Goal: Task Accomplishment & Management: Complete application form

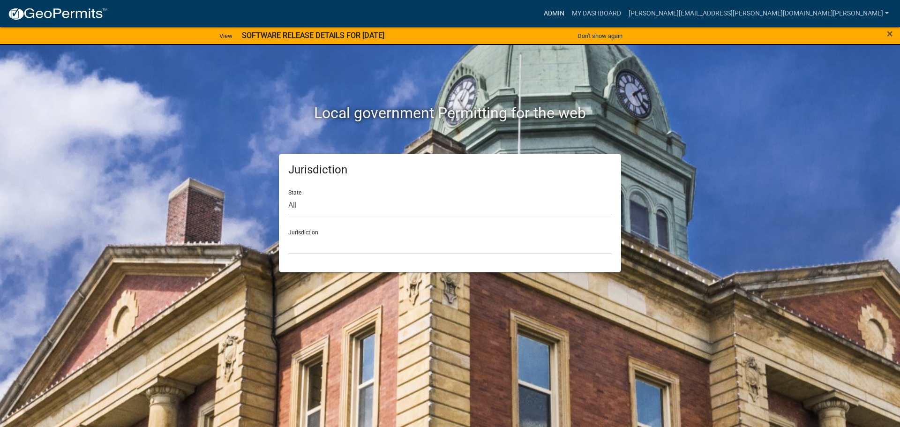
click at [568, 8] on link "Admin" at bounding box center [554, 14] width 28 height 18
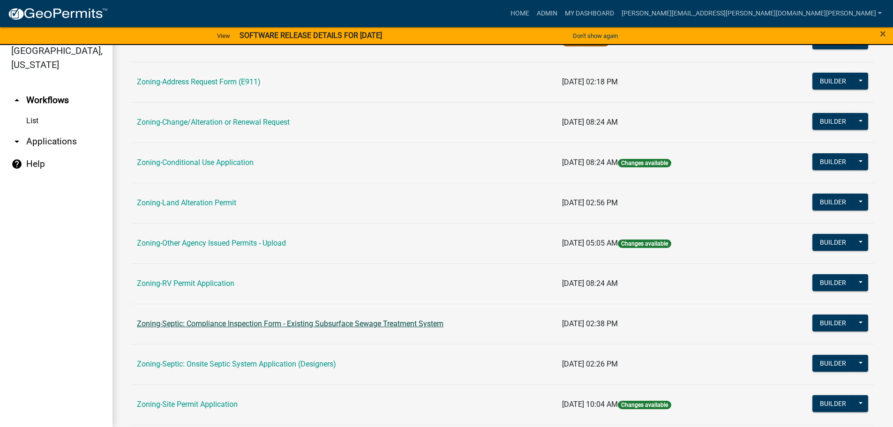
scroll to position [292, 0]
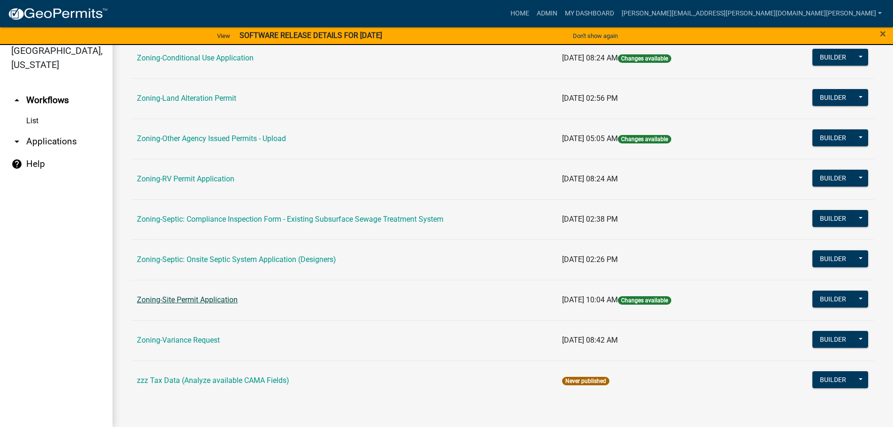
click at [204, 299] on link "Zoning-Site Permit Application" at bounding box center [187, 299] width 101 height 9
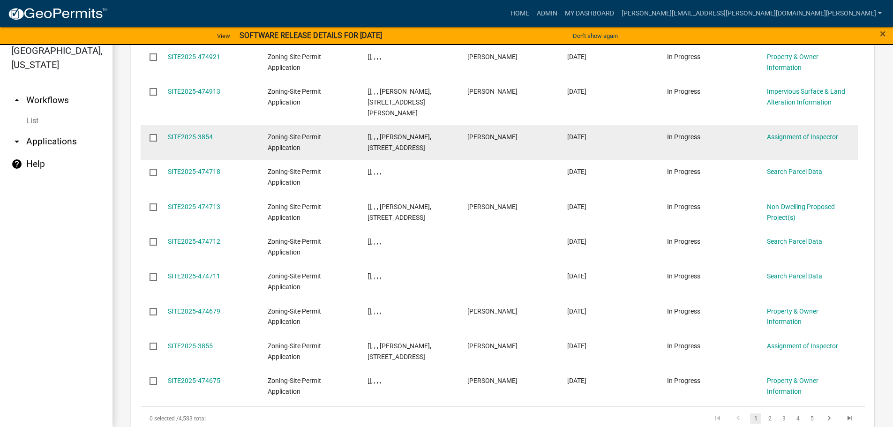
scroll to position [1082, 0]
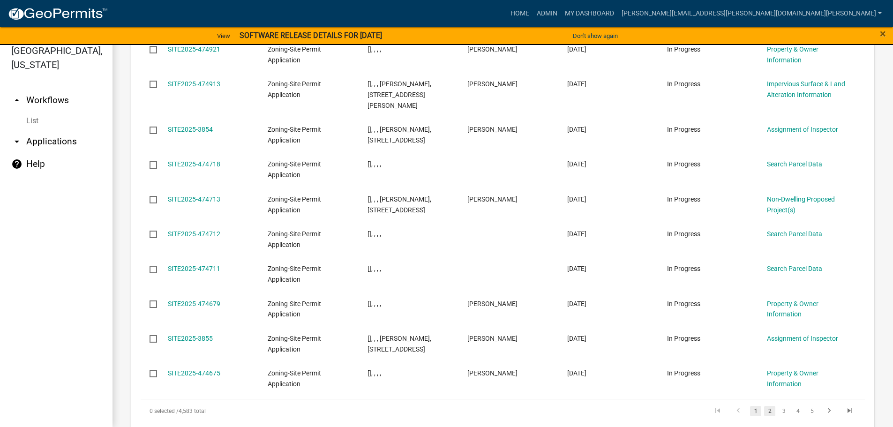
click at [764, 406] on link "2" at bounding box center [769, 411] width 11 height 10
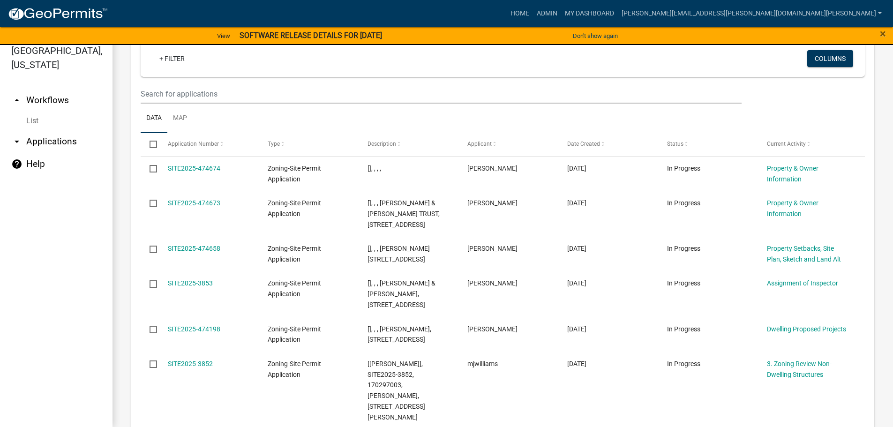
scroll to position [947, 0]
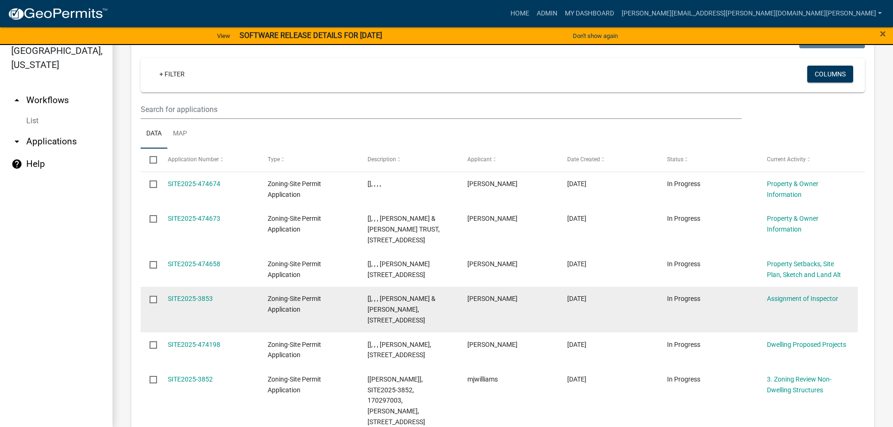
click at [192, 294] on div "SITE2025-3853" at bounding box center [209, 299] width 82 height 11
click at [192, 295] on link "SITE2025-3853" at bounding box center [190, 299] width 45 height 8
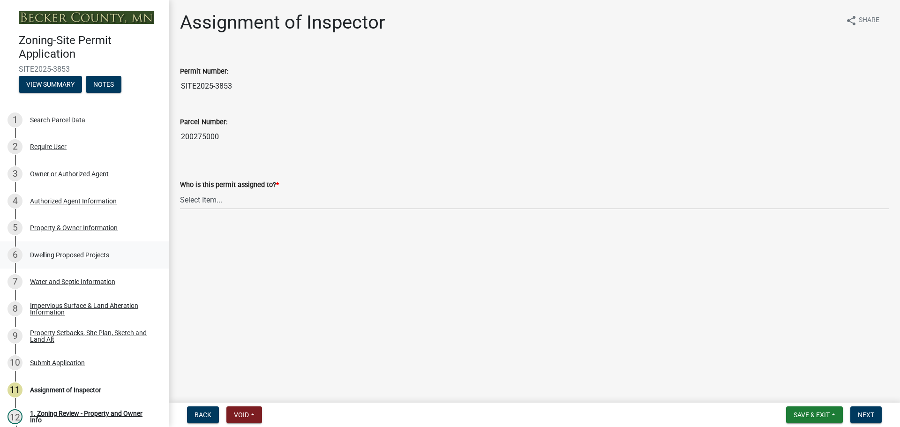
click at [68, 256] on div "Dwelling Proposed Projects" at bounding box center [69, 255] width 79 height 7
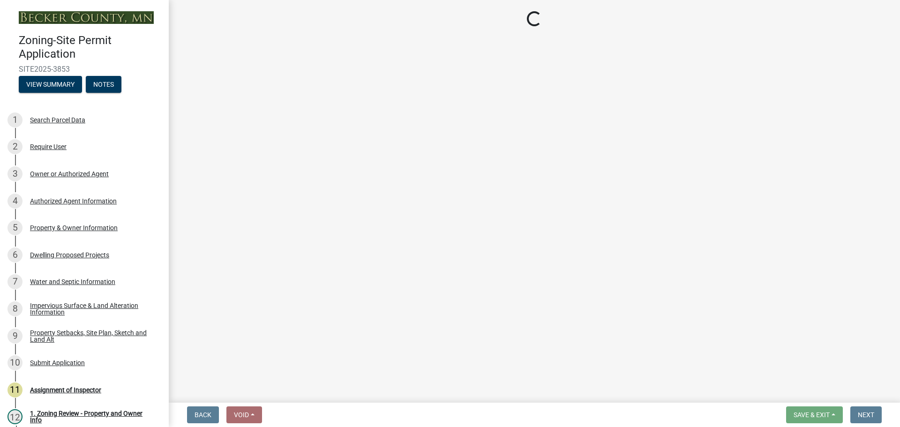
select select "5b8abcc6-67f7-49fb-8f25-c295ccc2b339"
select select "ba56d9f6-ced5-4c38-bdcc-33bfa85ac6de"
select select "03c1fec4-1fbe-4331-bc18-34e24145556f"
select select "e13aacd2-5b16-46a8-9c16-26b3d7b1c810"
select select "e5b6e178-1d4e-46f3-8fba-19f7851c487a"
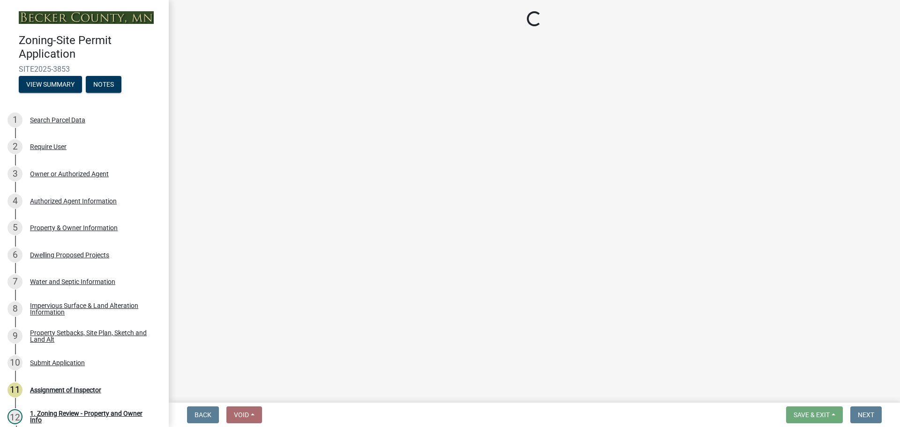
select select "247d334f-ddb5-435c-9042-0e10186c5422"
select select "c6a0a915-8859-4117-97a8-42e675f9bace"
select select "638dddef-31f4-4d73-b0b5-0ffc7b344434"
select select "77b5241b-0119-4fa2-9bfc-d73dc1f4ad97"
select select "75cb6c0c-1bab-4101-a7ce-eb87cbd598c1"
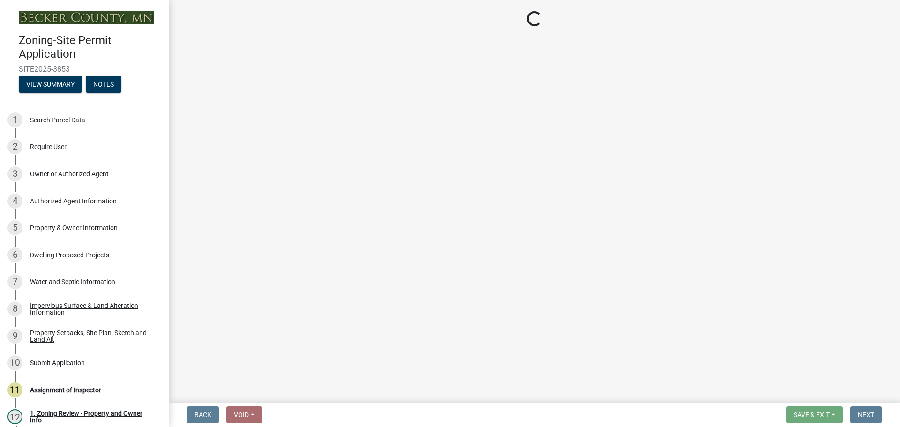
select select "5c3531b8-bc96-4b07-92f8-845cfe46d7fc"
select select "e530b3a0-4ebd-4642-8500-10089b8d2ad1"
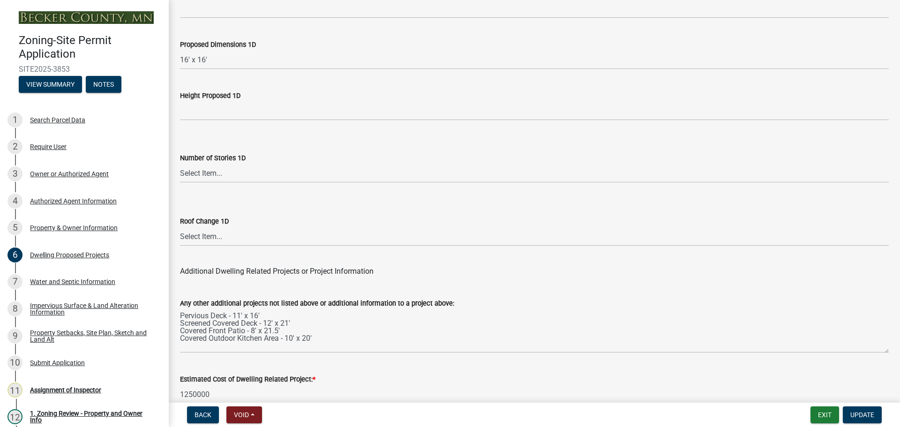
scroll to position [2249, 0]
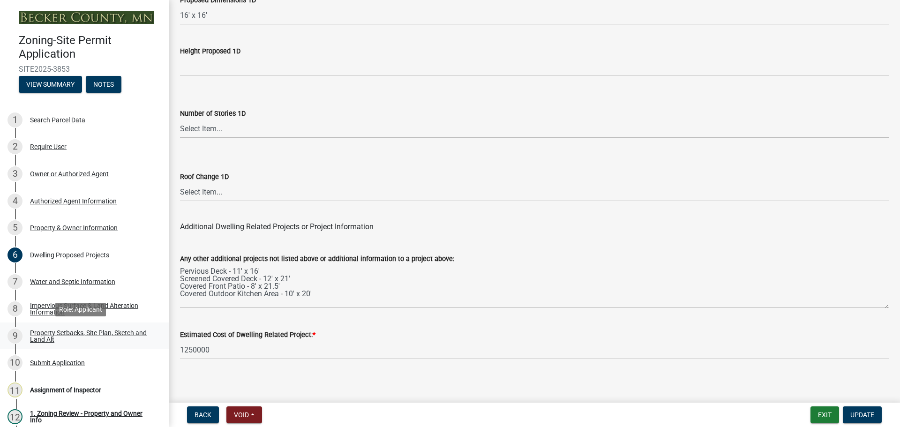
click at [81, 330] on div "Property Setbacks, Site Plan, Sketch and Land Alt" at bounding box center [92, 336] width 124 height 13
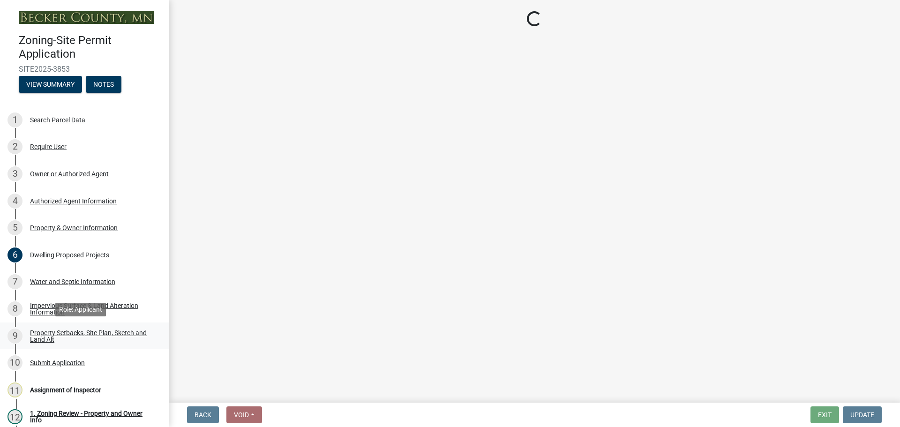
scroll to position [0, 0]
select select "7b13c63f-e699-4112-b373-98fbd28ec536"
select select "87640abb-5130-4065-bced-0c1b260ce984"
select select "b56a4575-9846-47cf-8067-c59a4853da22"
select select "b9185151-7fec-488a-a719-f11a93338dbd"
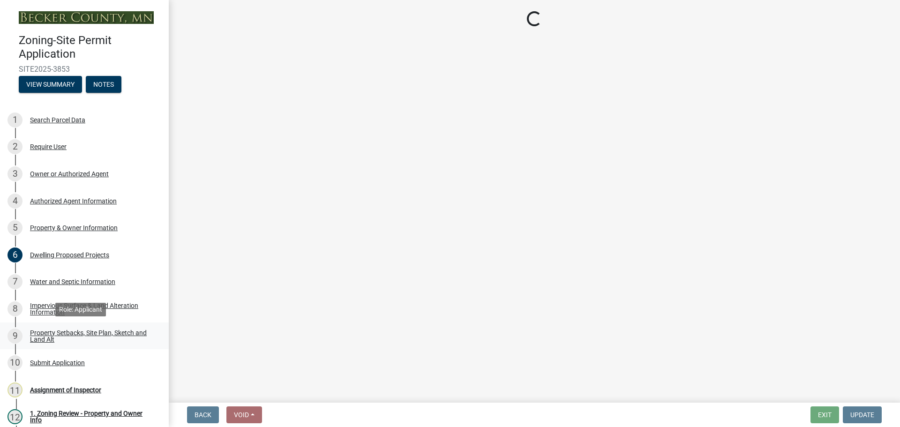
select select "e8ab2dc3-aa3f-46f3-9b4a-37eb25ad84af"
select select "5ad4ab64-b44e-481c-9000-9e5907aa74e1"
select select "e019de12-4845-45f2-ad10-5fb76eee0e55"
select select "c8b8ea71-7088-4e87-a493-7bc88cc2835b"
select select "133211ff-91ce-4a0a-9235-b48a7e2069a0"
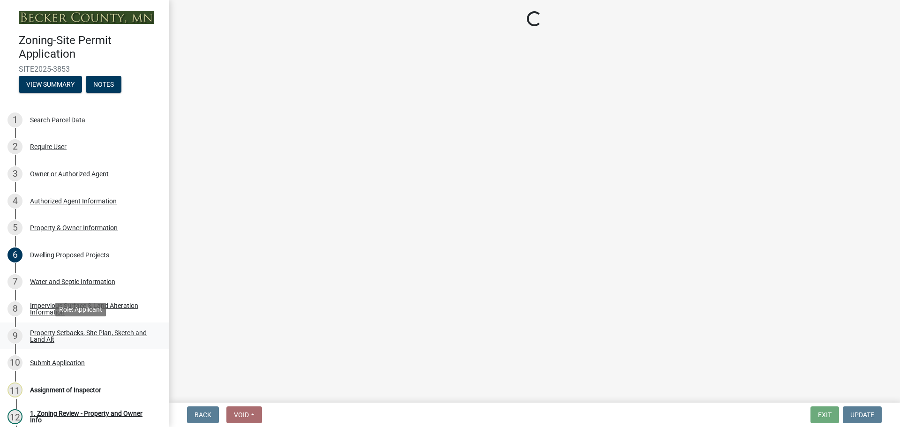
select select "19d13e65-c93d-443e-910a-7a17299544cc"
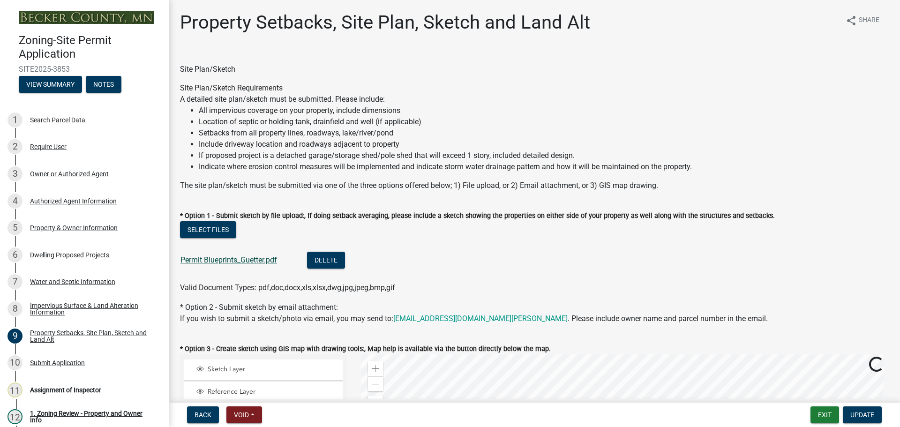
click at [217, 259] on link "Permit Blueprints_Guetter.pdf" at bounding box center [229, 260] width 97 height 9
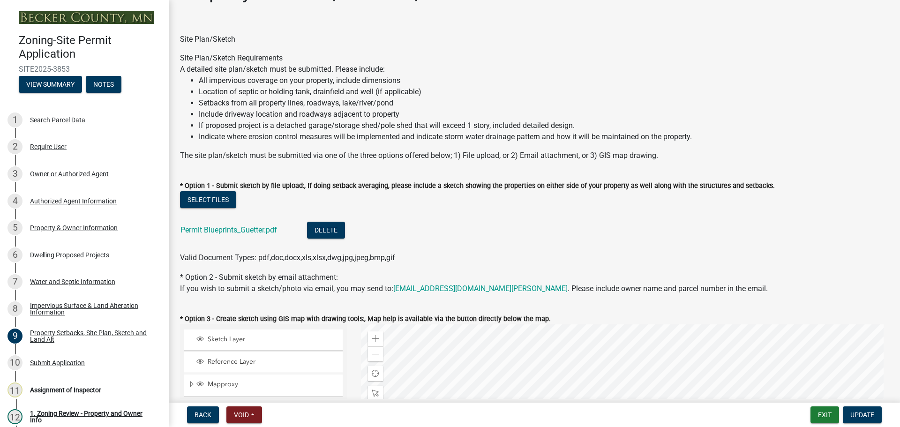
scroll to position [47, 0]
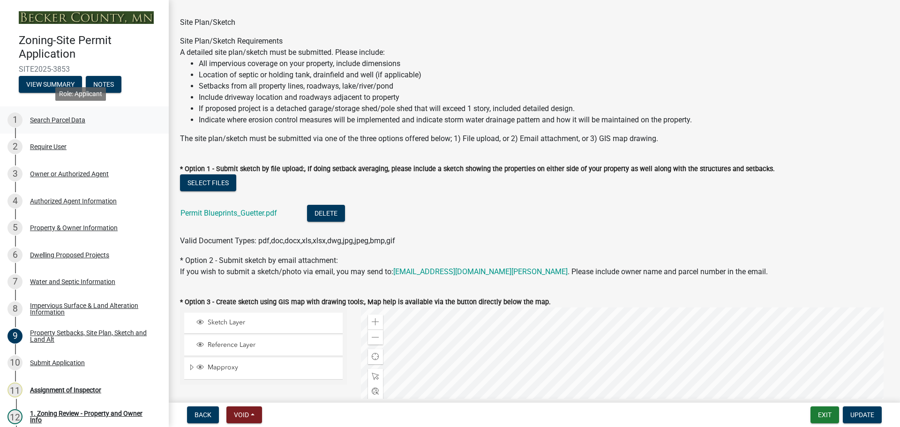
click at [72, 118] on div "Search Parcel Data" at bounding box center [57, 120] width 55 height 7
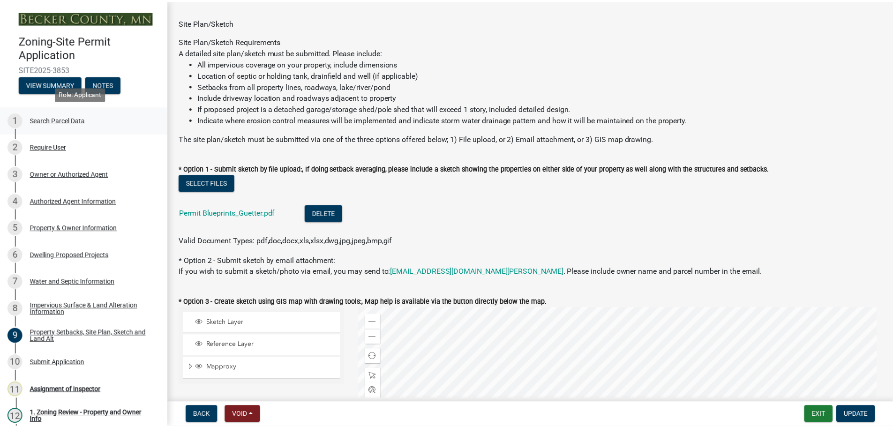
scroll to position [0, 0]
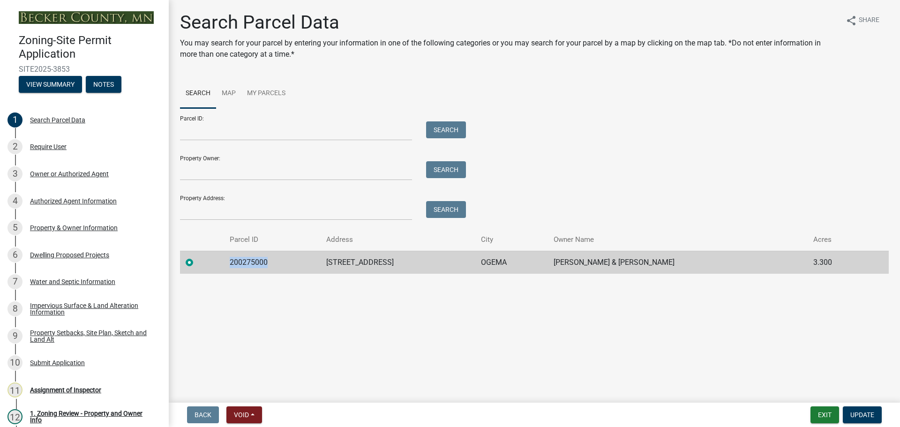
drag, startPoint x: 272, startPoint y: 262, endPoint x: 221, endPoint y: 262, distance: 51.6
click at [221, 262] on tr "200275000 [STREET_ADDRESS] OGEMA [PERSON_NAME] & TERA [PERSON_NAME] 3.300" at bounding box center [534, 262] width 709 height 23
copy td "200275000"
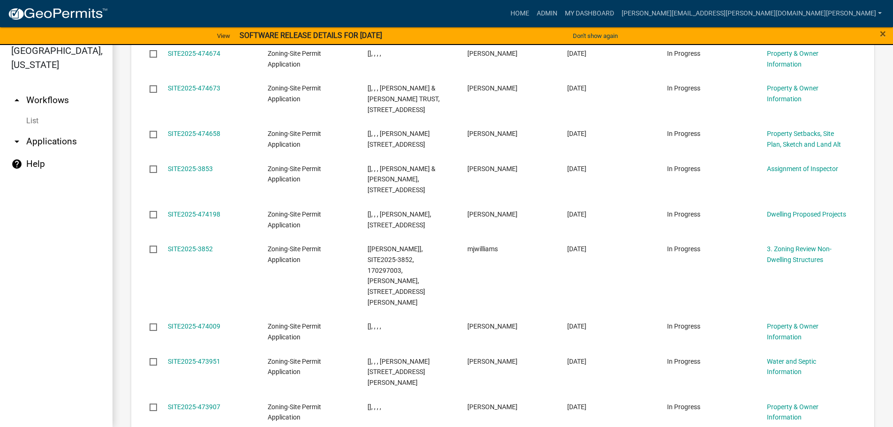
scroll to position [1063, 0]
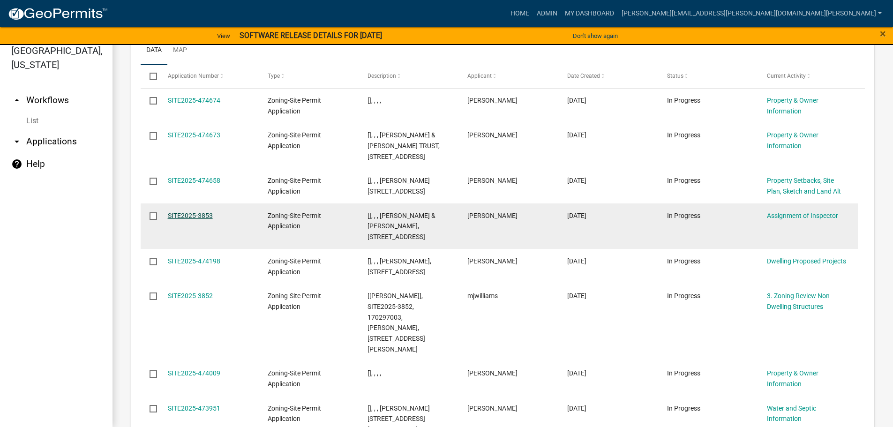
click at [207, 212] on link "SITE2025-3853" at bounding box center [190, 216] width 45 height 8
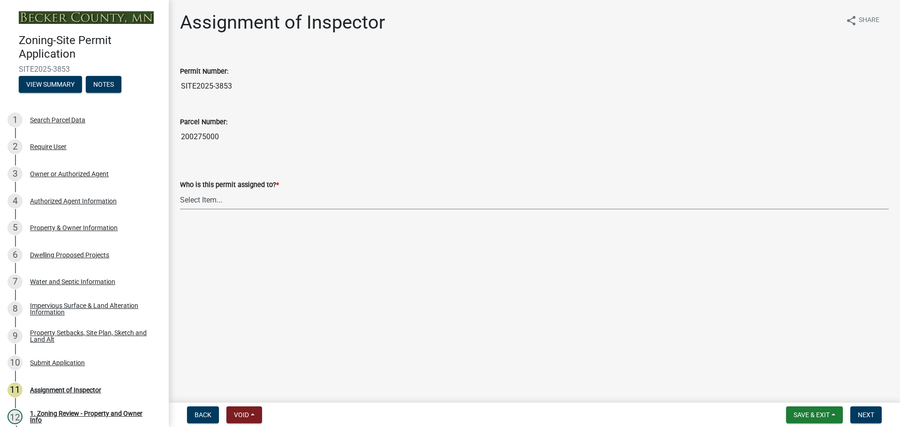
click at [207, 200] on select "Select Item... [PERSON_NAME] [PERSON_NAME] [PERSON_NAME] [PERSON_NAME] [PERSON_…" at bounding box center [534, 199] width 709 height 19
click at [180, 190] on select "Select Item... [PERSON_NAME] [PERSON_NAME] [PERSON_NAME] [PERSON_NAME] [PERSON_…" at bounding box center [534, 199] width 709 height 19
select select "ebd8400e-d8d5-49f8-911f-e671eb76408a"
click at [869, 415] on span "Next" at bounding box center [866, 415] width 16 height 8
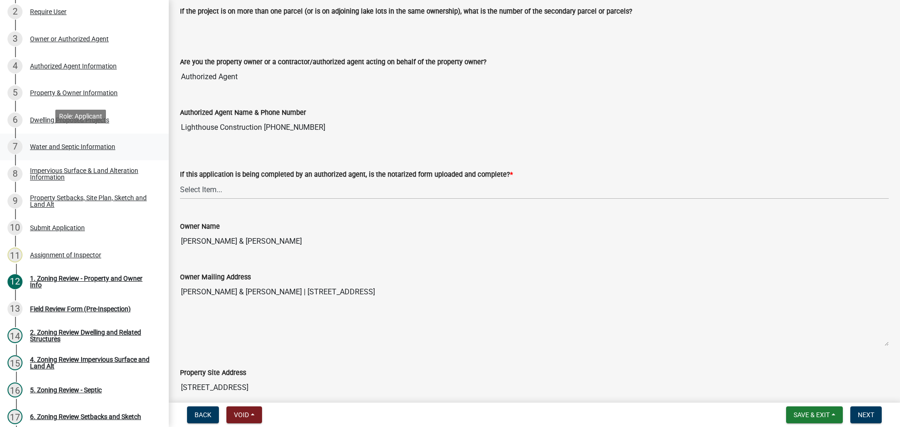
scroll to position [141, 0]
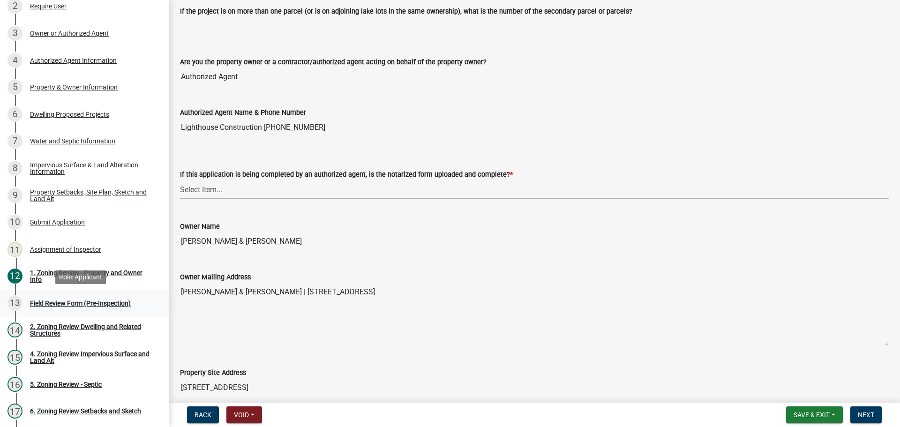
click at [72, 300] on div "Field Review Form (Pre-Inspection)" at bounding box center [80, 303] width 101 height 7
drag, startPoint x: 200, startPoint y: 187, endPoint x: 202, endPoint y: 191, distance: 4.9
click at [200, 187] on select "Select Item... Yes No N/A" at bounding box center [534, 189] width 709 height 19
click at [180, 180] on select "Select Item... Yes No N/A" at bounding box center [534, 189] width 709 height 19
click at [197, 192] on select "Select Item... Yes No N/A" at bounding box center [534, 189] width 709 height 19
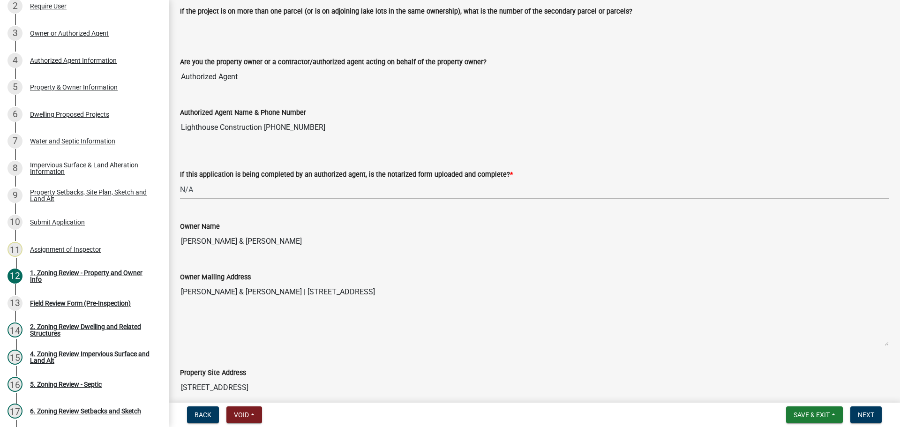
click at [180, 180] on select "Select Item... Yes No N/A" at bounding box center [534, 189] width 709 height 19
select select "b279cdb4-a9c7-4e65-a8bd-797316f5be14"
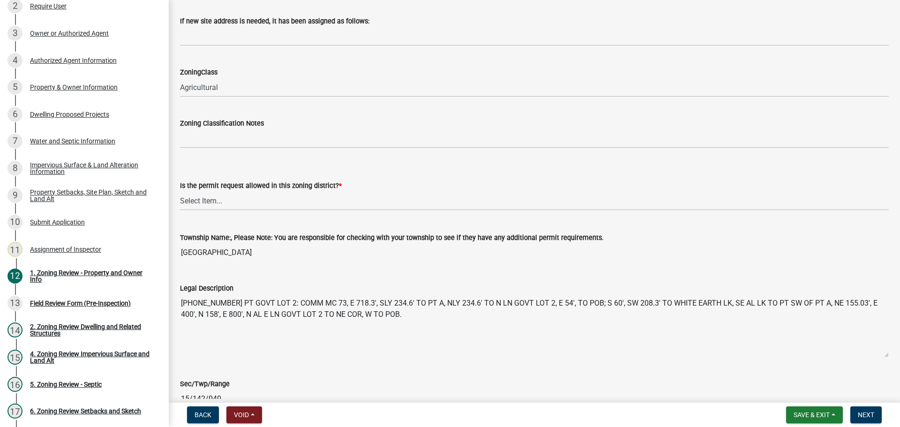
scroll to position [610, 0]
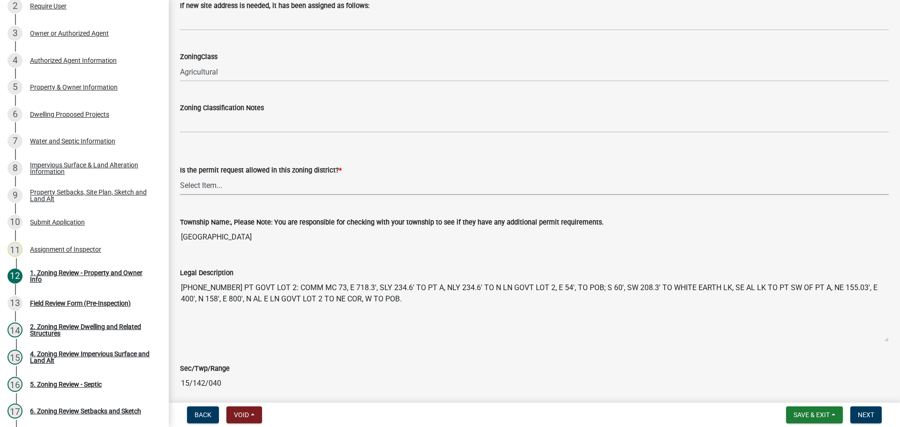
click at [206, 184] on select "Select Item... Yes No" at bounding box center [534, 185] width 709 height 19
click at [180, 176] on select "Select Item... Yes No" at bounding box center [534, 185] width 709 height 19
select select "b4f32c46-6248-4748-b47c-fa4933858724"
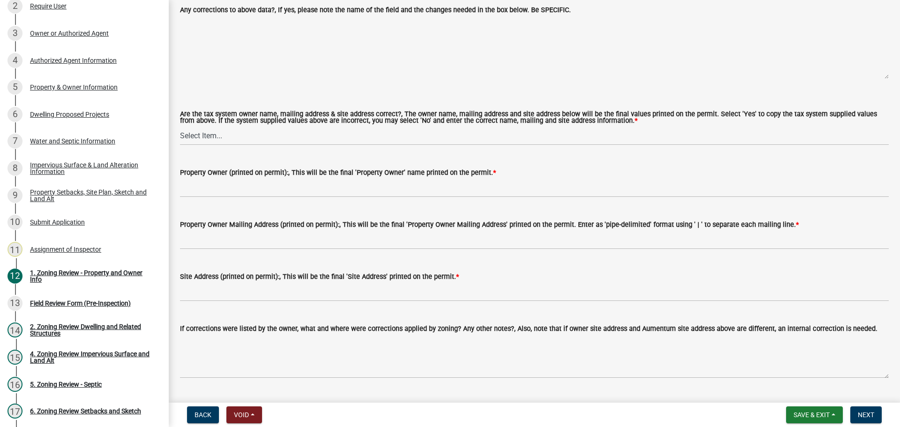
scroll to position [1079, 0]
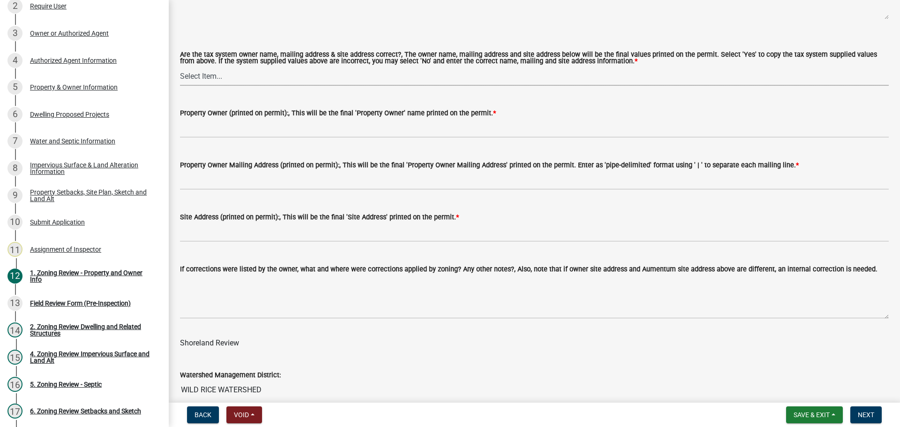
click at [196, 75] on select "Select Item... Yes No" at bounding box center [534, 76] width 709 height 19
click at [180, 67] on select "Select Item... Yes No" at bounding box center [534, 76] width 709 height 19
select select "ab6c2257-4786-48e5-86d0-1194833f57c8"
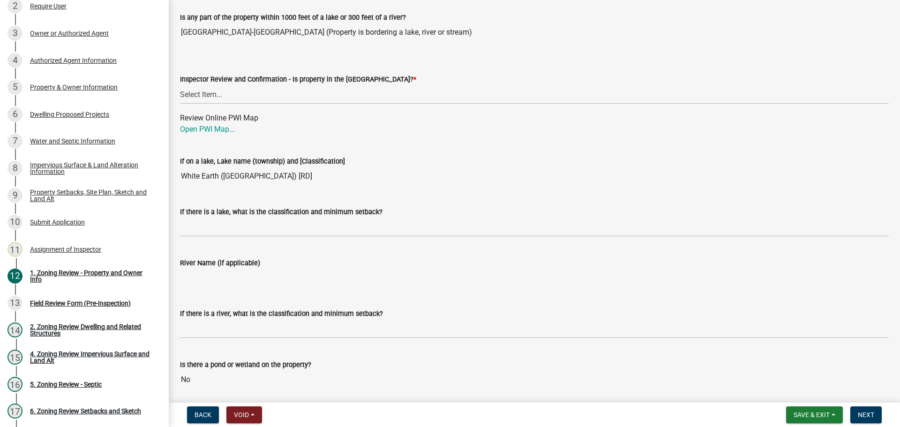
scroll to position [1501, 0]
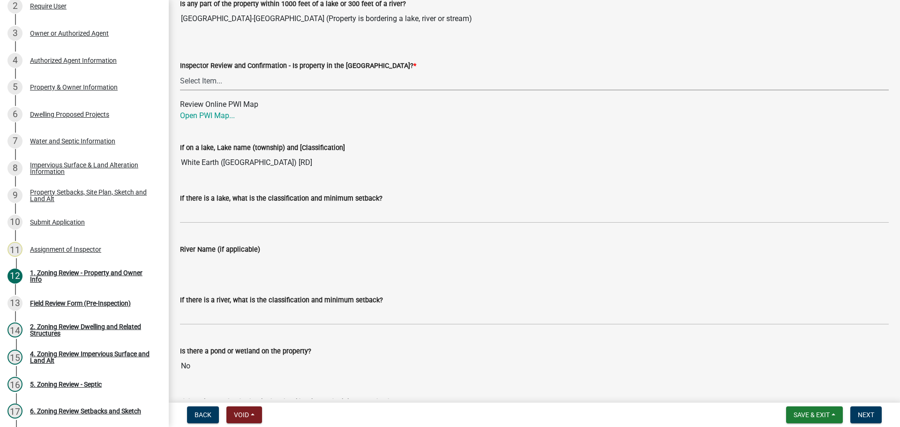
click at [211, 82] on select "Select Item... Within [GEOGRAPHIC_DATA] (SD) Not in [GEOGRAPHIC_DATA] (NOTSL)" at bounding box center [534, 80] width 709 height 19
click at [180, 72] on select "Select Item... Within [GEOGRAPHIC_DATA] (SD) Not in [GEOGRAPHIC_DATA] (NOTSL)" at bounding box center [534, 80] width 709 height 19
select select "de99b201-fb85-4000-88f5-6f49f4ff2101"
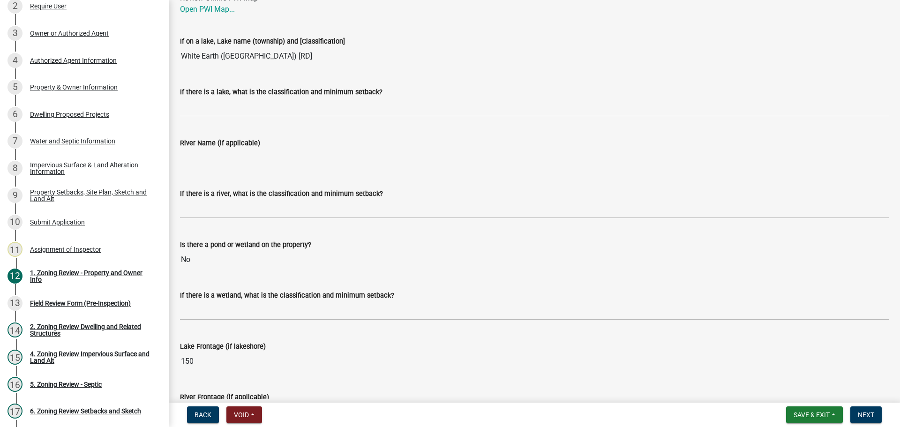
scroll to position [1527, 0]
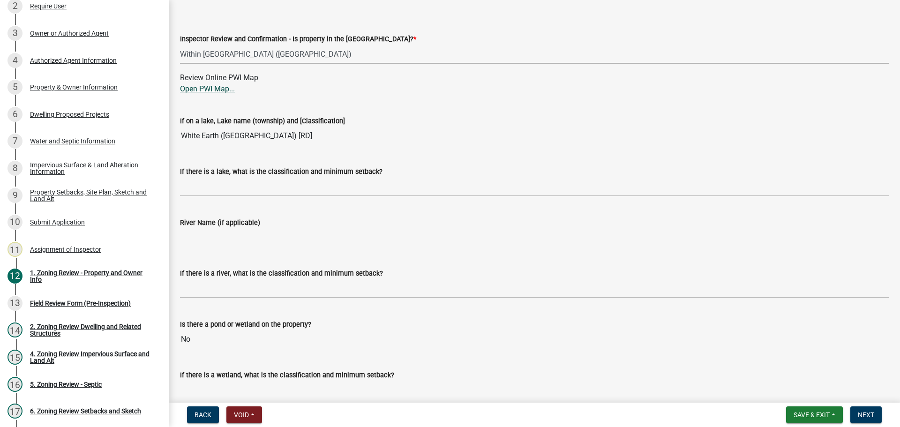
click at [211, 88] on link "Open PWI Map..." at bounding box center [207, 88] width 55 height 9
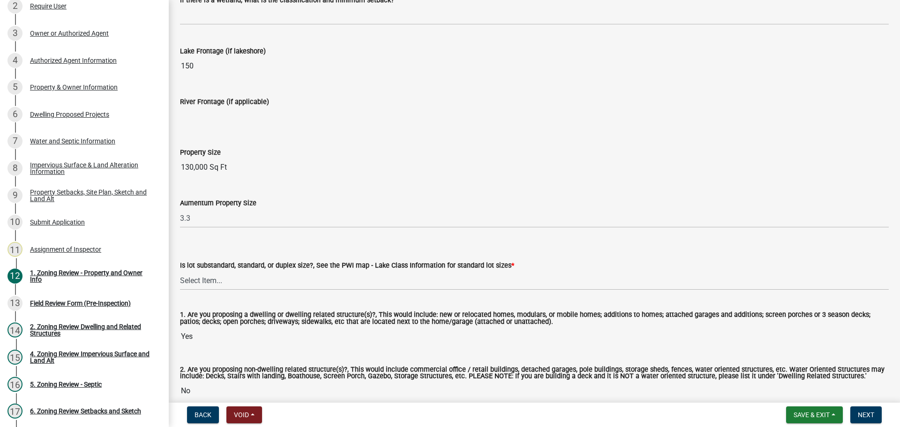
scroll to position [1949, 0]
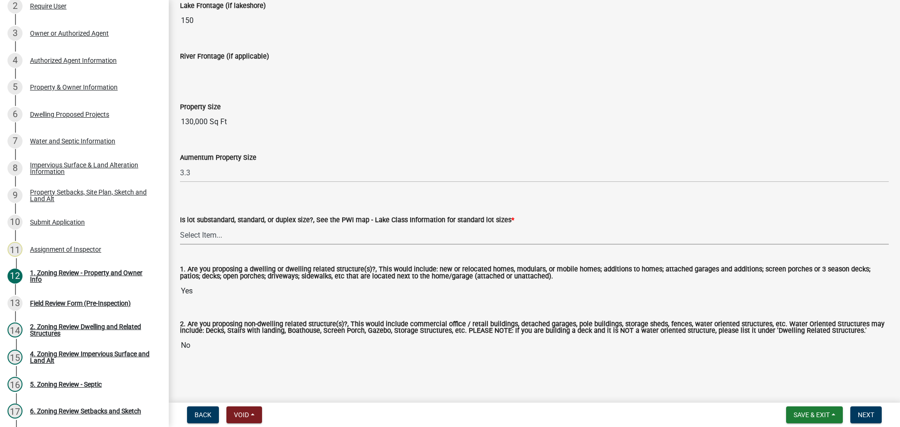
click at [200, 233] on select "Select Item... Non-Riparian and not back lot Substandard Non-Riparian Backlot S…" at bounding box center [534, 235] width 709 height 19
click at [180, 226] on select "Select Item... Non-Riparian and not back lot Substandard Non-Riparian Backlot S…" at bounding box center [534, 235] width 709 height 19
select select "bebe3d63-d6b7-40ee-9a8d-3c7f124c1a67"
click at [68, 302] on div "Field Review Form (Pre-Inspection)" at bounding box center [80, 303] width 101 height 7
click at [44, 302] on div "Field Review Form (Pre-Inspection)" at bounding box center [80, 303] width 101 height 7
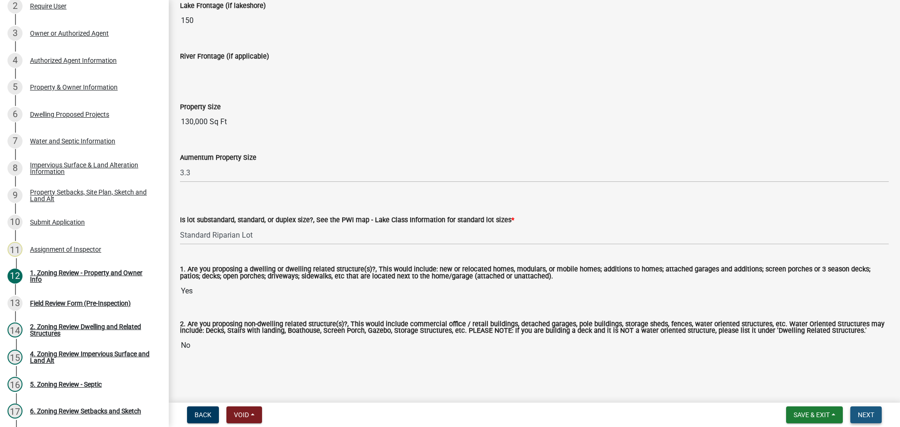
click at [865, 413] on span "Next" at bounding box center [866, 415] width 16 height 8
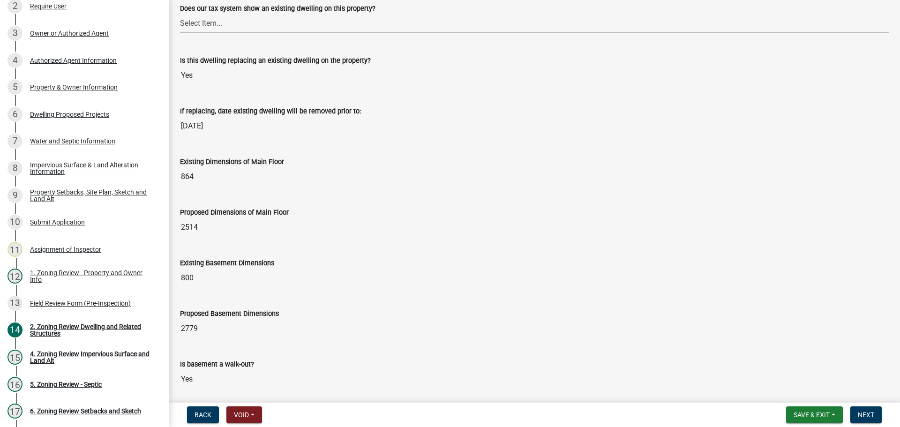
scroll to position [0, 0]
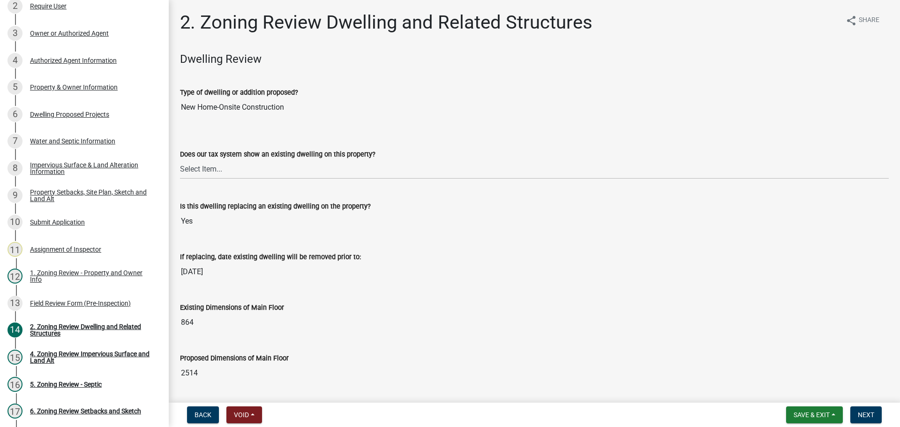
click at [641, 94] on div "Type of dwelling or addition proposed?" at bounding box center [534, 92] width 709 height 11
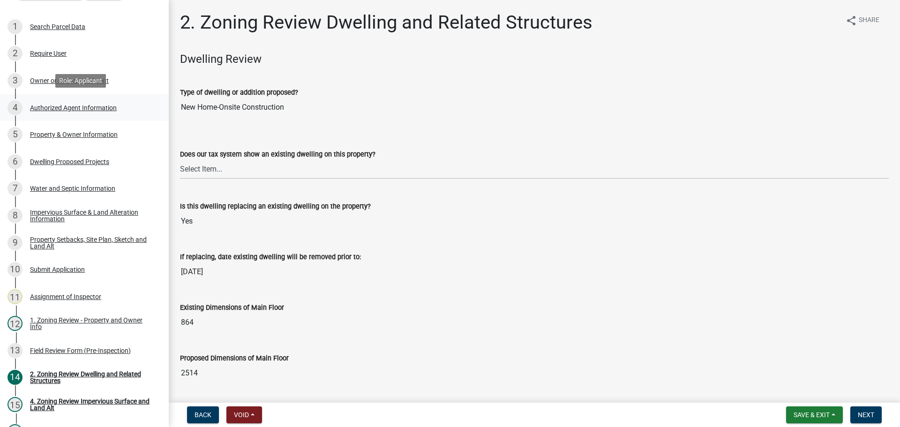
scroll to position [94, 0]
click at [64, 236] on div "Property Setbacks, Site Plan, Sketch and Land Alt" at bounding box center [92, 242] width 124 height 13
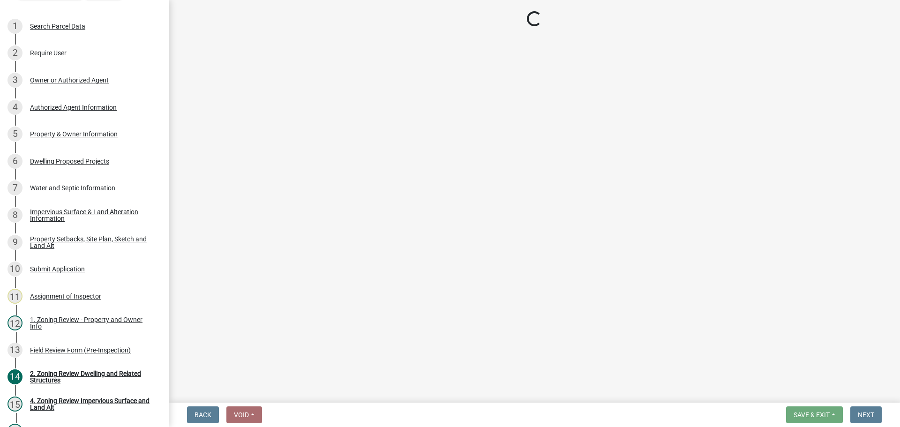
select select "7b13c63f-e699-4112-b373-98fbd28ec536"
select select "87640abb-5130-4065-bced-0c1b260ce984"
select select "b56a4575-9846-47cf-8067-c59a4853da22"
select select "b9185151-7fec-488a-a719-f11a93338dbd"
select select "e8ab2dc3-aa3f-46f3-9b4a-37eb25ad84af"
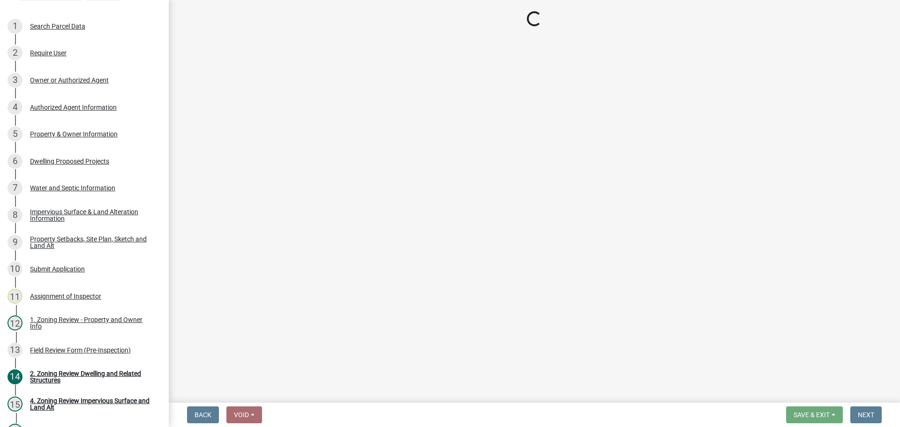
select select "5ad4ab64-b44e-481c-9000-9e5907aa74e1"
select select "e019de12-4845-45f2-ad10-5fb76eee0e55"
select select "c8b8ea71-7088-4e87-a493-7bc88cc2835b"
select select "133211ff-91ce-4a0a-9235-b48a7e2069a0"
select select "19d13e65-c93d-443e-910a-7a17299544cc"
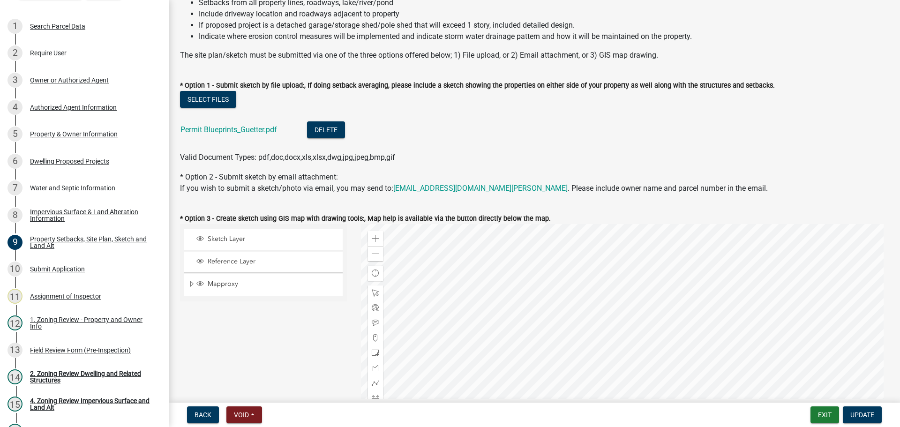
scroll to position [0, 0]
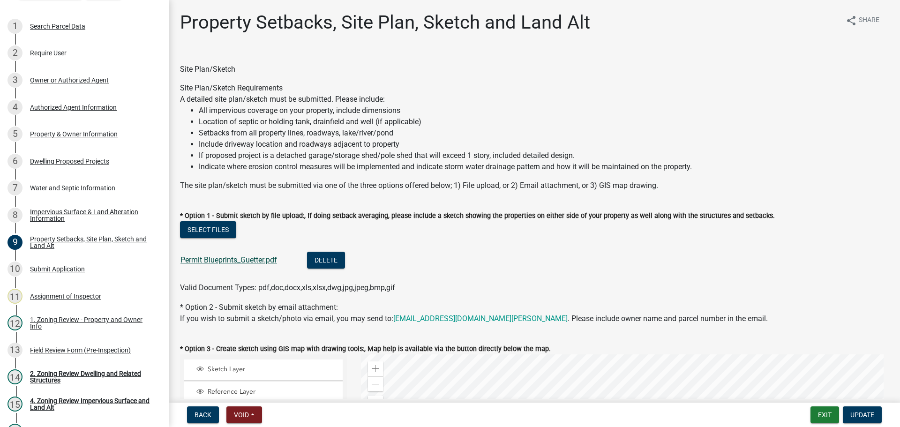
click at [207, 260] on link "Permit Blueprints_Guetter.pdf" at bounding box center [229, 260] width 97 height 9
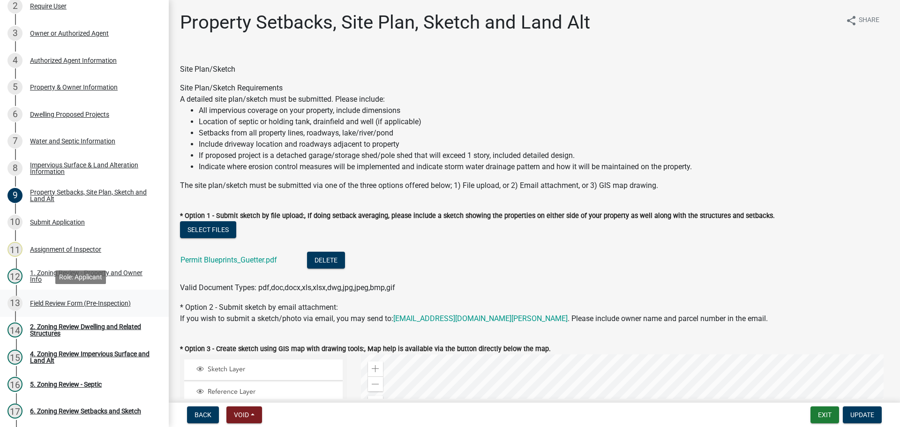
click at [72, 302] on div "Field Review Form (Pre-Inspection)" at bounding box center [80, 303] width 101 height 7
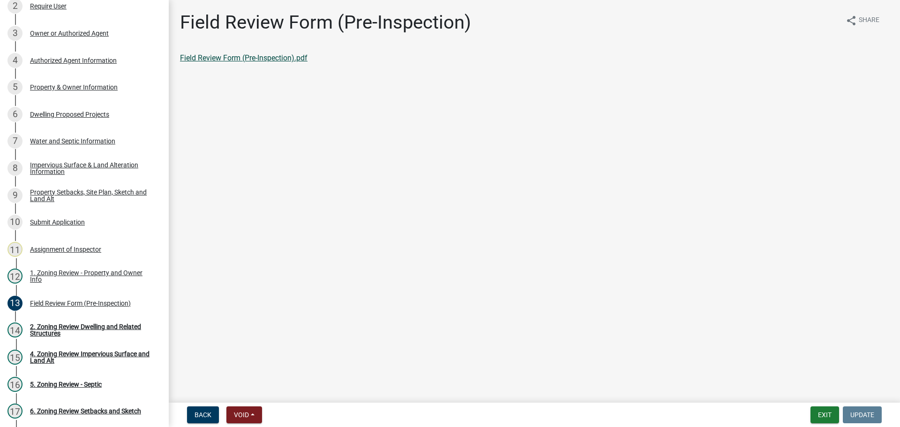
click at [198, 57] on link "Field Review Form (Pre-Inspection).pdf" at bounding box center [244, 57] width 128 height 9
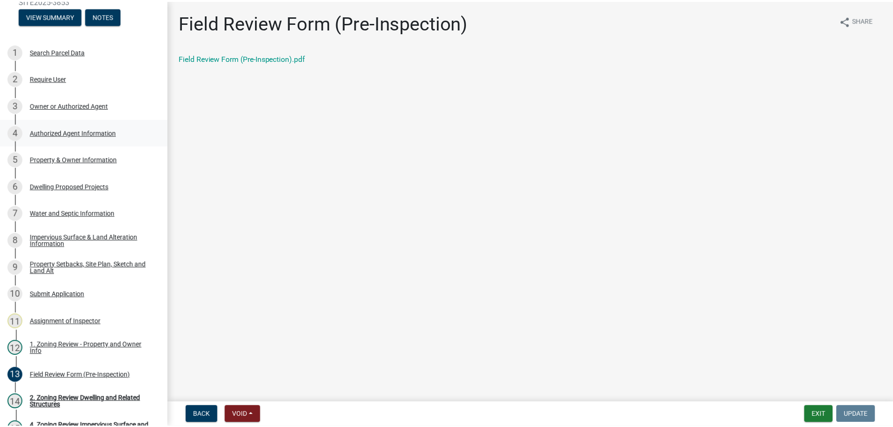
scroll to position [0, 0]
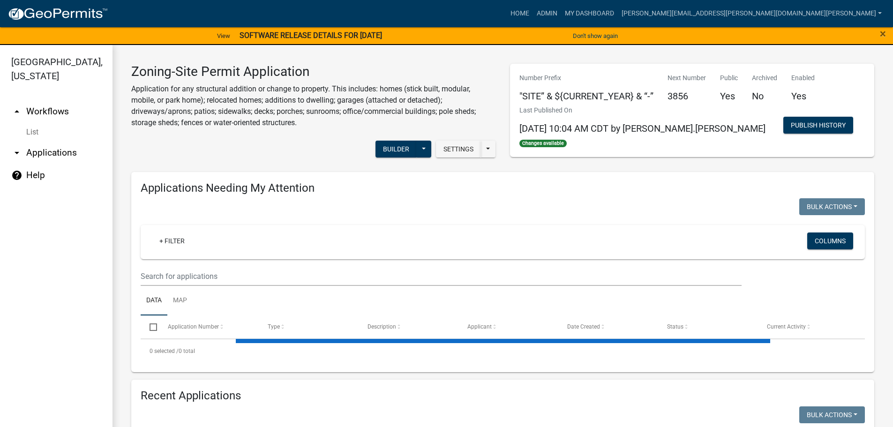
scroll to position [141, 0]
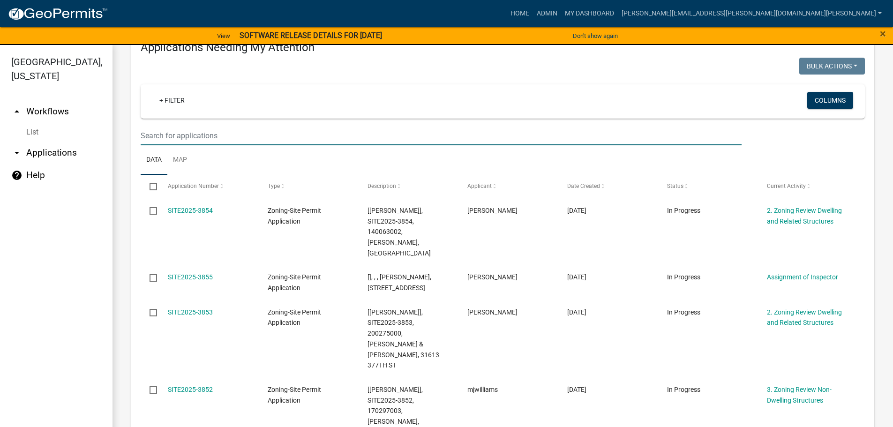
click at [241, 127] on input "text" at bounding box center [441, 135] width 601 height 19
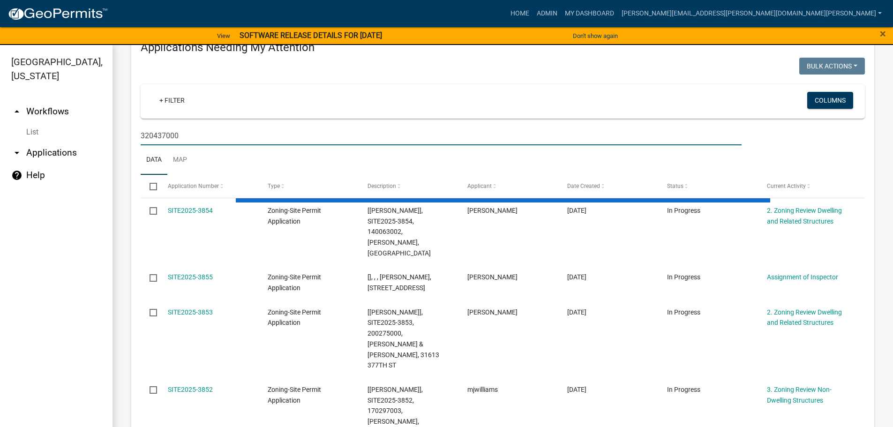
type input "320437000"
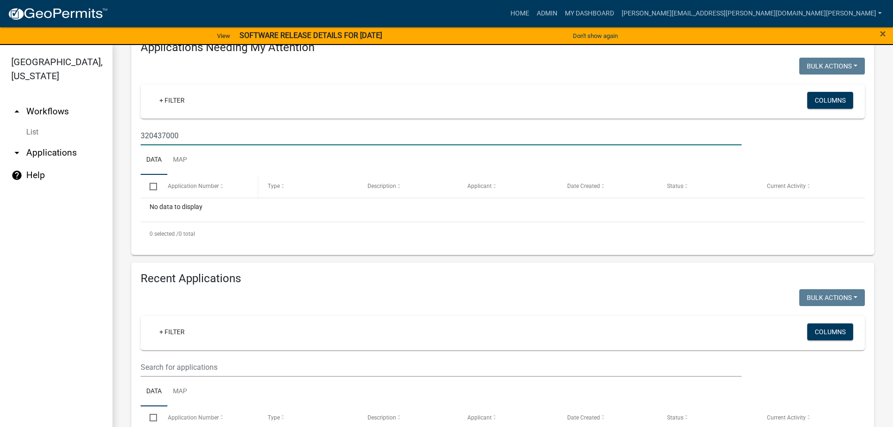
scroll to position [328, 0]
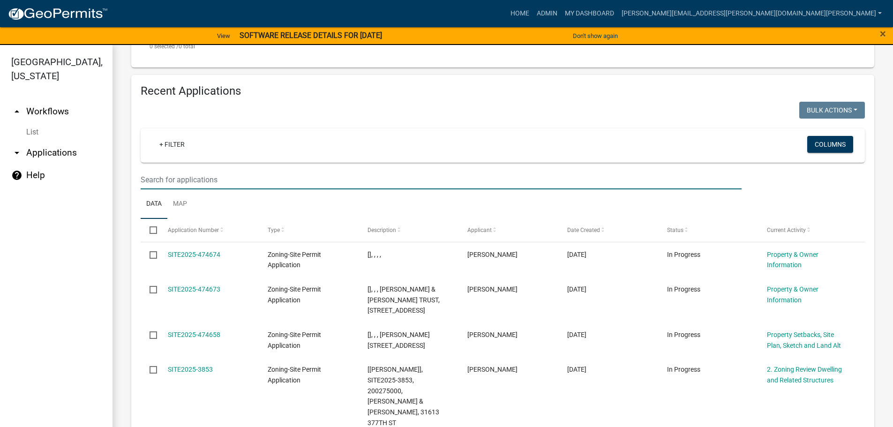
click at [241, 177] on input "text" at bounding box center [441, 179] width 601 height 19
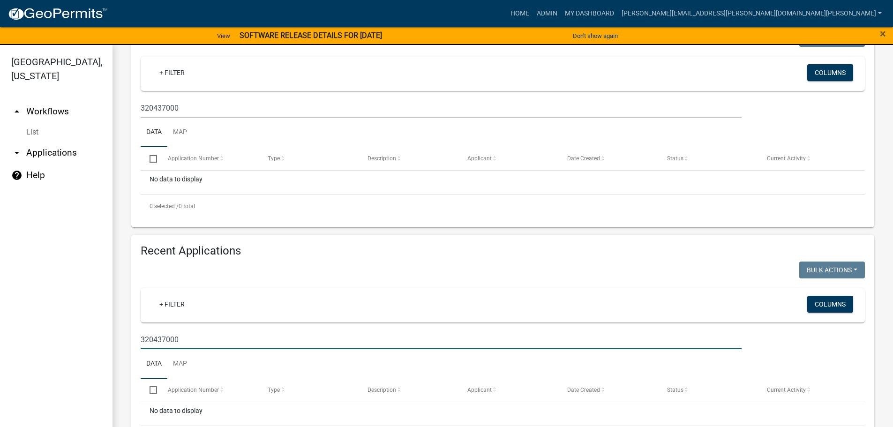
scroll to position [188, 0]
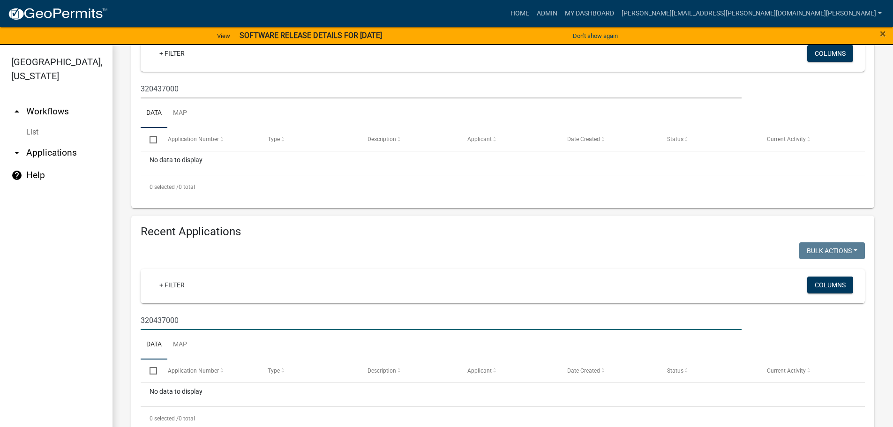
drag, startPoint x: 204, startPoint y: 318, endPoint x: 102, endPoint y: 316, distance: 101.8
click at [102, 316] on div "[GEOGRAPHIC_DATA], [US_STATE] arrow_drop_up Workflows List arrow_drop_down Appl…" at bounding box center [446, 241] width 893 height 393
type input "totland"
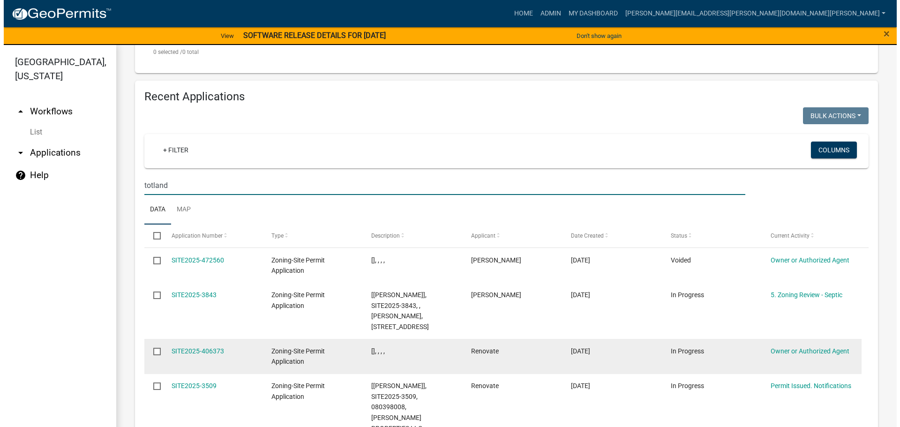
scroll to position [328, 0]
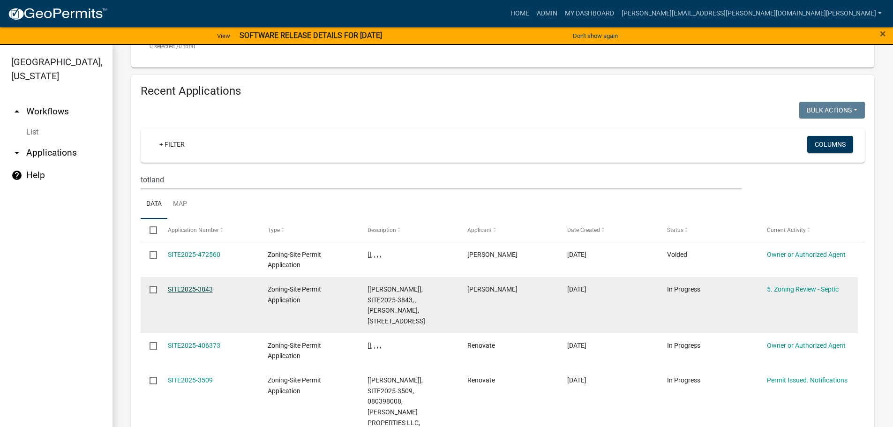
click at [194, 287] on link "SITE2025-3843" at bounding box center [190, 290] width 45 height 8
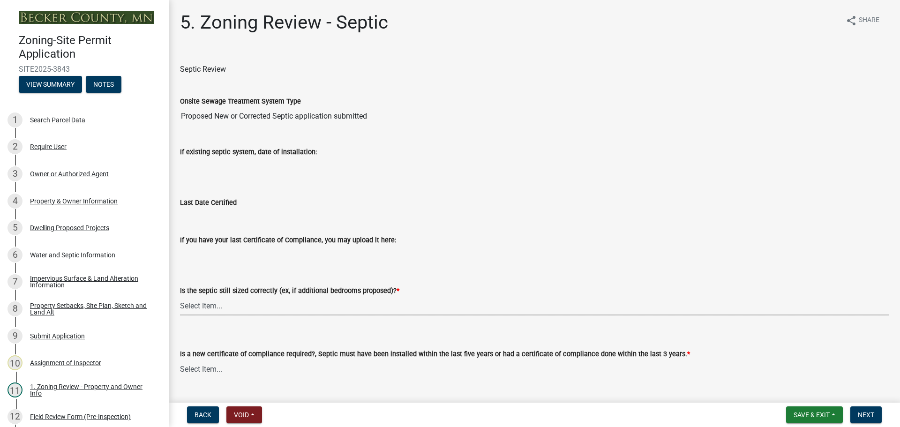
click at [200, 304] on select "Select Item... Yes No N/A" at bounding box center [534, 305] width 709 height 19
click at [180, 296] on select "Select Item... Yes No N/A" at bounding box center [534, 305] width 709 height 19
select select "b57b8896-1cf2-4a3f-b657-168f49e5b2e0"
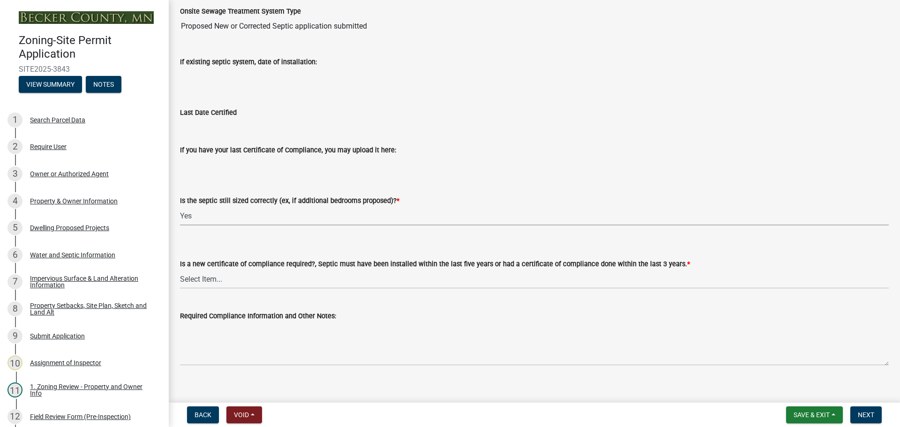
scroll to position [101, 0]
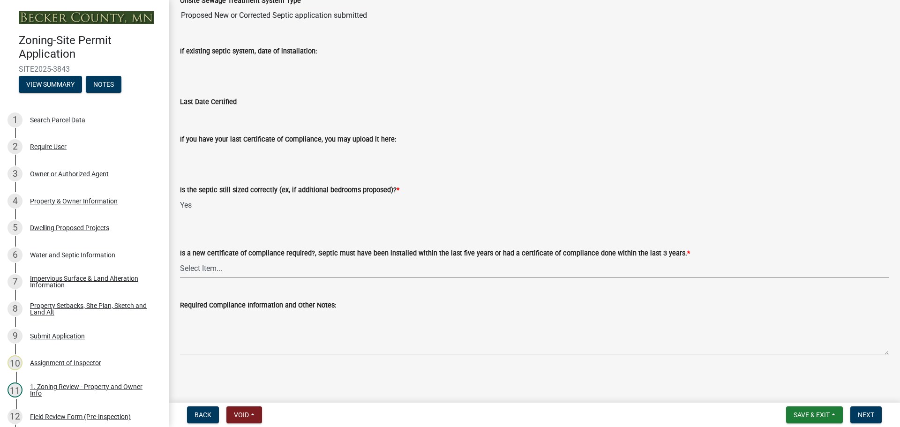
click at [219, 268] on select "Select Item... Yes No" at bounding box center [534, 268] width 709 height 19
click at [180, 259] on select "Select Item... Yes No" at bounding box center [534, 268] width 709 height 19
select select "2fd537d7-74b1-4ff9-a84c-837cf5598f43"
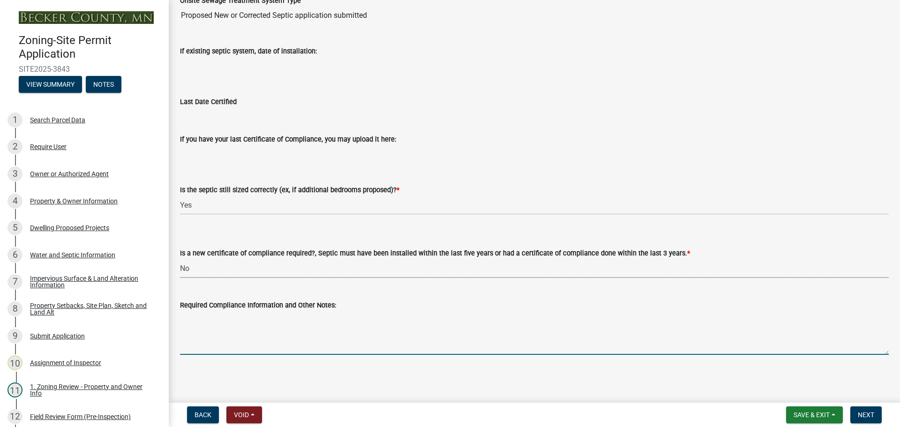
click at [242, 326] on textarea "Required Compliance Information and Other Notes:" at bounding box center [534, 333] width 709 height 44
type textarea "new design [PERSON_NAME]"
click at [865, 418] on span "Next" at bounding box center [866, 415] width 16 height 8
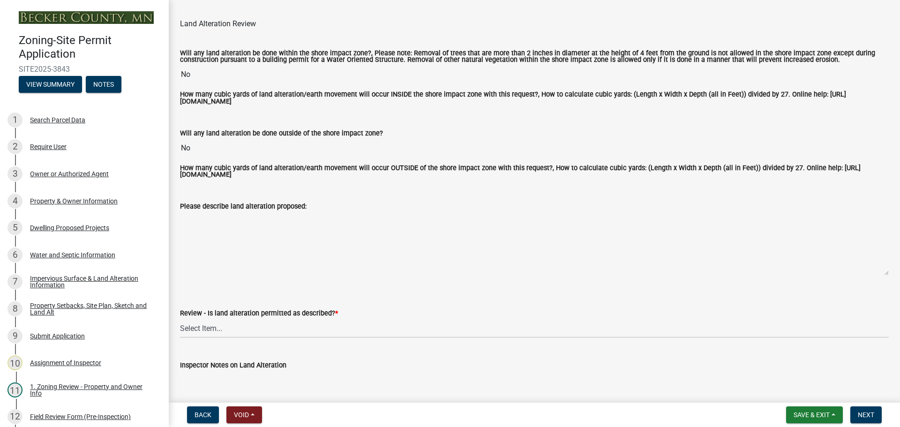
scroll to position [141, 0]
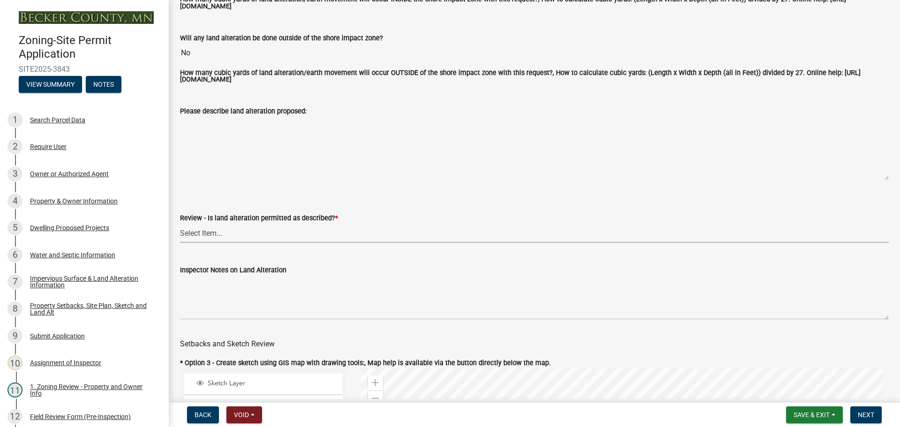
click at [207, 234] on select "Select Item... Yes No N/A" at bounding box center [534, 233] width 709 height 19
click at [180, 225] on select "Select Item... Yes No N/A" at bounding box center [534, 233] width 709 height 19
select select "cada6796-d529-4ebb-b6d4-faca8dd705c9"
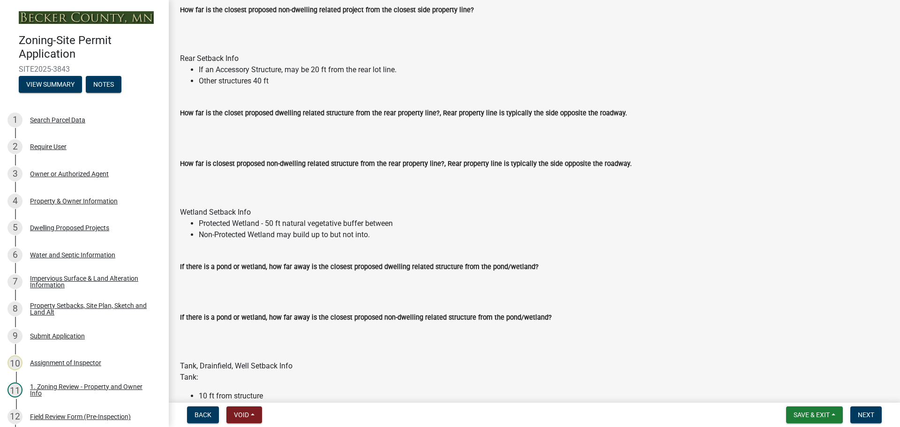
scroll to position [1266, 0]
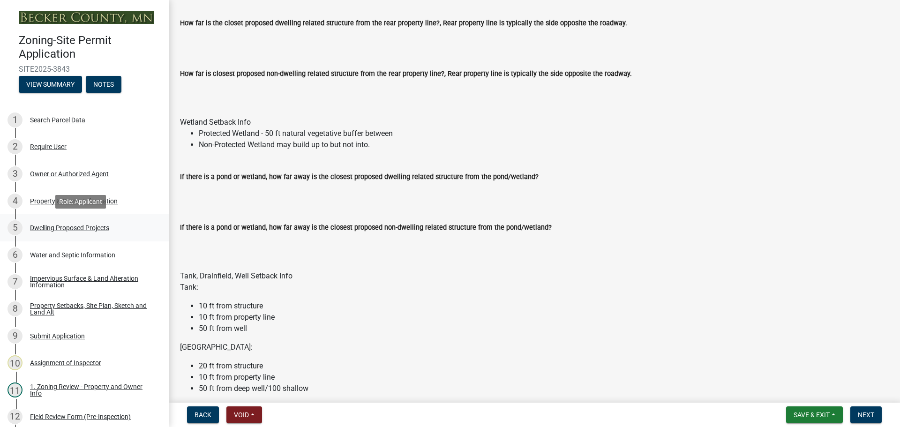
click at [55, 225] on div "Dwelling Proposed Projects" at bounding box center [69, 228] width 79 height 7
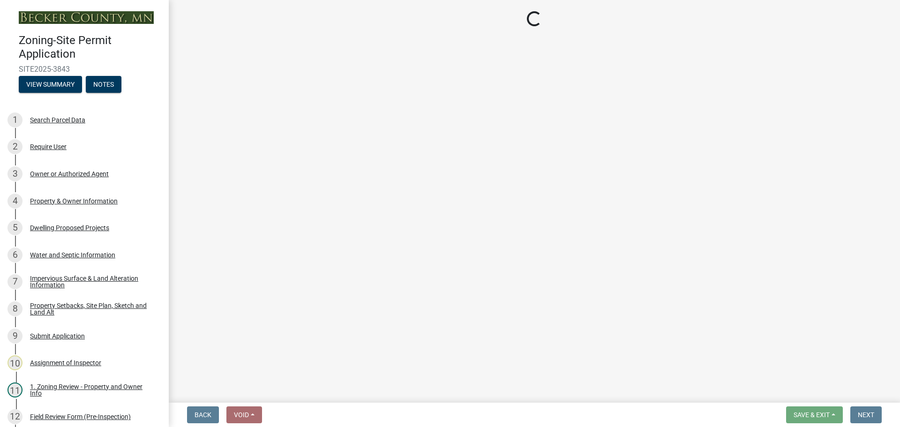
select select "2fb16435-8ffa-43e7-ac3b-1f0f3221e337"
select select "ba56d9f6-ced5-4c38-bdcc-33bfa85ac6de"
select select "f4ae0446-41fa-4afd-99aa-409617c58827"
select select "4f5e2784-8c40-49a3-b0e9-8f1a3cbab4f4"
select select "e5b6e178-1d4e-46f3-8fba-19f7851c487a"
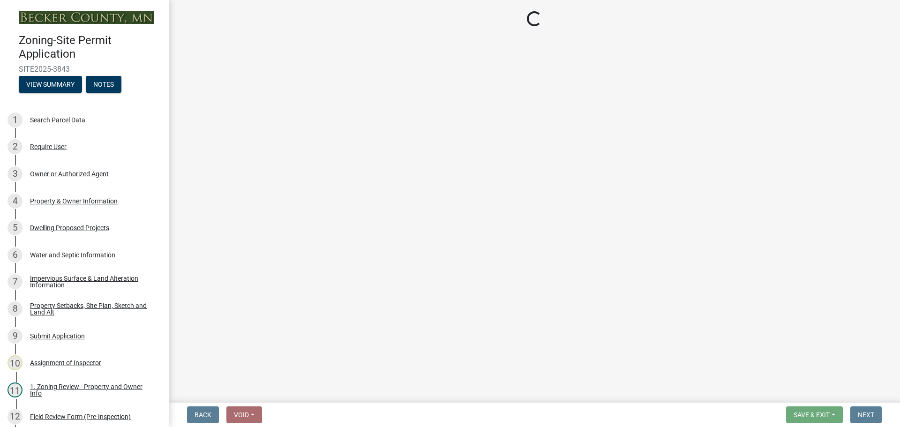
select select "744d8552-d7ef-4cf1-b465-42901748f06c"
select select "b63d75fc-5f3c-4949-bc5e-b7a1b42903a6"
select select "11c1c089-3b44-43c0-9549-3c9eeea2451f"
select select "0ceb8b90-6e92-4b1f-be25-acba4c819eff"
select select "ab9119d1-7da9-49c4-9fac-8c142204c89d"
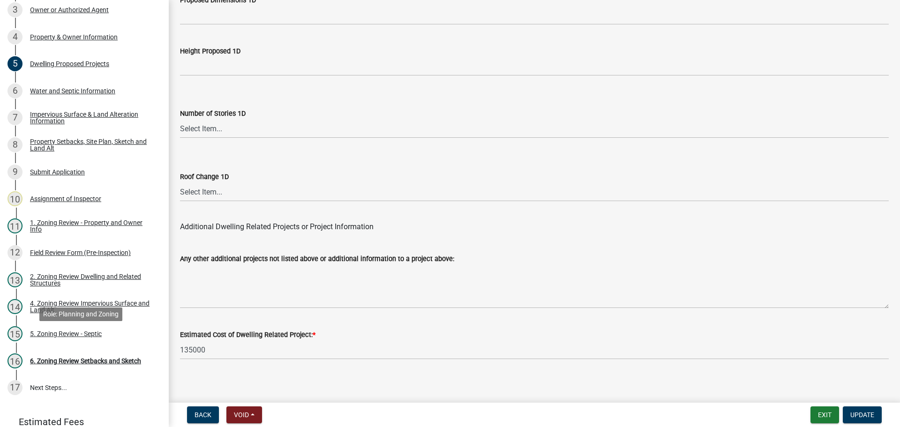
scroll to position [188, 0]
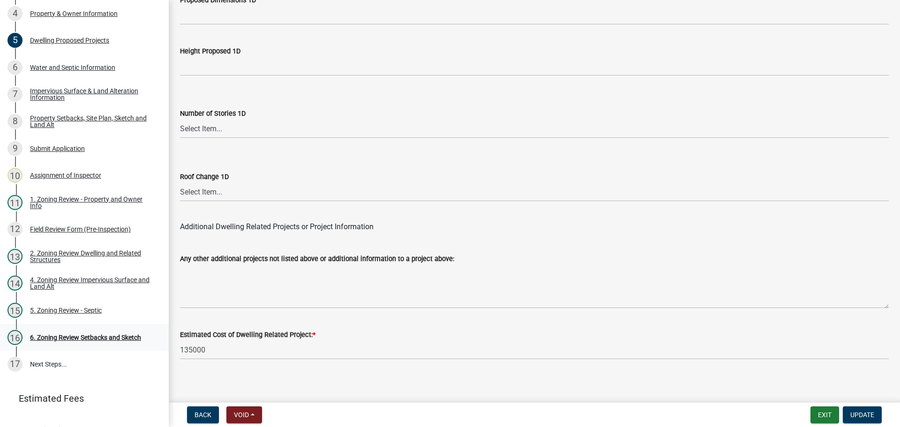
click at [83, 334] on div "6. Zoning Review Setbacks and Sketch" at bounding box center [85, 337] width 111 height 7
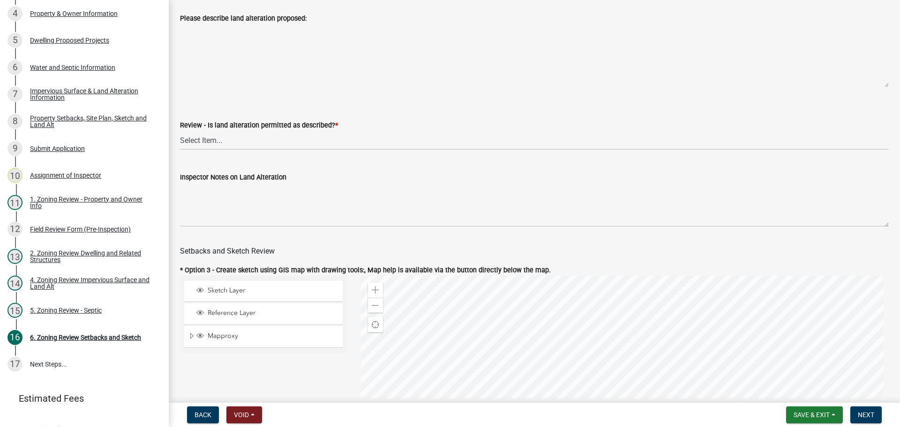
scroll to position [234, 0]
click at [202, 140] on select "Select Item... Yes No N/A" at bounding box center [534, 139] width 709 height 19
click at [180, 131] on select "Select Item... Yes No N/A" at bounding box center [534, 139] width 709 height 19
select select "cada6796-d529-4ebb-b6d4-faca8dd705c9"
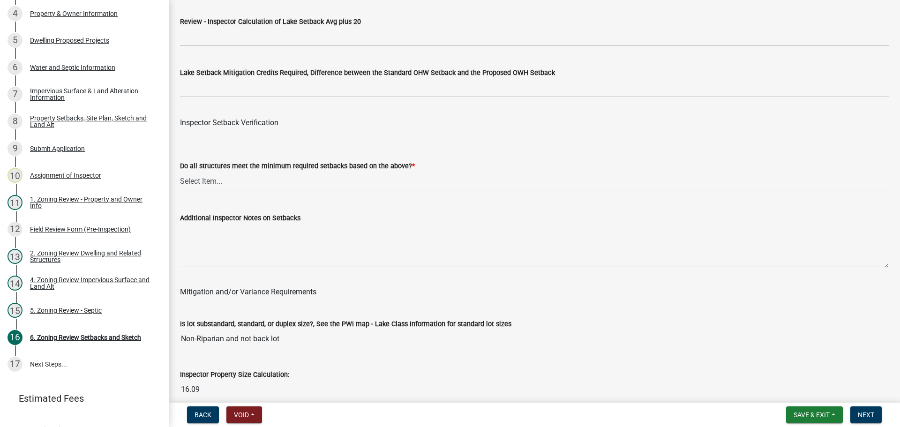
scroll to position [2860, 0]
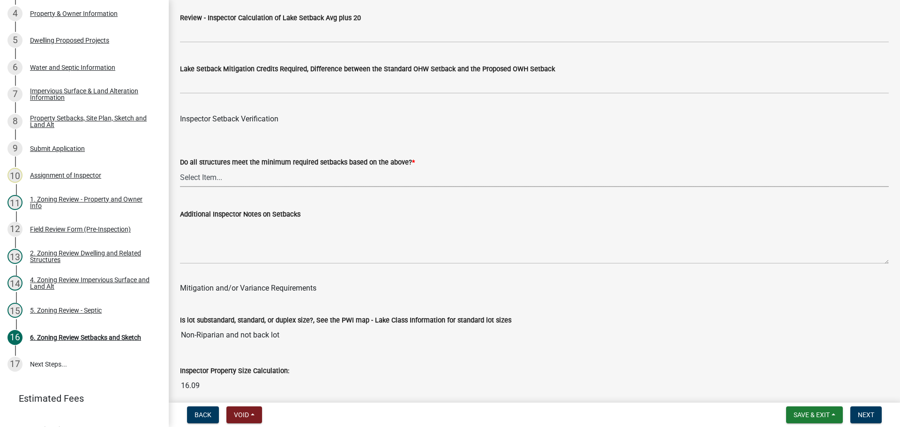
click at [200, 178] on select "Select Item... Yes No" at bounding box center [534, 177] width 709 height 19
click at [180, 170] on select "Select Item... Yes No" at bounding box center [534, 177] width 709 height 19
select select "1355ee8a-8cf1-4796-8594-a9df27e9dfb0"
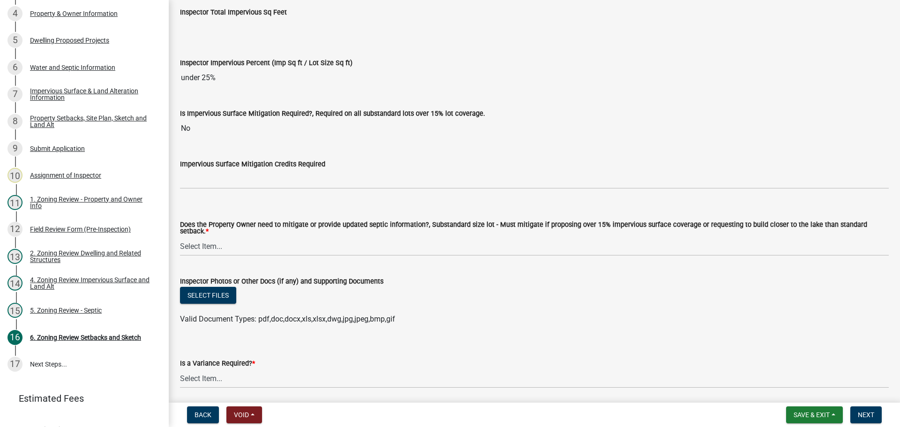
scroll to position [3329, 0]
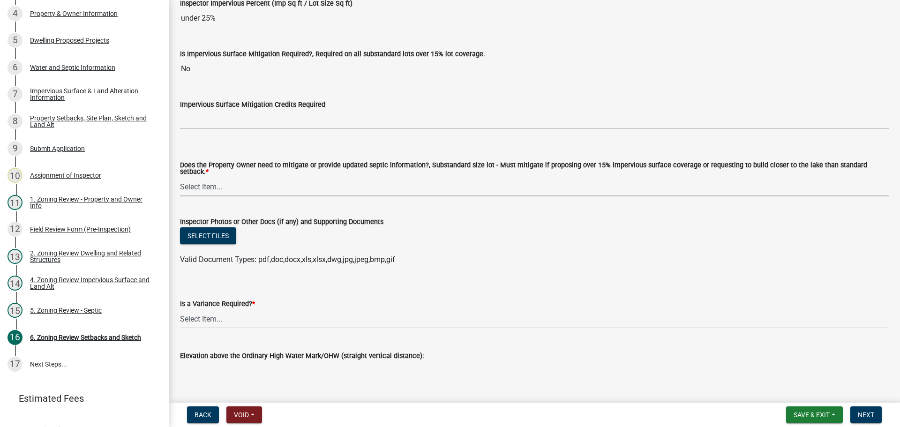
drag, startPoint x: 200, startPoint y: 183, endPoint x: 208, endPoint y: 181, distance: 8.8
click at [200, 183] on select "Select Item... No Mitigation or additional Septic Information is required Septi…" at bounding box center [534, 186] width 709 height 19
click at [180, 177] on select "Select Item... No Mitigation or additional Septic Information is required Septi…" at bounding box center [534, 186] width 709 height 19
select select "90ee664a-1dc2-440e-be2c-90a87c157e77"
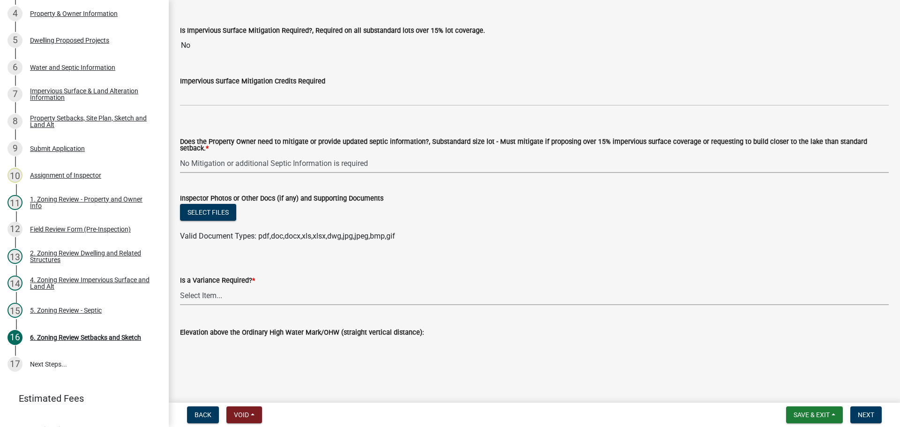
click at [202, 288] on select "Select Item... Yes No" at bounding box center [534, 295] width 709 height 19
click at [180, 286] on select "Select Item... Yes No" at bounding box center [534, 295] width 709 height 19
select select "f2187563-aefa-492e-adce-9c256a51e9d2"
click at [861, 412] on span "Next" at bounding box center [866, 415] width 16 height 8
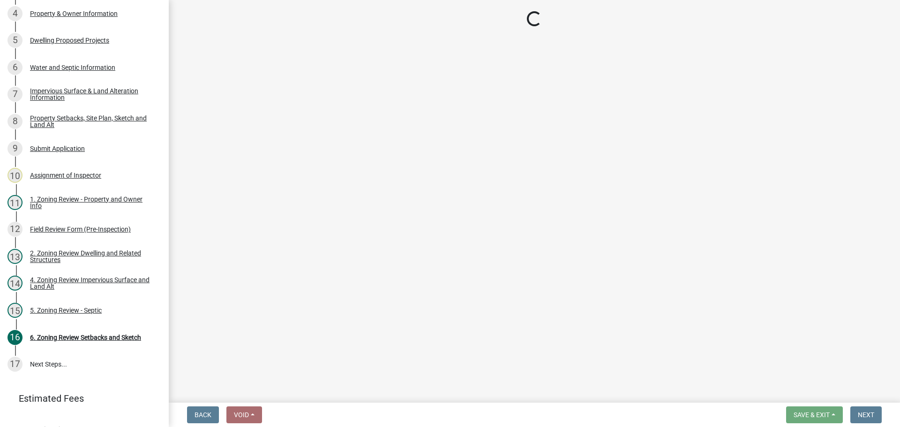
scroll to position [215, 0]
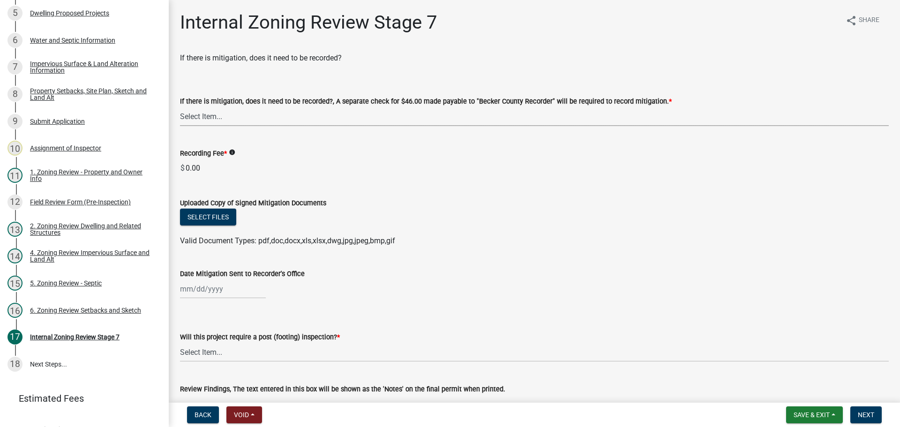
click at [189, 115] on select "Select Item... Yes No N/A" at bounding box center [534, 116] width 709 height 19
click at [180, 107] on select "Select Item... Yes No N/A" at bounding box center [534, 116] width 709 height 19
select select "a3547d78-d162-4c03-a5e6-44db720e788b"
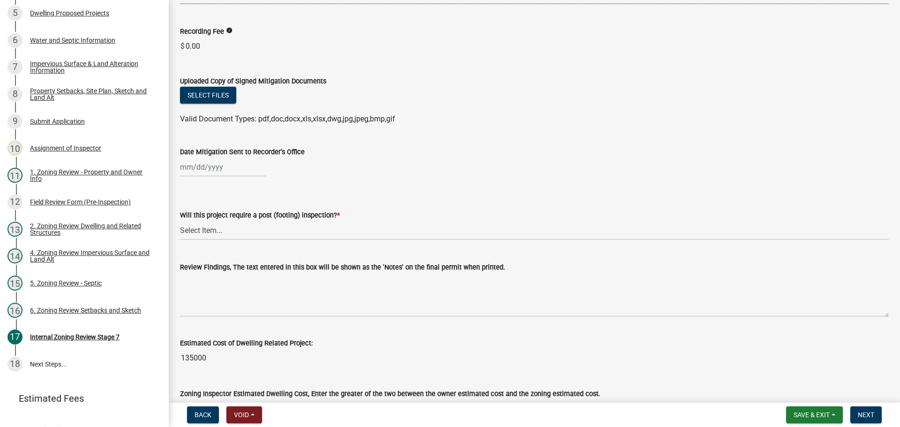
scroll to position [141, 0]
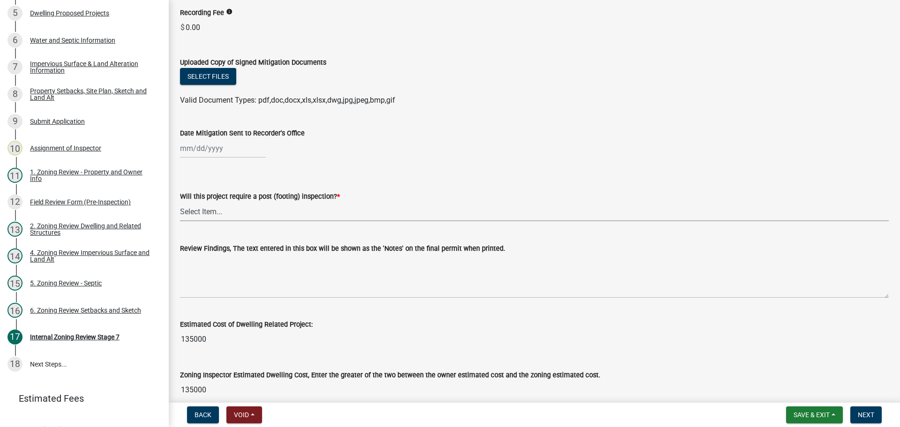
click at [191, 209] on select "Select Item... No Yes" at bounding box center [534, 211] width 709 height 19
click at [180, 202] on select "Select Item... No Yes" at bounding box center [534, 211] width 709 height 19
select select "70fe76f0-d291-438e-ac1a-5869b7b7f697"
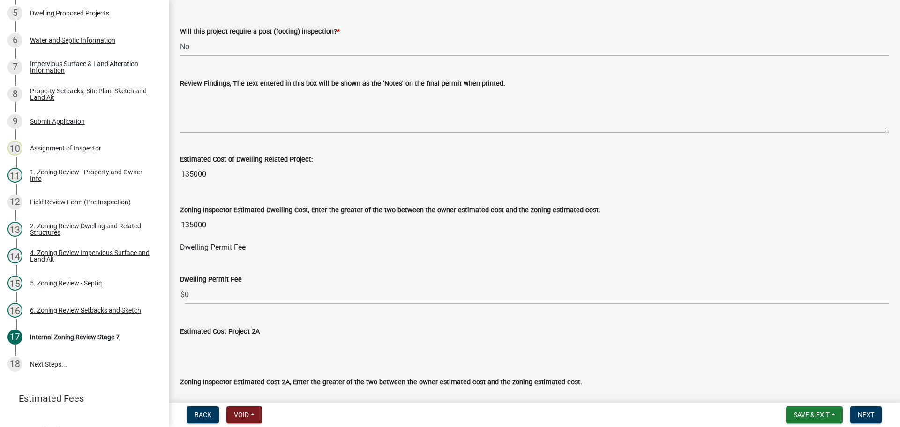
scroll to position [328, 0]
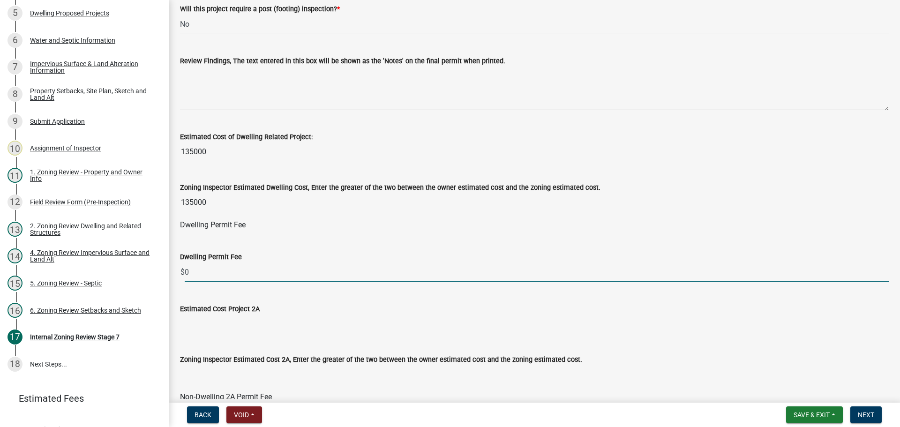
drag, startPoint x: 211, startPoint y: 268, endPoint x: 169, endPoint y: 275, distance: 42.7
click at [169, 275] on div "Internal Zoning Review Stage 7 share Share If there is mitigation, does it need…" at bounding box center [535, 430] width 732 height 1494
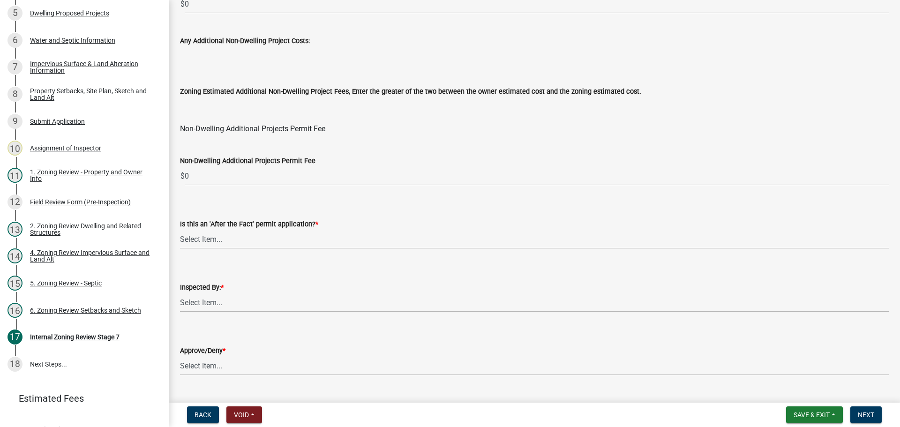
scroll to position [1125, 0]
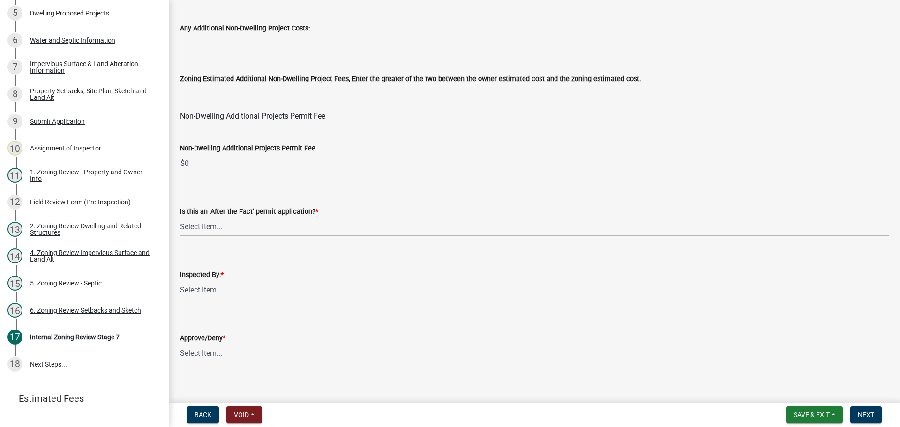
type input "465"
click at [196, 223] on select "Select Item... No Yes" at bounding box center [534, 226] width 709 height 19
click at [180, 217] on select "Select Item... No Yes" at bounding box center [534, 226] width 709 height 19
select select "bbe3a6c5-1893-4527-8578-ada07a3b8ea5"
click at [223, 286] on select "Select Item... [PERSON_NAME] [PERSON_NAME] [PERSON_NAME] [PERSON_NAME] [PERSON_…" at bounding box center [534, 289] width 709 height 19
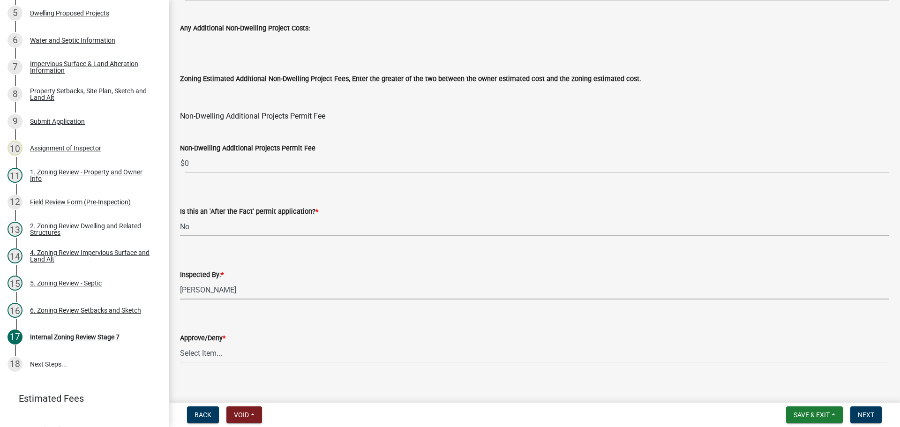
click at [180, 280] on select "Select Item... [PERSON_NAME] [PERSON_NAME] [PERSON_NAME] [PERSON_NAME] [PERSON_…" at bounding box center [534, 289] width 709 height 19
select select "ebd8400e-d8d5-49f8-911f-e671eb76408a"
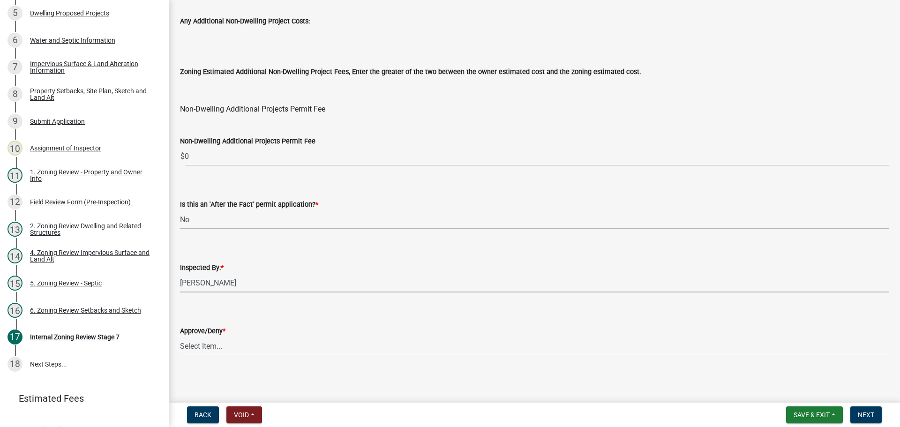
scroll to position [1134, 0]
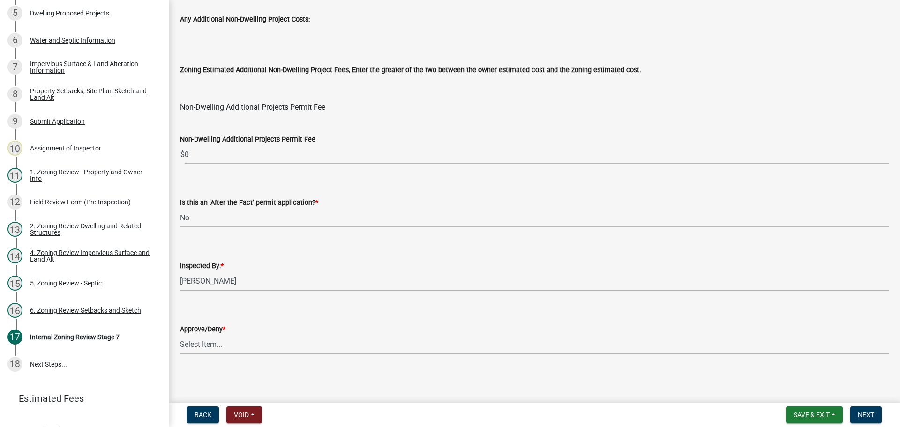
click at [210, 344] on select "Select Item... Approve Deny" at bounding box center [534, 344] width 709 height 19
click at [180, 335] on select "Select Item... Approve Deny" at bounding box center [534, 344] width 709 height 19
select select "97c9e5a4-d35f-4903-ad68-b764687ac9e9"
click at [873, 412] on span "Next" at bounding box center [866, 415] width 16 height 8
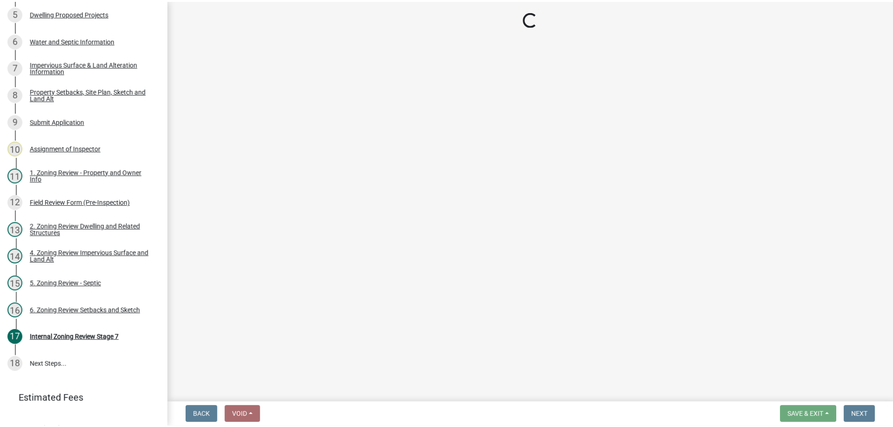
scroll to position [323, 0]
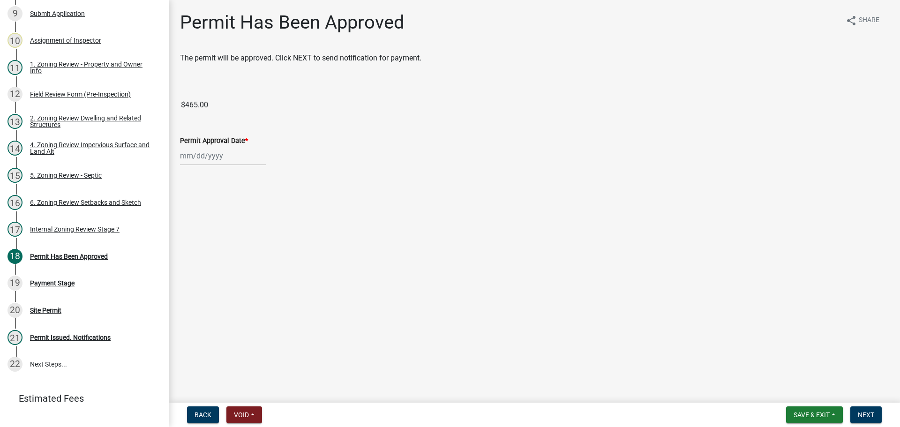
click at [219, 158] on div at bounding box center [223, 155] width 86 height 19
select select "9"
select select "2025"
click at [186, 218] on div "8" at bounding box center [189, 220] width 15 height 15
type input "[DATE]"
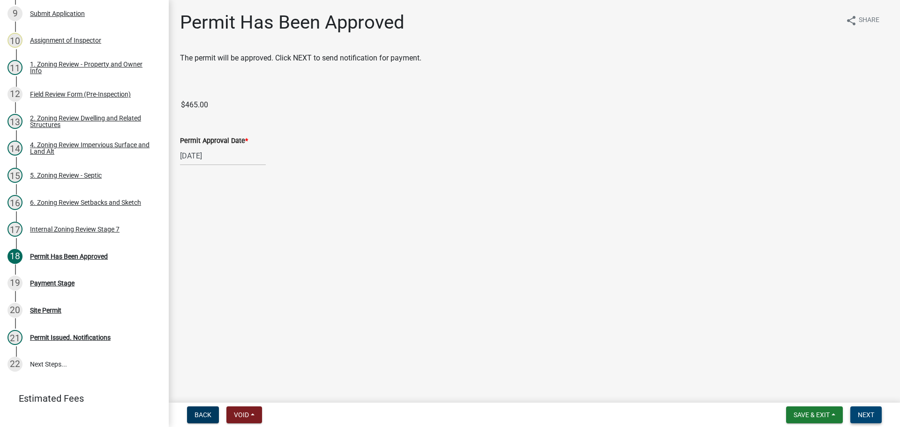
click at [871, 415] on span "Next" at bounding box center [866, 415] width 16 height 8
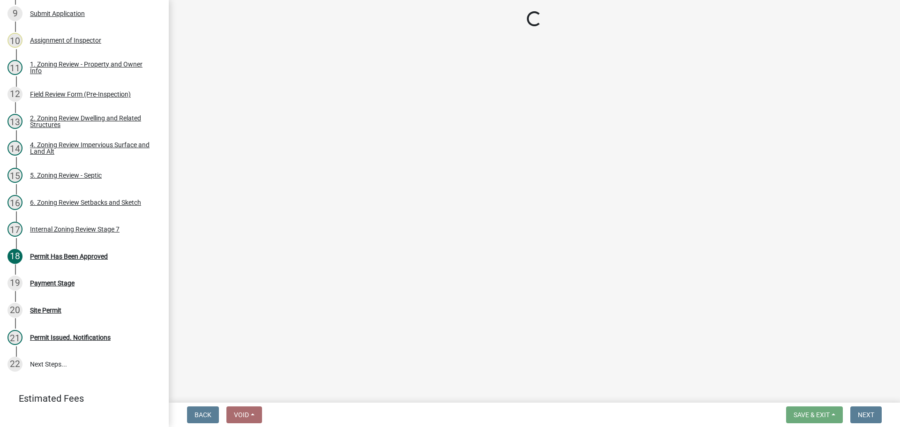
select select "3: 3"
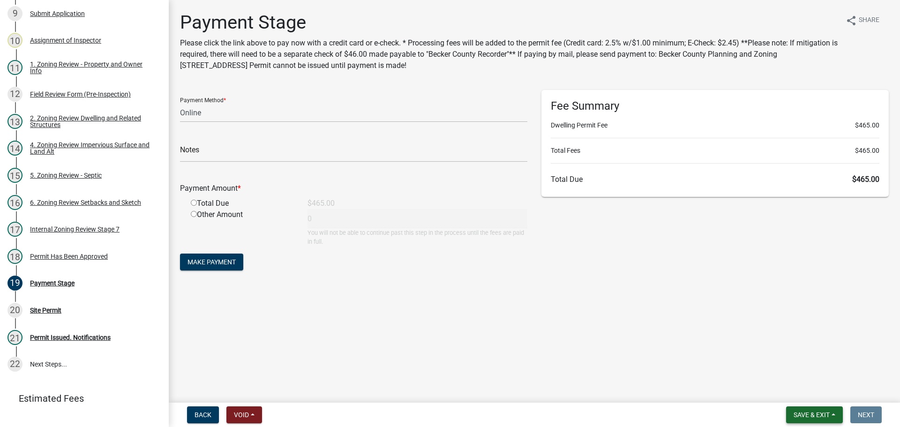
click at [828, 411] on span "Save & Exit" at bounding box center [812, 415] width 36 height 8
click at [803, 392] on button "Save & Exit" at bounding box center [805, 390] width 75 height 23
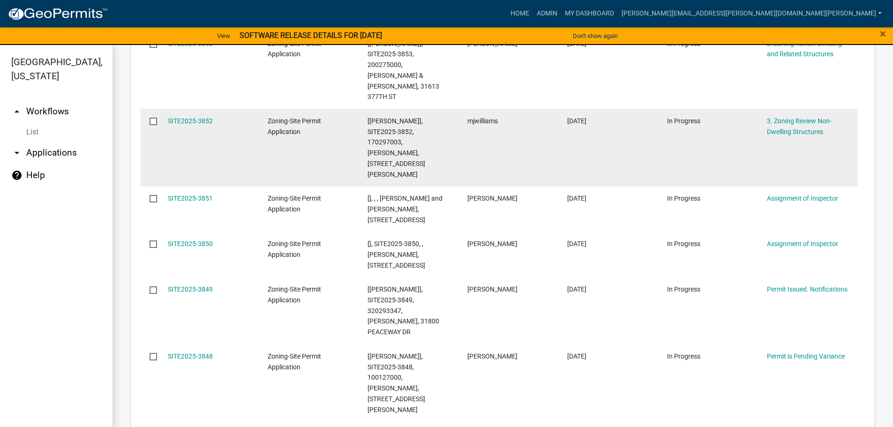
scroll to position [422, 0]
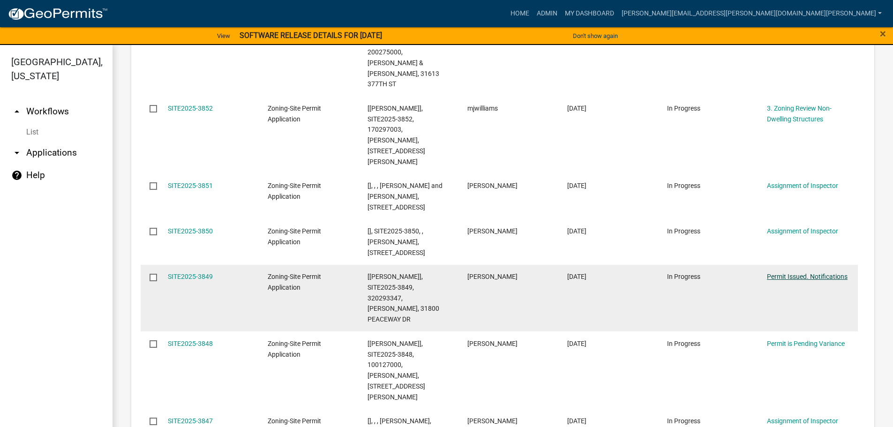
click at [788, 273] on link "Permit Issued. Notifications" at bounding box center [807, 277] width 81 height 8
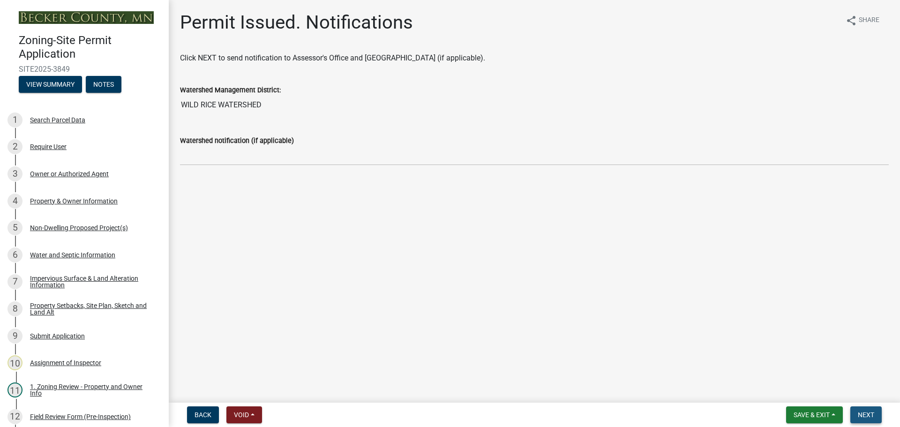
click at [870, 416] on span "Next" at bounding box center [866, 415] width 16 height 8
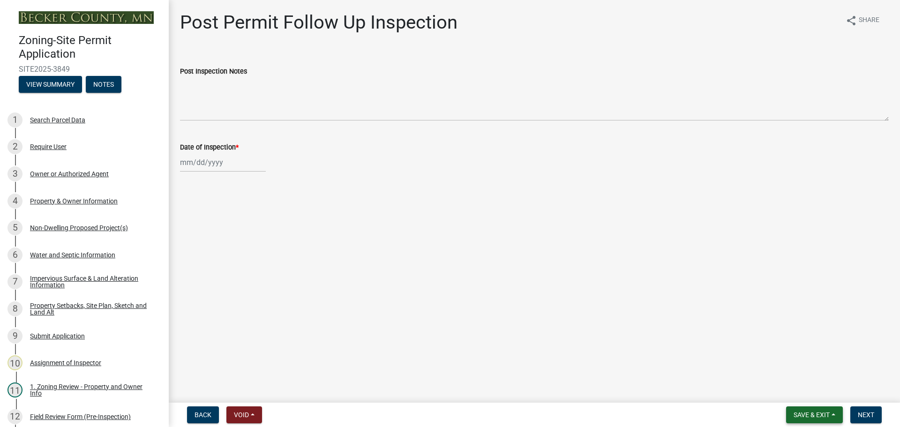
click at [804, 410] on button "Save & Exit" at bounding box center [814, 415] width 57 height 17
click at [798, 390] on button "Save & Exit" at bounding box center [805, 390] width 75 height 23
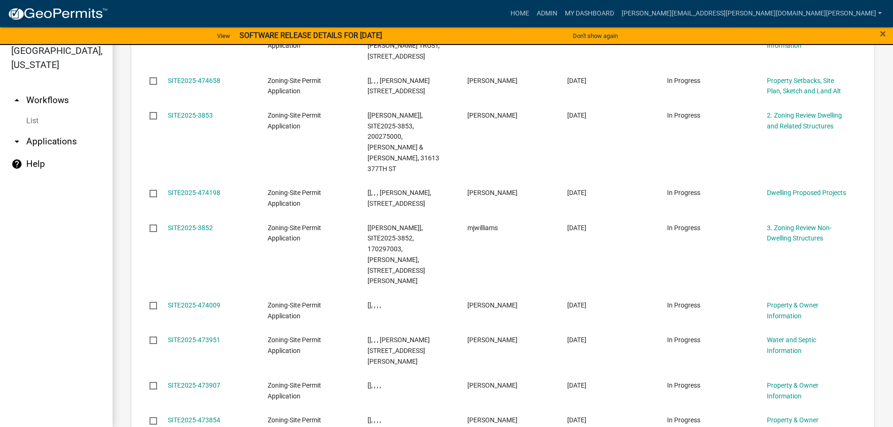
scroll to position [1199, 0]
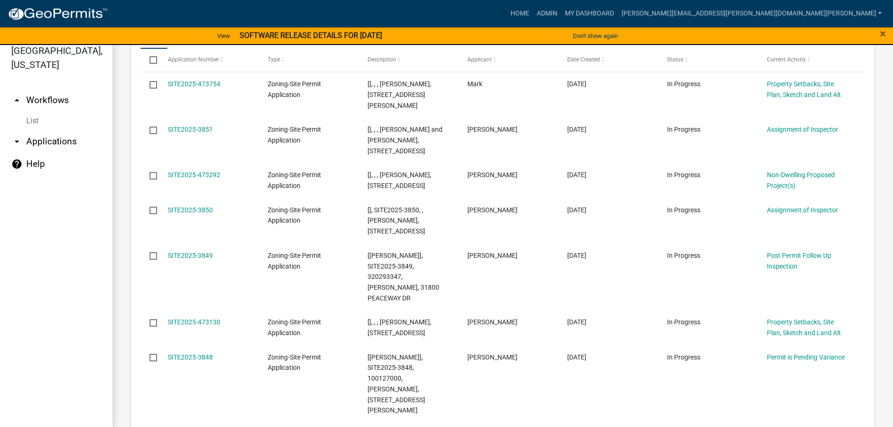
scroll to position [1105, 0]
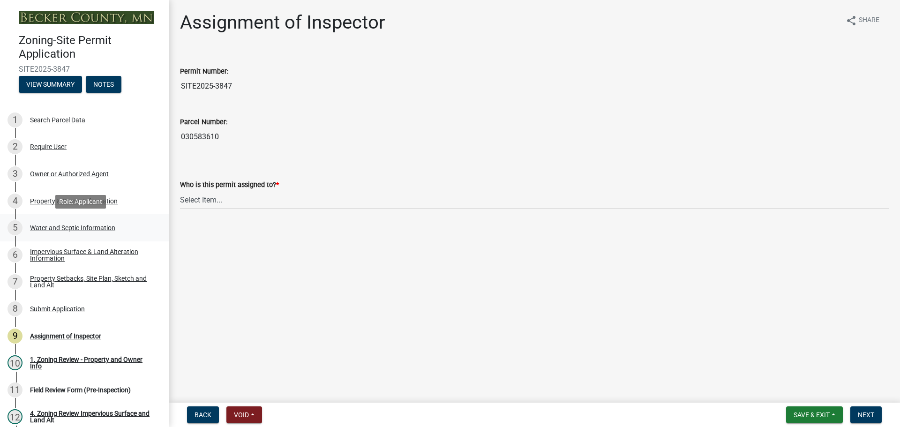
click at [92, 226] on div "Water and Septic Information" at bounding box center [72, 228] width 85 height 7
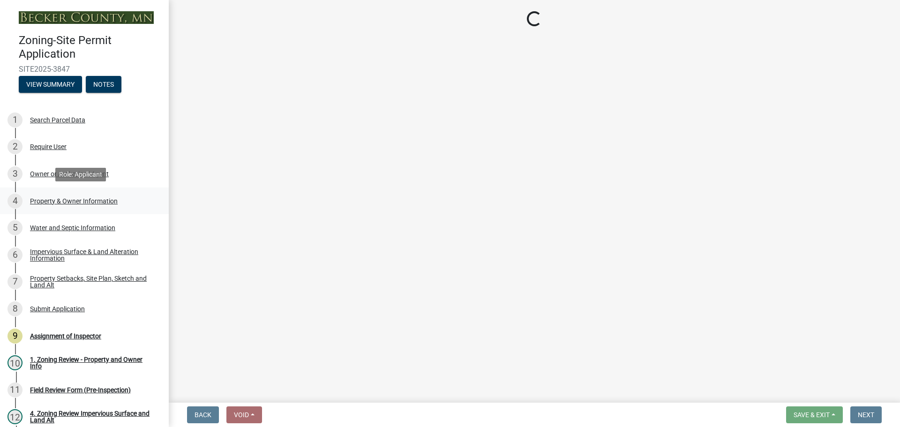
select select "295c6ba3-00c2-4229-aea3-8b4be6316de8"
select select "f3b2b20d-722a-45c9-937d-ba31bc47848e"
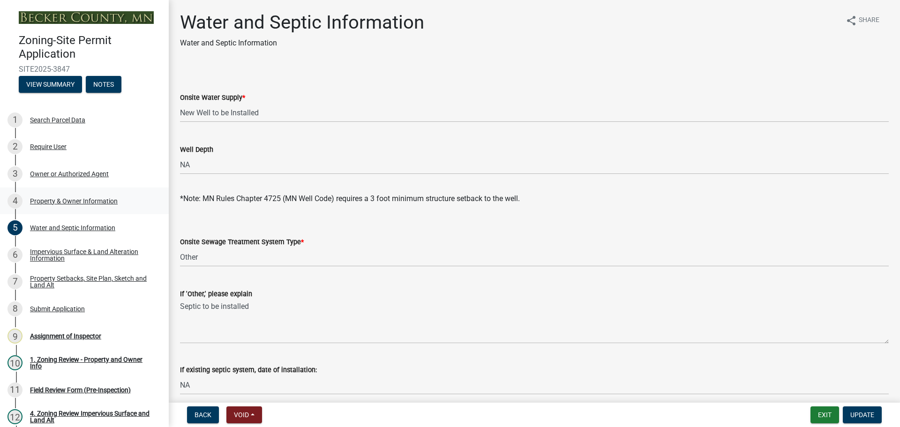
click at [70, 198] on div "Property & Owner Information" at bounding box center [74, 201] width 88 height 7
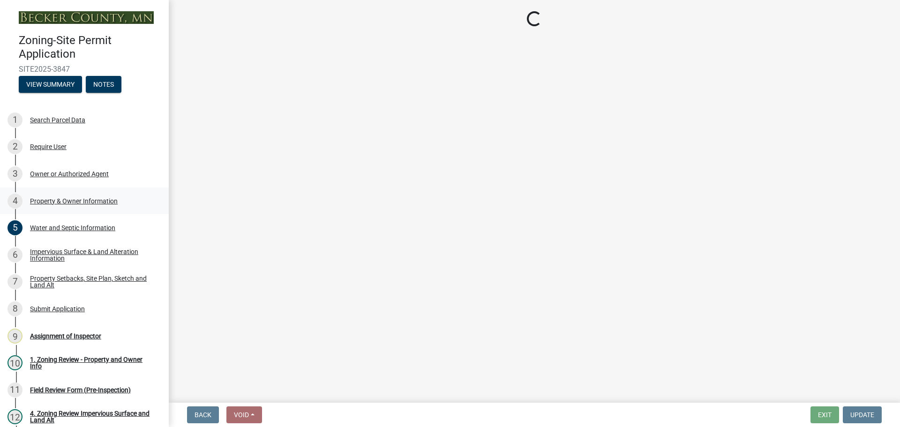
select select "a752e4d6-14bd-4f0f-bfe8-5b67ead45659"
select select "b4fc589a-01c8-47e4-a72e-871857921bc6"
select select "fcf6d223-6c57-4dc5-b63a-a94704169022"
select select "393a978c-6bd5-4cb2-a6a0-db6feb8732b8"
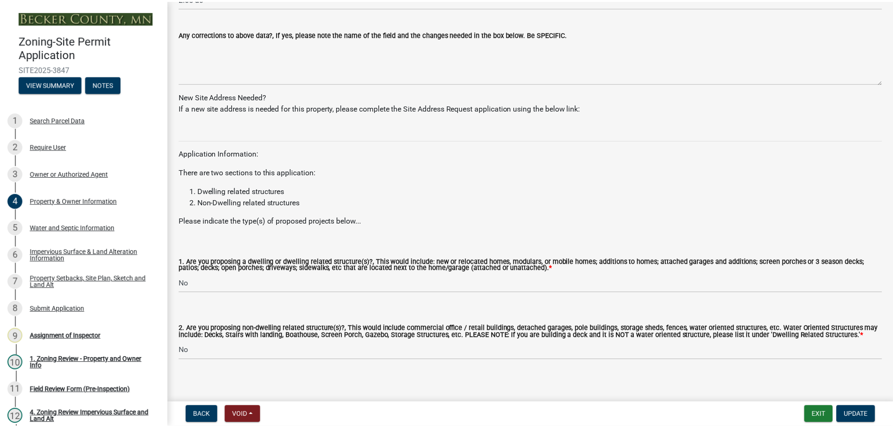
scroll to position [840, 0]
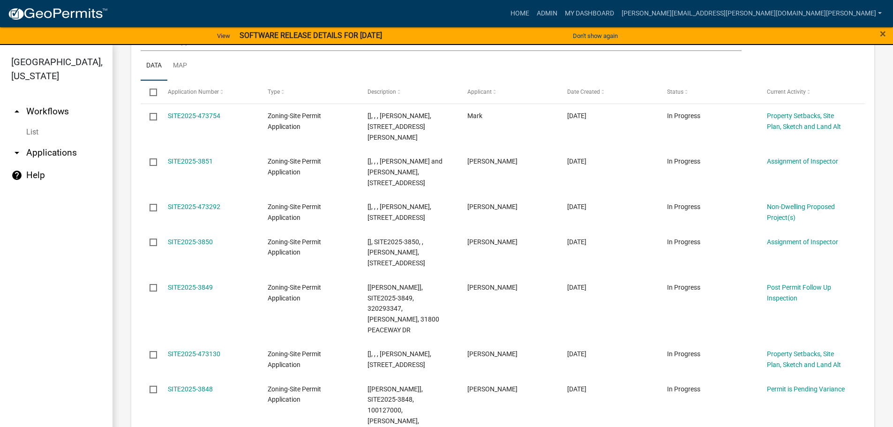
scroll to position [1043, 0]
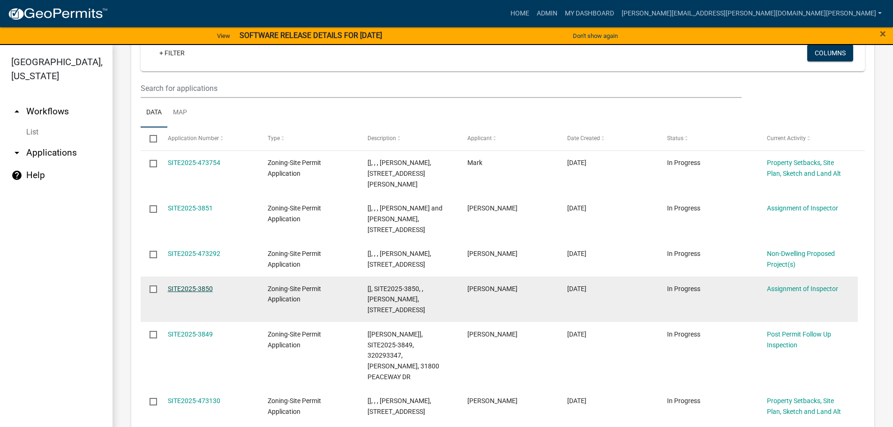
click at [191, 285] on link "SITE2025-3850" at bounding box center [190, 289] width 45 height 8
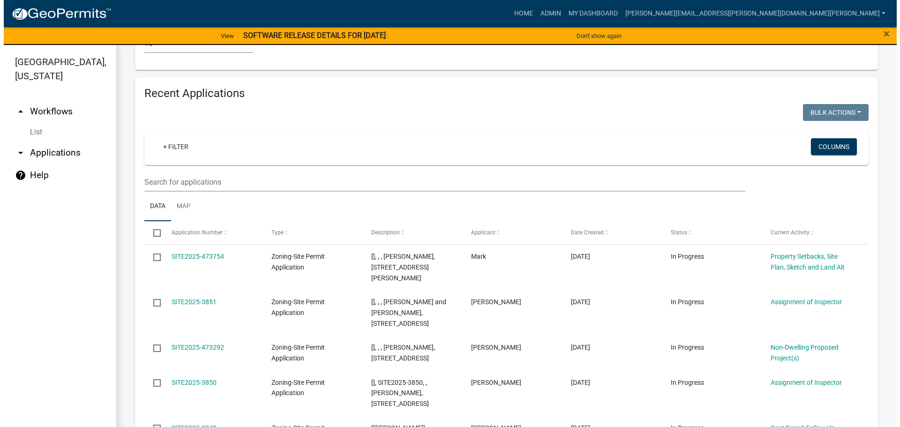
scroll to position [856, 0]
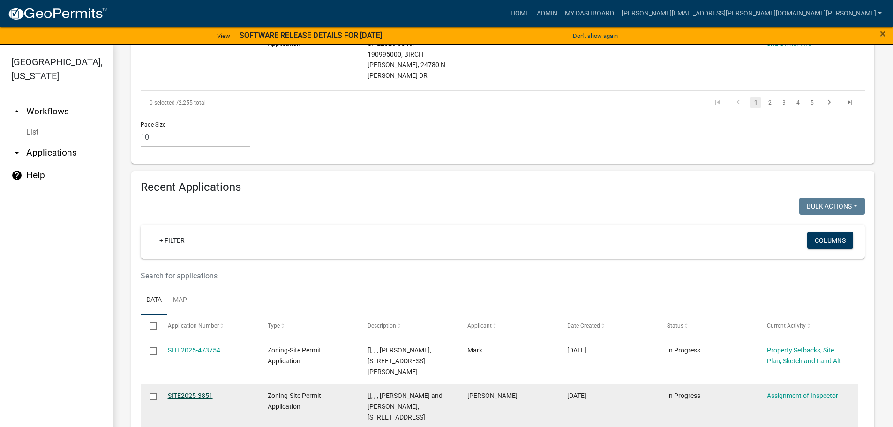
click at [193, 392] on link "SITE2025-3851" at bounding box center [190, 396] width 45 height 8
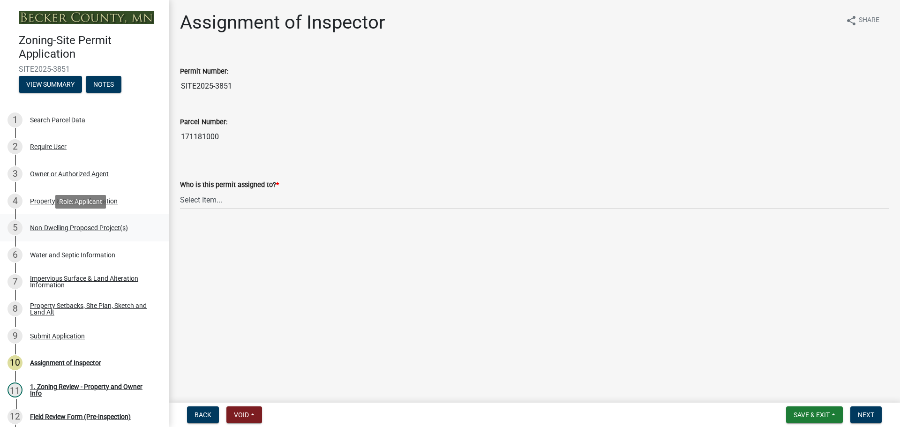
click at [89, 226] on div "Non-Dwelling Proposed Project(s)" at bounding box center [79, 228] width 98 height 7
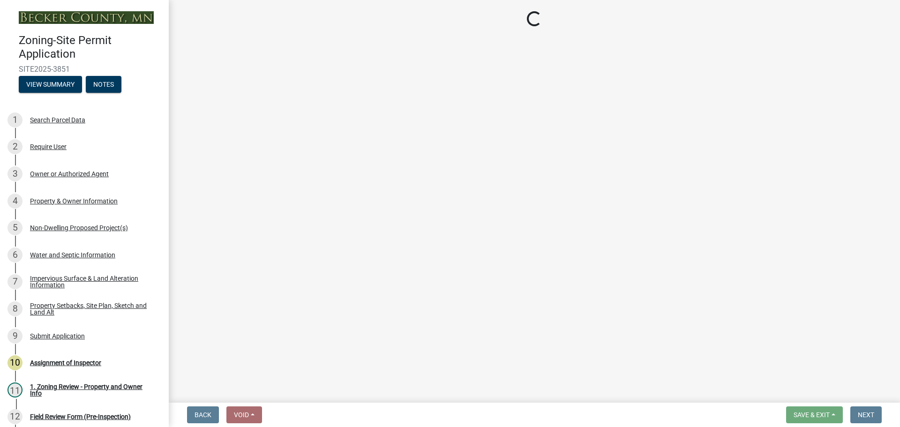
select select "97c48b8f-5b3b-4eb5-baa1-64080d5416e1"
select select "23b901a4-f04b-435f-8068-669843196aa3"
select select "cf118f3b-6469-426f-b247-8aeebfb0198d"
select select "d5258256-81e9-4688-bc84-b01445ee29b6"
select select "0095848c-cd53-4644-aedd-4221e528be10"
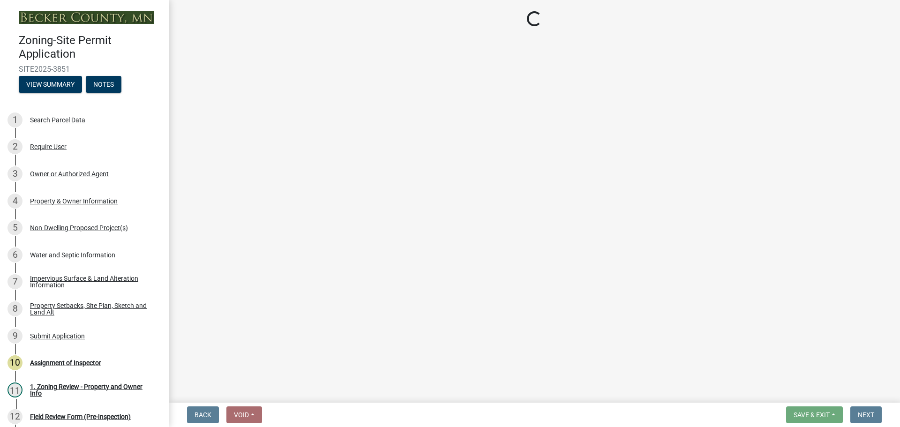
select select "e657f3e9-84d9-488e-aa49-9b8c06334c2a"
select select "a5a24bbb-d142-4a96-81aa-f197e501dfcc"
select select "0800e7f7-3207-49ec-a6f5-9d95c4f1e857"
select select "a9a8393f-3c28-47b8-b6d9-84c94641c3fc"
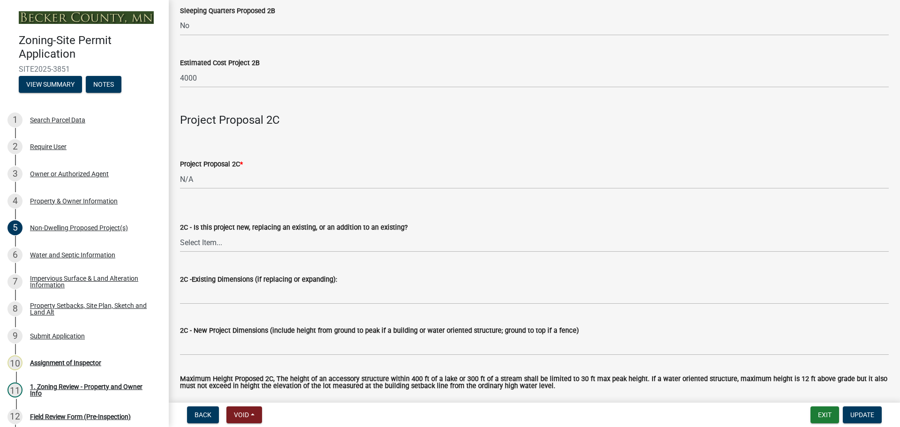
scroll to position [1360, 0]
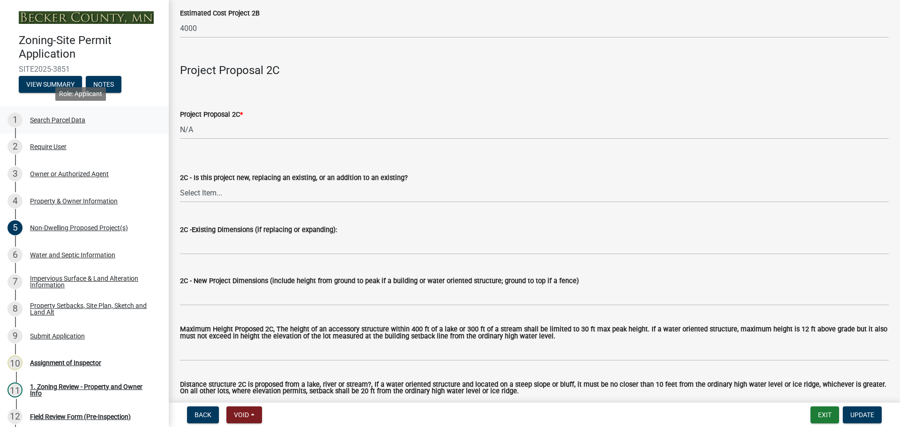
click at [68, 118] on div "Search Parcel Data" at bounding box center [57, 120] width 55 height 7
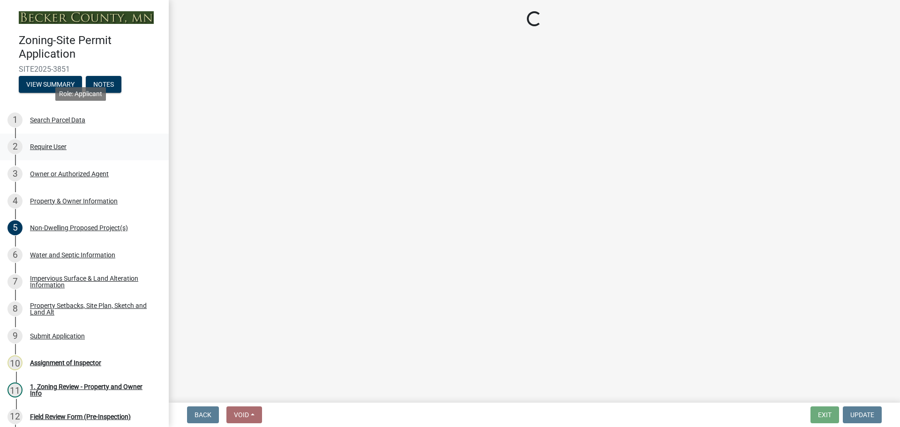
scroll to position [0, 0]
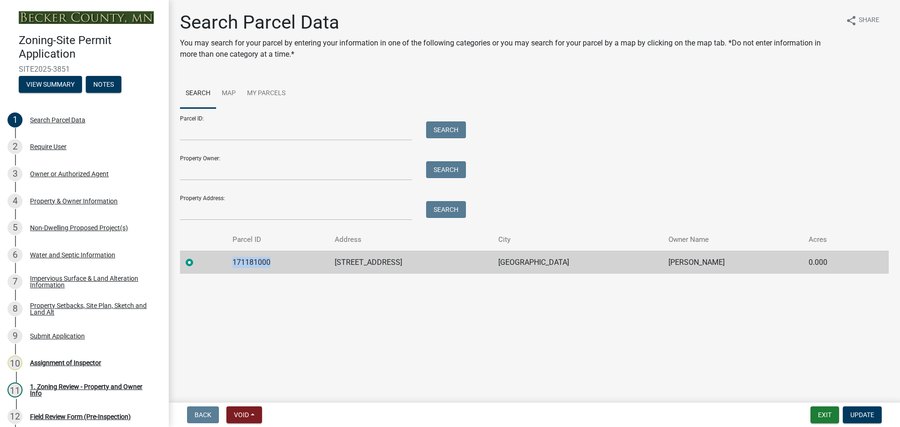
drag, startPoint x: 274, startPoint y: 258, endPoint x: 233, endPoint y: 261, distance: 41.4
click at [233, 261] on td "171181000" at bounding box center [278, 262] width 102 height 23
copy td "171181000"
click at [75, 371] on link "10 Assignment of Inspector" at bounding box center [84, 362] width 169 height 27
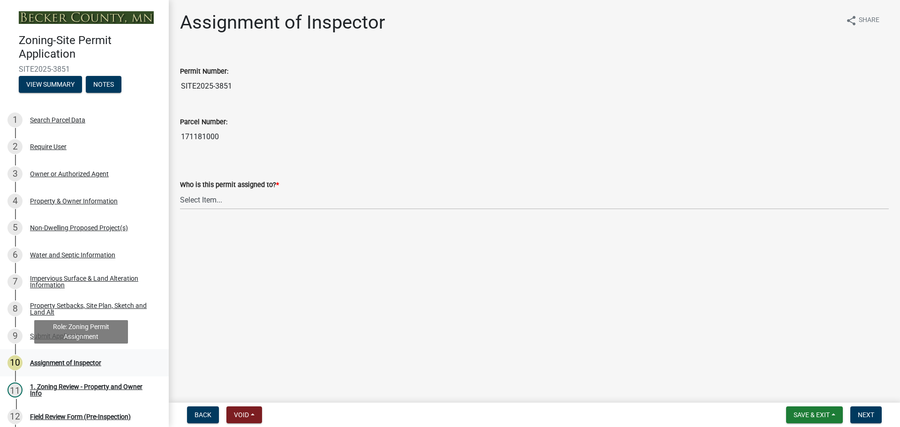
click at [77, 357] on div "10 Assignment of Inspector" at bounding box center [81, 362] width 146 height 15
click at [83, 361] on div "Assignment of Inspector" at bounding box center [65, 363] width 71 height 7
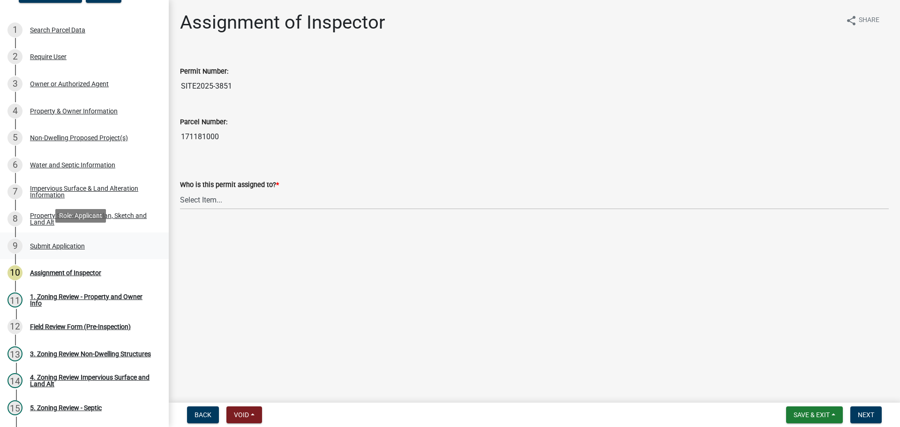
scroll to position [94, 0]
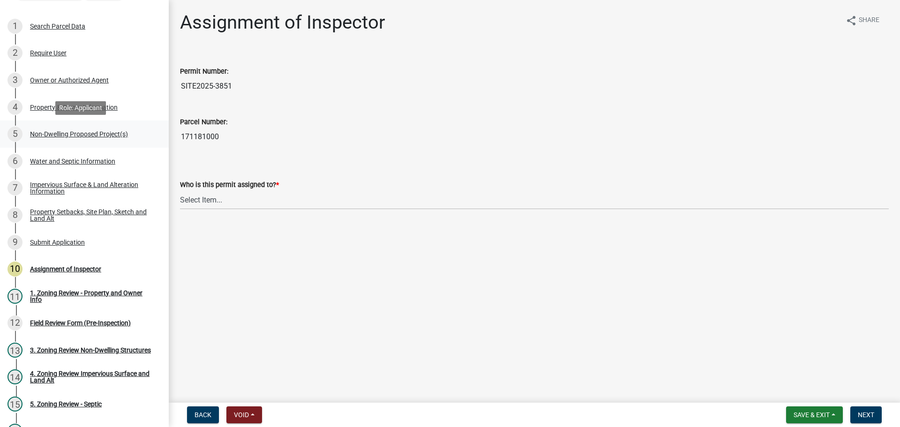
click at [82, 131] on div "Non-Dwelling Proposed Project(s)" at bounding box center [79, 134] width 98 height 7
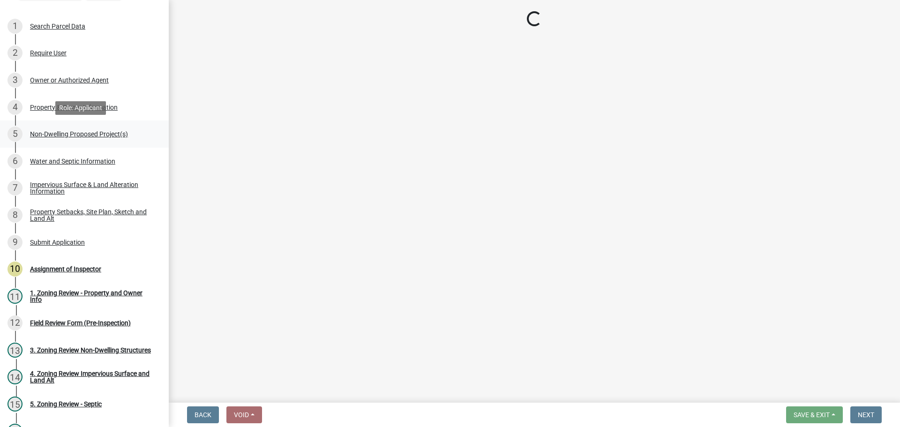
select select "97c48b8f-5b3b-4eb5-baa1-64080d5416e1"
select select "23b901a4-f04b-435f-8068-669843196aa3"
select select "cf118f3b-6469-426f-b247-8aeebfb0198d"
select select "d5258256-81e9-4688-bc84-b01445ee29b6"
select select "0095848c-cd53-4644-aedd-4221e528be10"
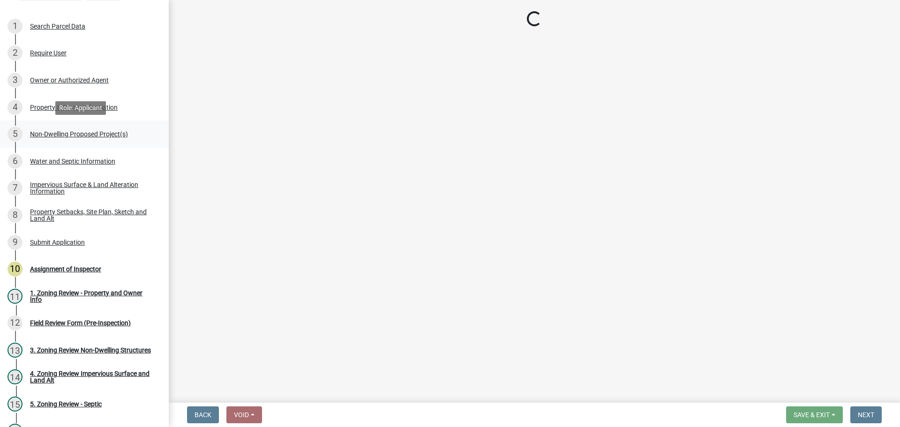
select select "e657f3e9-84d9-488e-aa49-9b8c06334c2a"
select select "a5a24bbb-d142-4a96-81aa-f197e501dfcc"
select select "0800e7f7-3207-49ec-a6f5-9d95c4f1e857"
select select "a9a8393f-3c28-47b8-b6d9-84c94641c3fc"
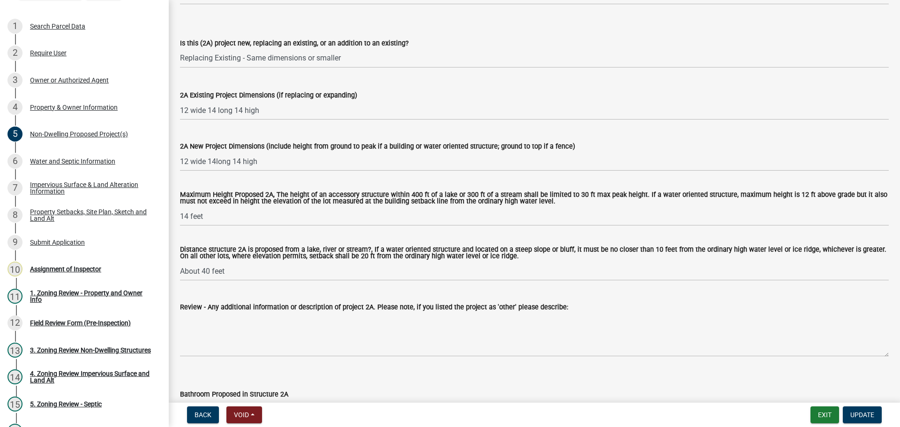
scroll to position [234, 0]
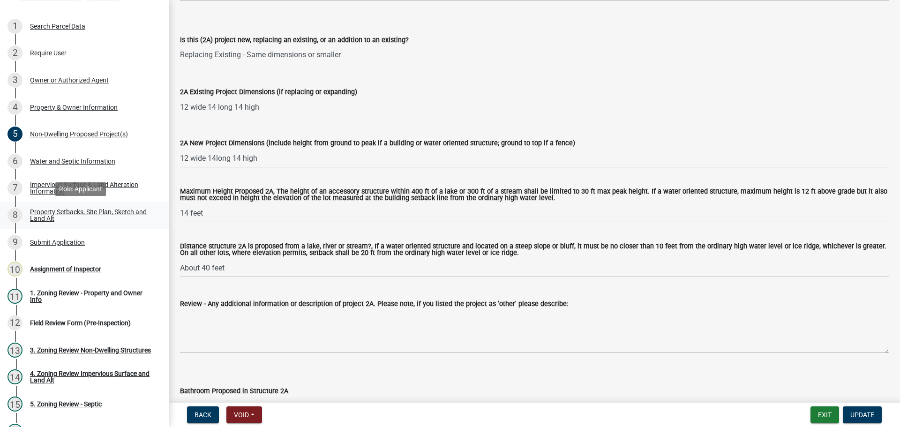
click at [72, 213] on div "Property Setbacks, Site Plan, Sketch and Land Alt" at bounding box center [92, 215] width 124 height 13
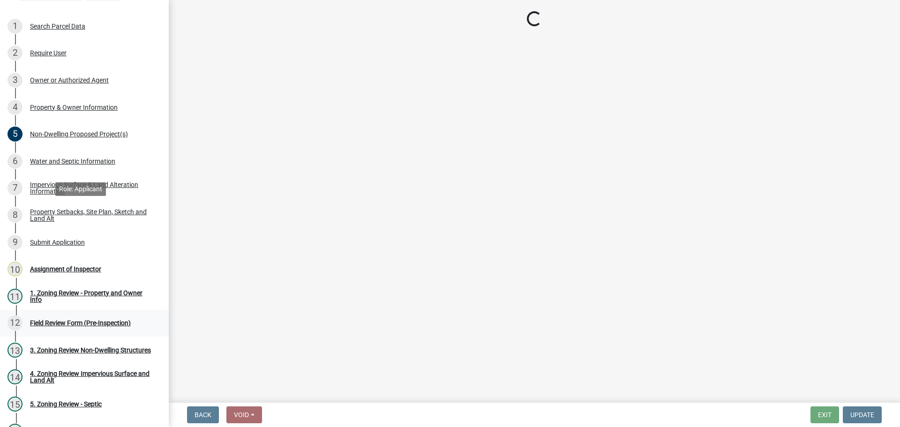
scroll to position [0, 0]
select select "7b13c63f-e699-4112-b373-98fbd28ec536"
select select "c101a5b4-6bb9-4f78-9b05-8a935d0e5ce5"
select select "b56a4575-9846-47cf-8067-c59a4853da22"
select select "b9185151-7fec-488a-a719-f11a93338dbd"
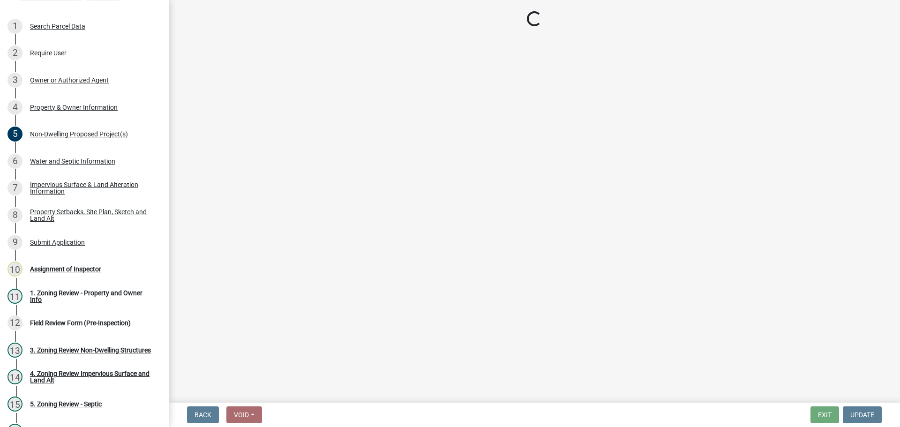
select select "e8ab2dc3-aa3f-46f3-9b4a-37eb25ad84af"
select select "27b2a8b4-abf6-463e-8c0c-7c5d2b4fe26f"
select select "b98836ba-4715-455d-97ab-be9a9df498a8"
select select "d61e3758-d187-40af-a435-5e09c3f3d509"
select select "c8b8ea71-7088-4e87-a493-7bc88cc2835b"
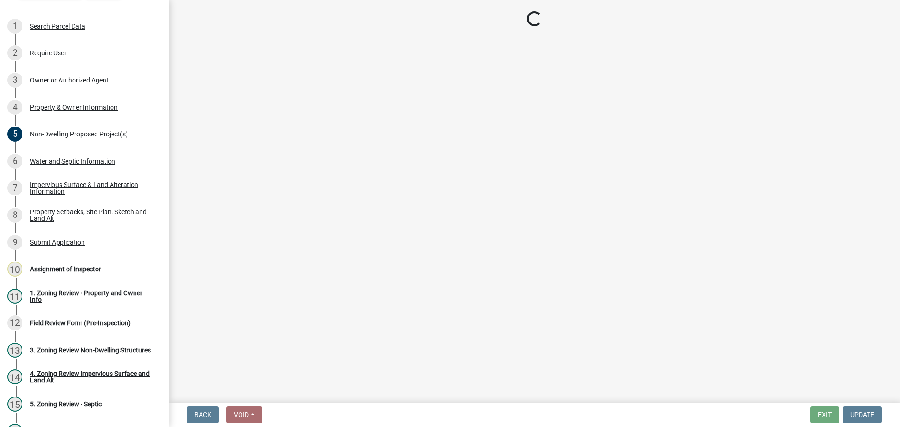
select select "1418c7e3-4054-4b00-84b5-d09b9560f30a"
select select "4421853d-5e11-4b64-95ec-6c47066881cc"
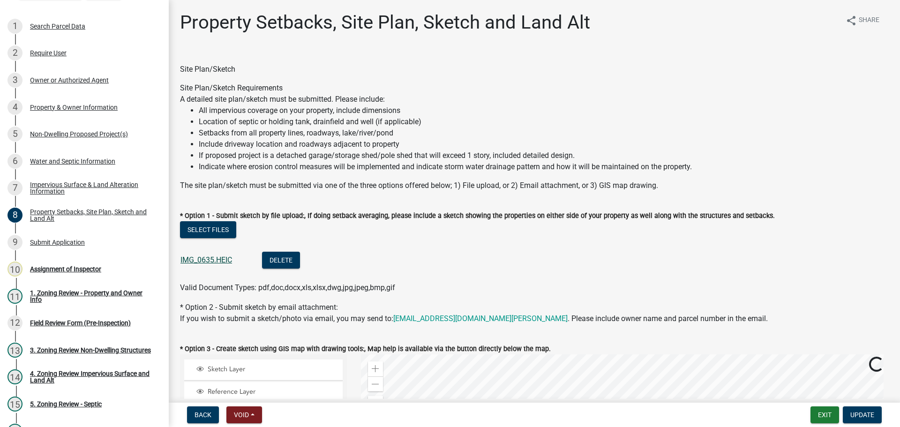
click at [189, 257] on link "IMG_0635.HEIC" at bounding box center [207, 260] width 52 height 9
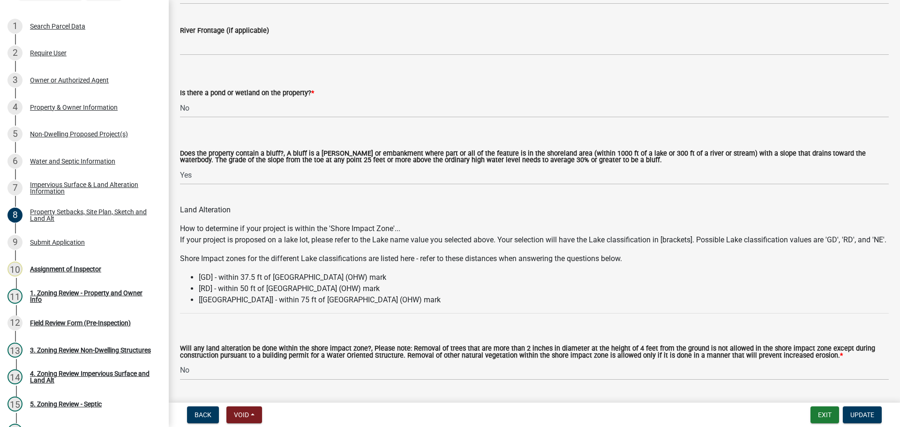
scroll to position [985, 0]
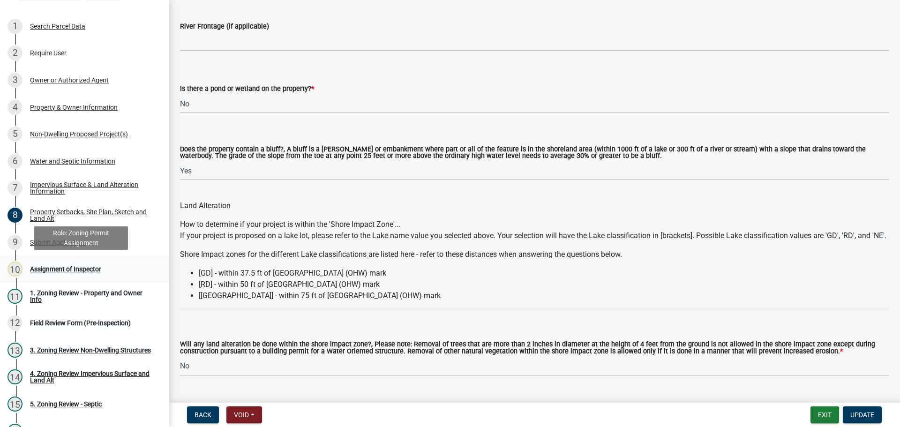
click at [70, 264] on div "10 Assignment of Inspector" at bounding box center [81, 269] width 146 height 15
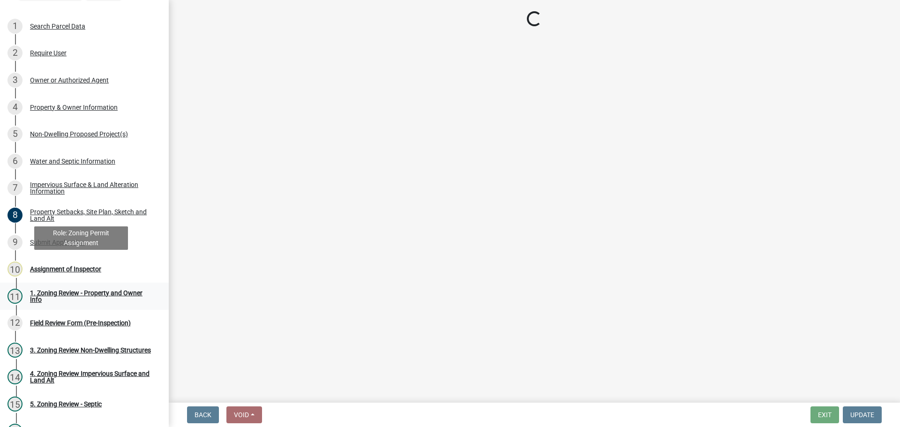
scroll to position [0, 0]
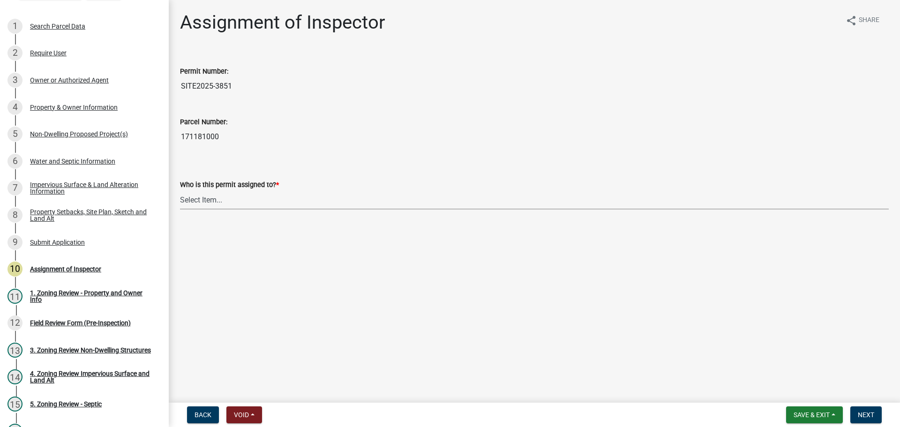
click at [208, 198] on select "Select Item... [PERSON_NAME] [PERSON_NAME] [PERSON_NAME] [PERSON_NAME] [PERSON_…" at bounding box center [534, 199] width 709 height 19
click at [180, 190] on select "Select Item... [PERSON_NAME] [PERSON_NAME] [PERSON_NAME] [PERSON_NAME] [PERSON_…" at bounding box center [534, 199] width 709 height 19
select select "ebd8400e-d8d5-49f8-911f-e671eb76408a"
click at [867, 413] on span "Next" at bounding box center [866, 415] width 16 height 8
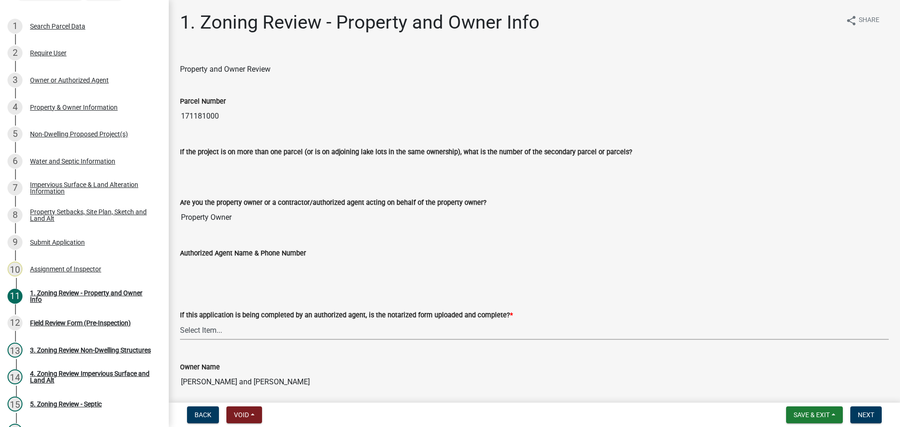
click at [211, 330] on select "Select Item... Yes No N/A" at bounding box center [534, 330] width 709 height 19
click at [180, 321] on select "Select Item... Yes No N/A" at bounding box center [534, 330] width 709 height 19
select select "b279cdb4-a9c7-4e65-a8bd-797316f5be14"
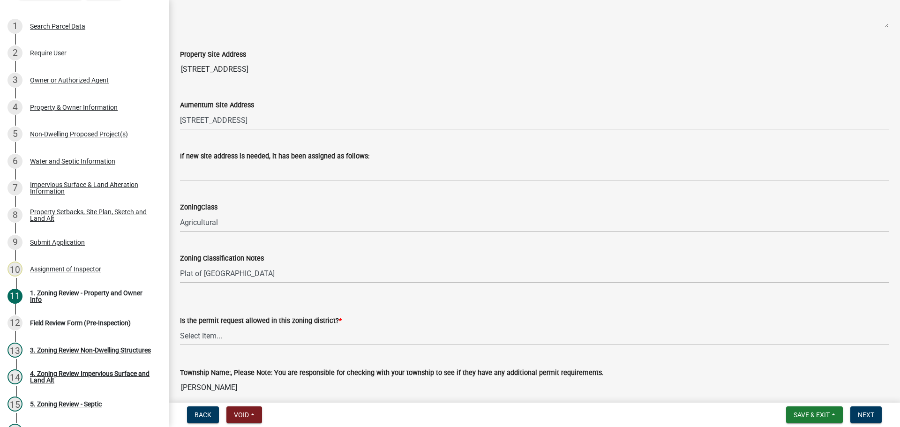
scroll to position [563, 0]
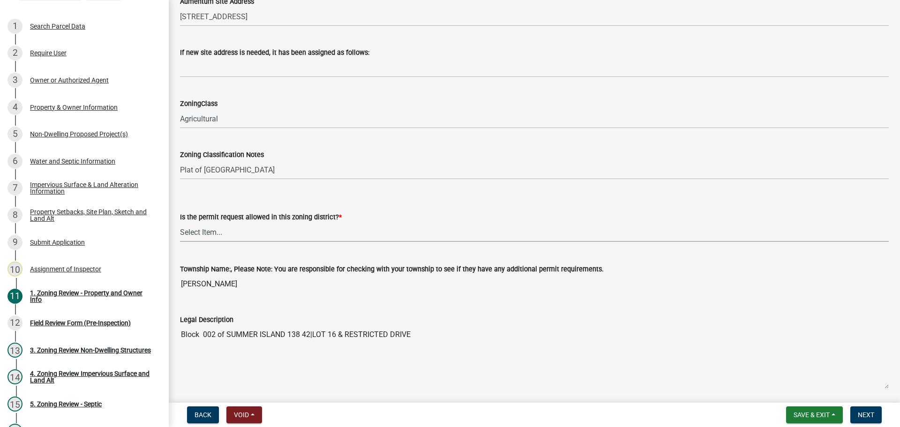
click at [189, 231] on select "Select Item... Yes No" at bounding box center [534, 232] width 709 height 19
click at [180, 223] on select "Select Item... Yes No" at bounding box center [534, 232] width 709 height 19
select select "b4f32c46-6248-4748-b47c-fa4933858724"
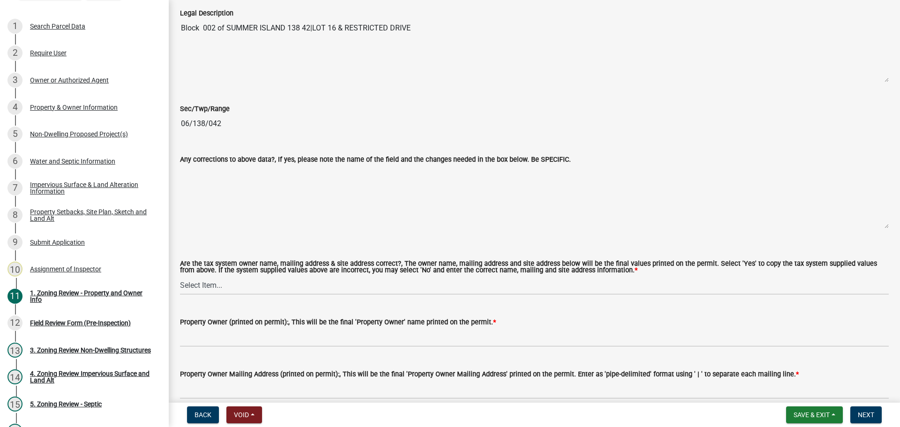
scroll to position [938, 0]
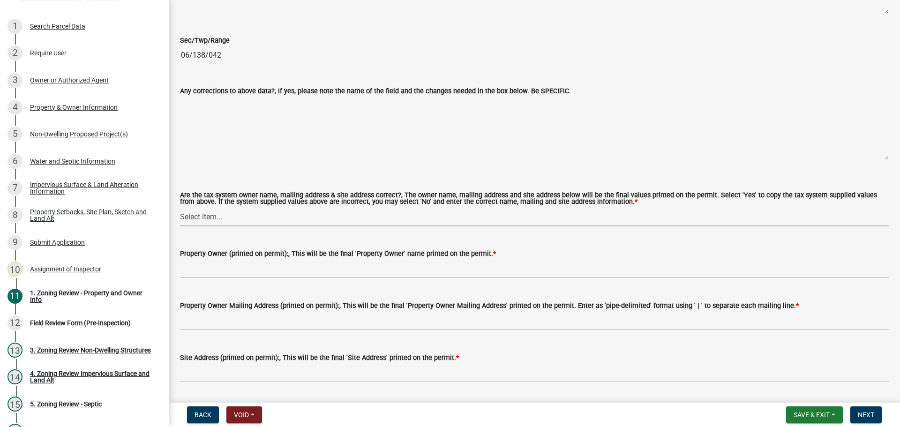
click at [206, 214] on select "Select Item... Yes No" at bounding box center [534, 216] width 709 height 19
click at [180, 208] on select "Select Item... Yes No" at bounding box center [534, 216] width 709 height 19
select select "ab6c2257-4786-48e5-86d0-1194833f57c8"
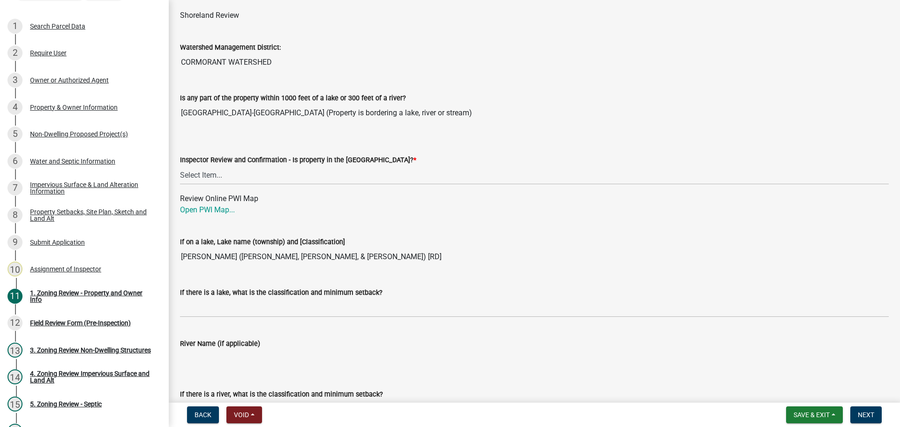
scroll to position [1407, 0]
click at [206, 167] on select "Select Item... Within [GEOGRAPHIC_DATA] (SD) Not in [GEOGRAPHIC_DATA] (NOTSL)" at bounding box center [534, 174] width 709 height 19
click at [180, 166] on select "Select Item... Within [GEOGRAPHIC_DATA] (SD) Not in [GEOGRAPHIC_DATA] (NOTSL)" at bounding box center [534, 174] width 709 height 19
select select "de99b201-fb85-4000-88f5-6f49f4ff2101"
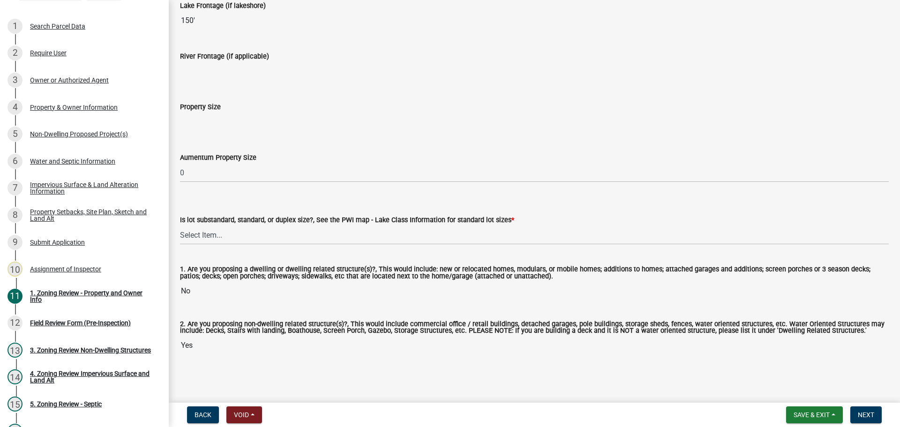
scroll to position [1949, 0]
click at [199, 234] on select "Select Item... Non-Riparian and not back lot Substandard Non-Riparian Backlot S…" at bounding box center [534, 235] width 709 height 19
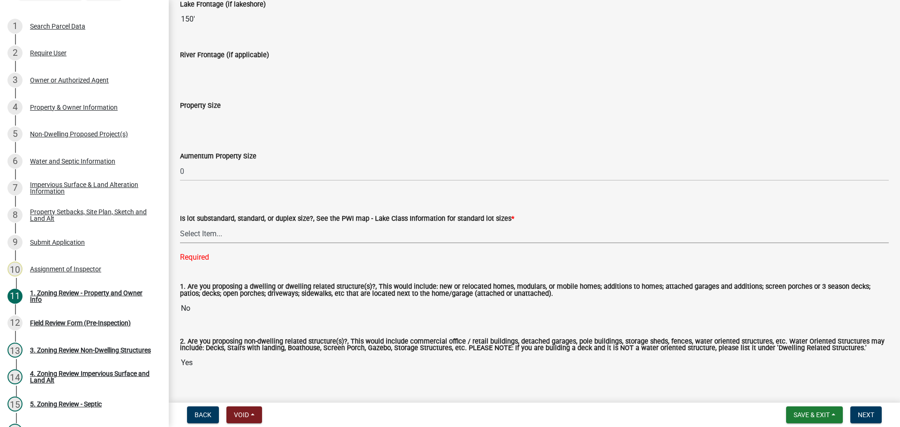
click at [203, 235] on select "Select Item... Non-Riparian and not back lot Substandard Non-Riparian Backlot S…" at bounding box center [534, 233] width 709 height 19
click at [180, 225] on select "Select Item... Non-Riparian and not back lot Substandard Non-Riparian Backlot S…" at bounding box center [534, 233] width 709 height 19
select select "8127fafe-56e8-4ce3-b1f8-70ab85aed4eb"
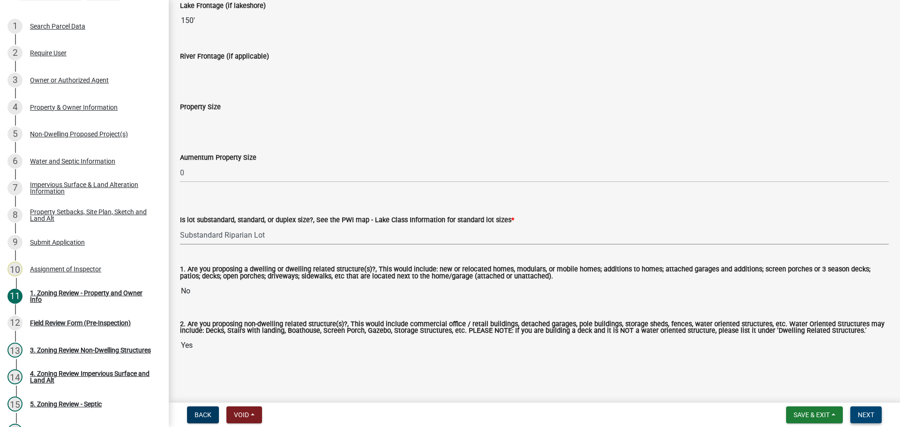
click at [867, 410] on button "Next" at bounding box center [866, 415] width 31 height 17
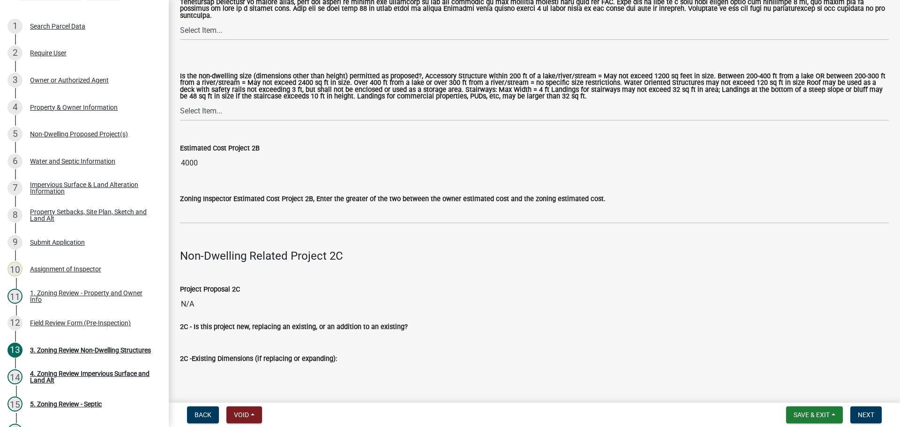
scroll to position [1969, 0]
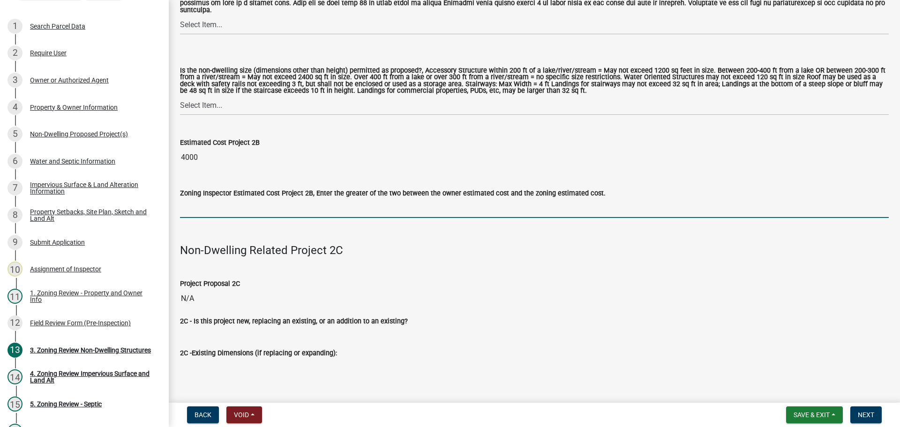
click at [218, 208] on input "text" at bounding box center [534, 208] width 709 height 19
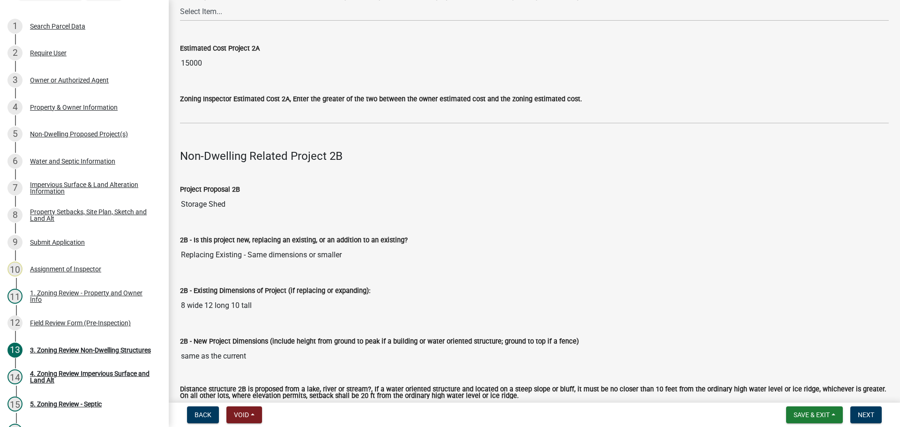
scroll to position [844, 0]
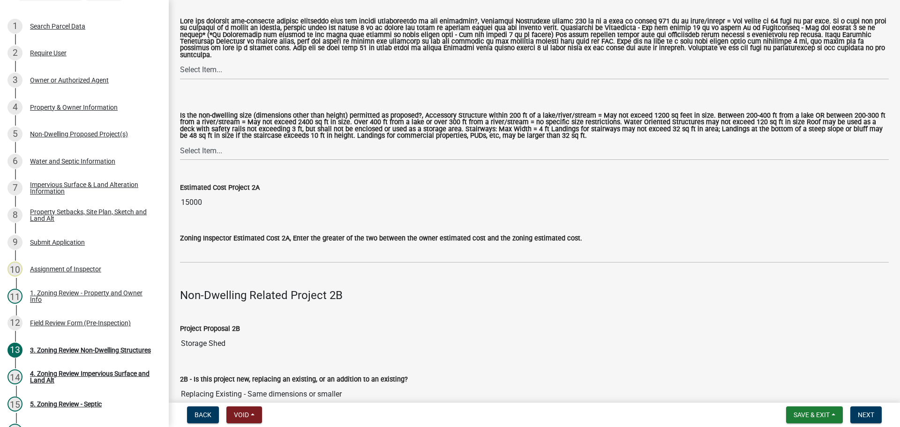
type input "4000"
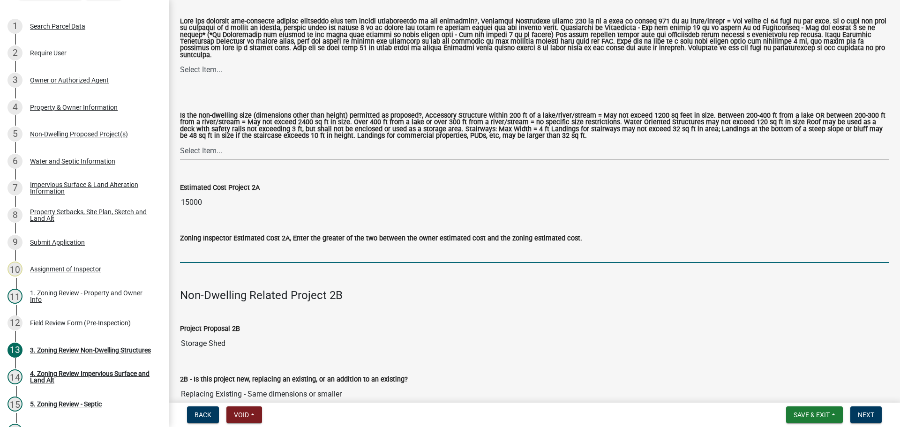
click at [195, 244] on input "text" at bounding box center [534, 253] width 709 height 19
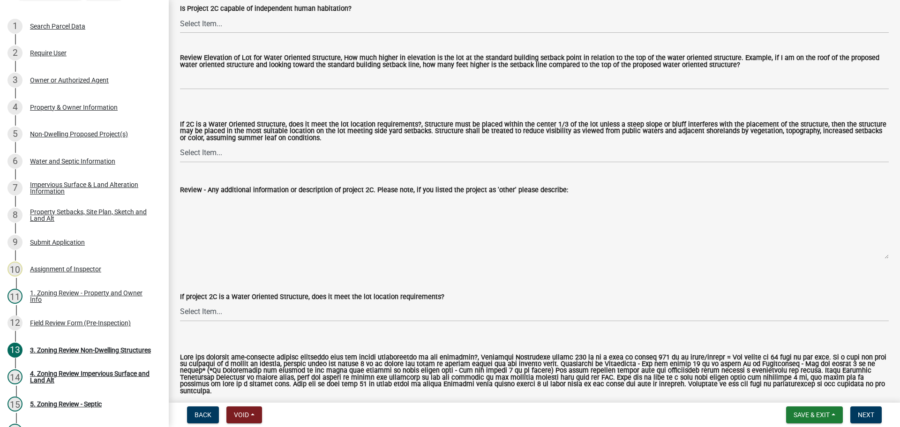
scroll to position [2579, 0]
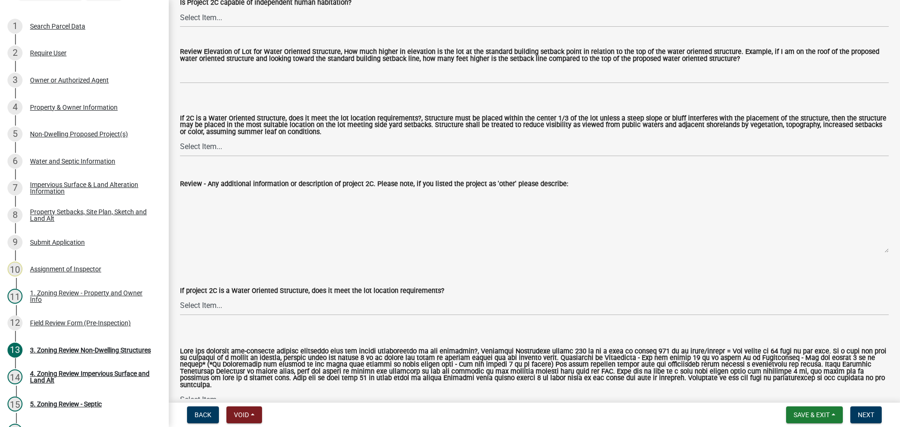
type input "15000"
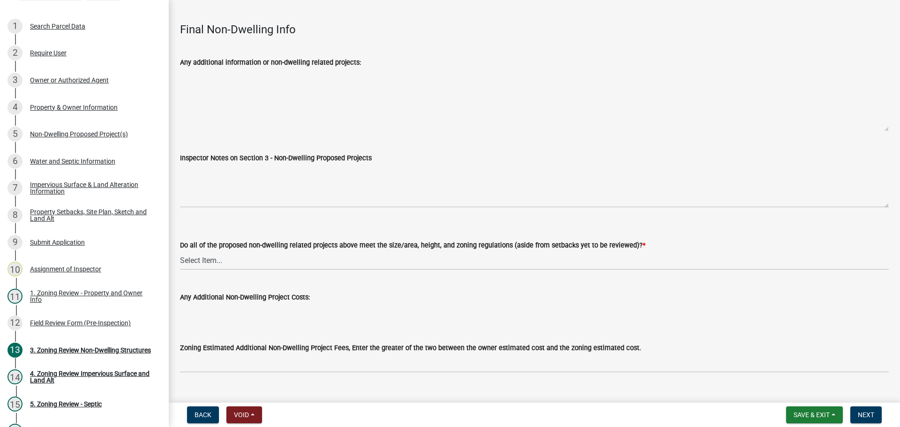
scroll to position [3182, 0]
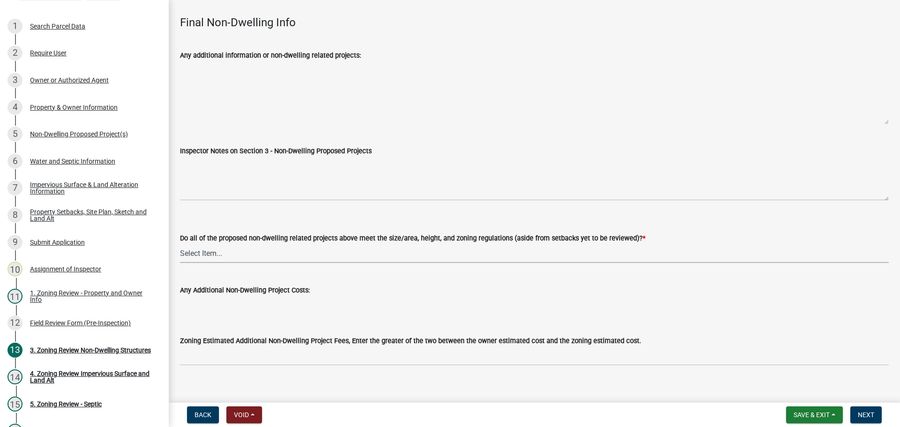
click at [205, 244] on select "Select Item... Yes No N/A" at bounding box center [534, 253] width 709 height 19
click at [180, 244] on select "Select Item... Yes No N/A" at bounding box center [534, 253] width 709 height 19
select select "70869821-7738-4560-8d2e-4f353ca78bb3"
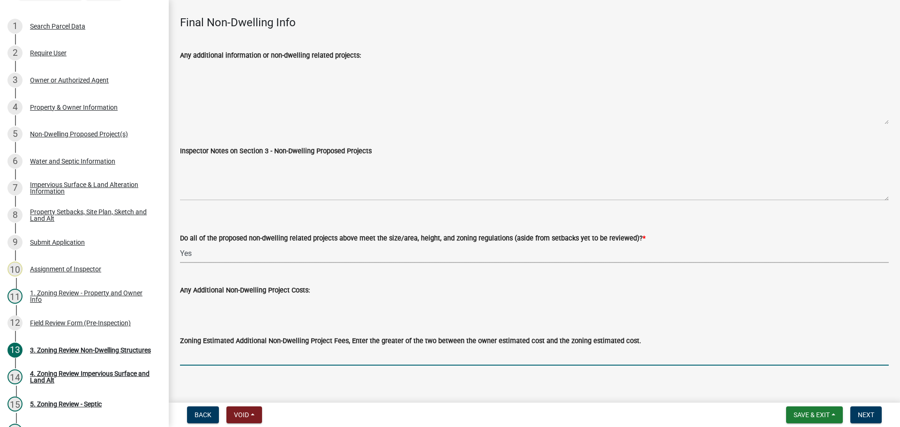
click at [201, 347] on input "text" at bounding box center [534, 356] width 709 height 19
click at [854, 412] on button "Next" at bounding box center [866, 415] width 31 height 17
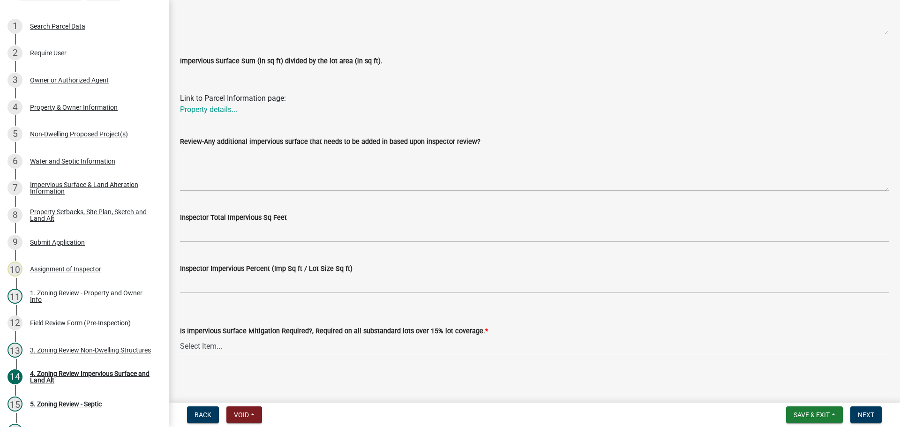
scroll to position [294, 0]
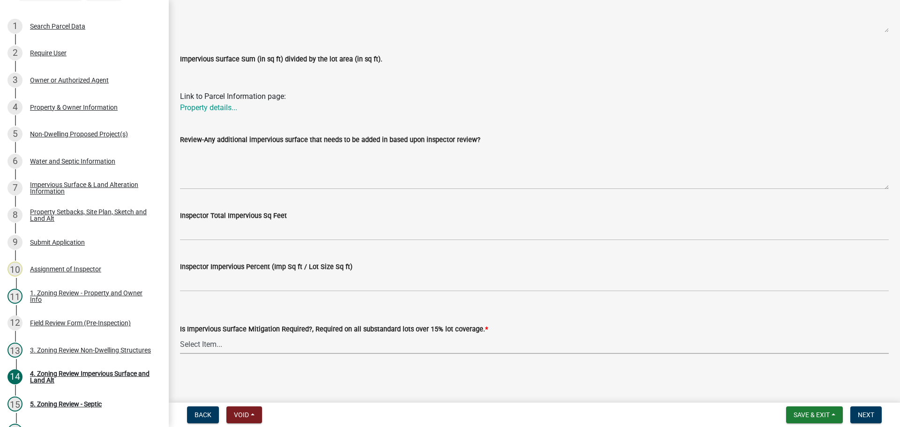
click at [204, 341] on select "Select Item... Yes- Over 15% substandard lot coverage No N/A" at bounding box center [534, 344] width 709 height 19
click at [180, 335] on select "Select Item... Yes- Over 15% substandard lot coverage No N/A" at bounding box center [534, 344] width 709 height 19
select select "e01e6f83-540c-4684-94c6-de0fe38ded07"
click at [858, 411] on button "Next" at bounding box center [866, 415] width 31 height 17
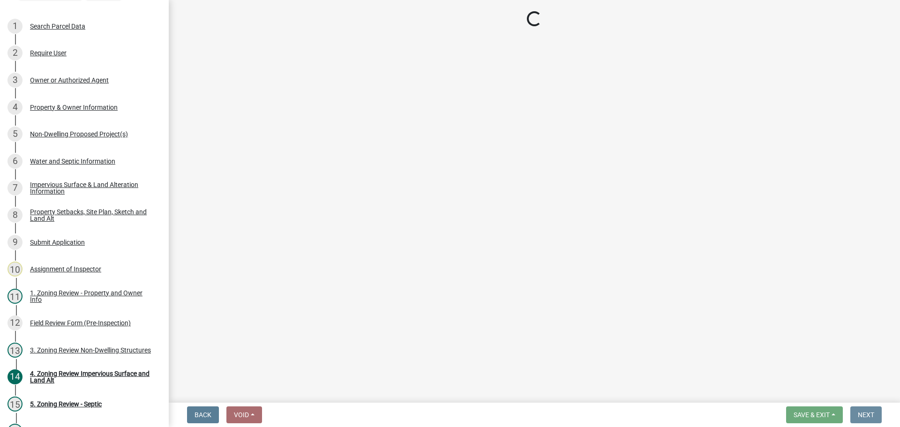
scroll to position [0, 0]
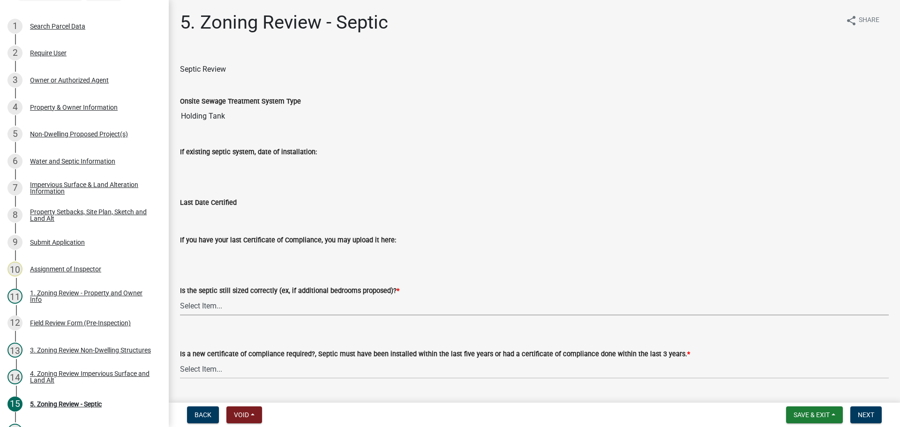
drag, startPoint x: 207, startPoint y: 304, endPoint x: 208, endPoint y: 309, distance: 5.6
click at [207, 304] on select "Select Item... Yes No N/A" at bounding box center [534, 305] width 709 height 19
click at [180, 296] on select "Select Item... Yes No N/A" at bounding box center [534, 305] width 709 height 19
select select "ffe0288f-179d-446d-9dfb-ee21a688edc6"
click at [218, 369] on select "Select Item... Yes No" at bounding box center [534, 369] width 709 height 19
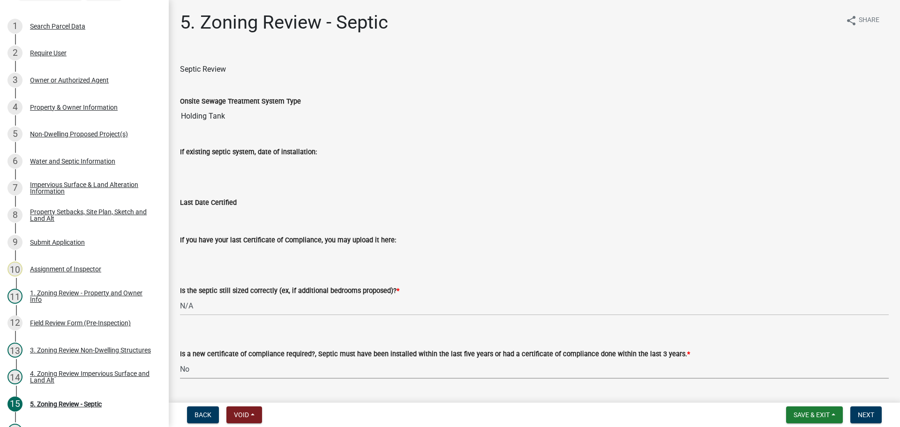
click at [180, 360] on select "Select Item... Yes No" at bounding box center [534, 369] width 709 height 19
select select "2fd537d7-74b1-4ff9-a84c-837cf5598f43"
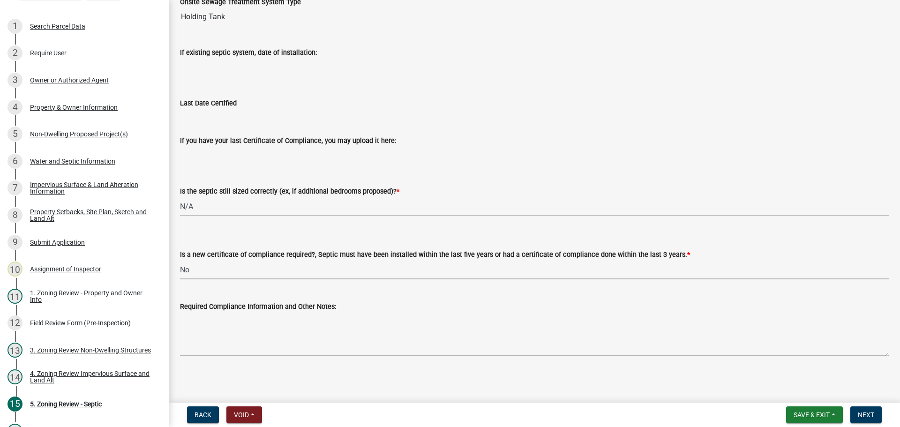
scroll to position [101, 0]
click at [866, 418] on span "Next" at bounding box center [866, 415] width 16 height 8
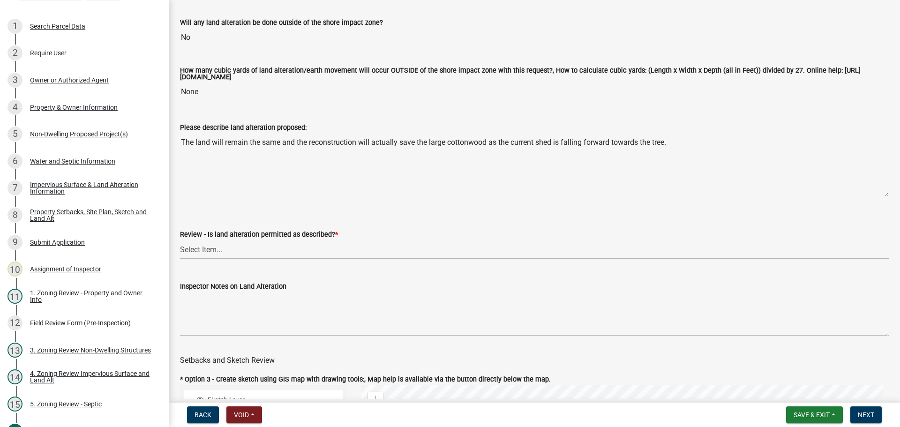
scroll to position [188, 0]
click at [191, 249] on select "Select Item... Yes No N/A" at bounding box center [534, 250] width 709 height 19
click at [180, 242] on select "Select Item... Yes No N/A" at bounding box center [534, 250] width 709 height 19
select select "67532522-cdd9-4b58-8c28-493a46ddf41b"
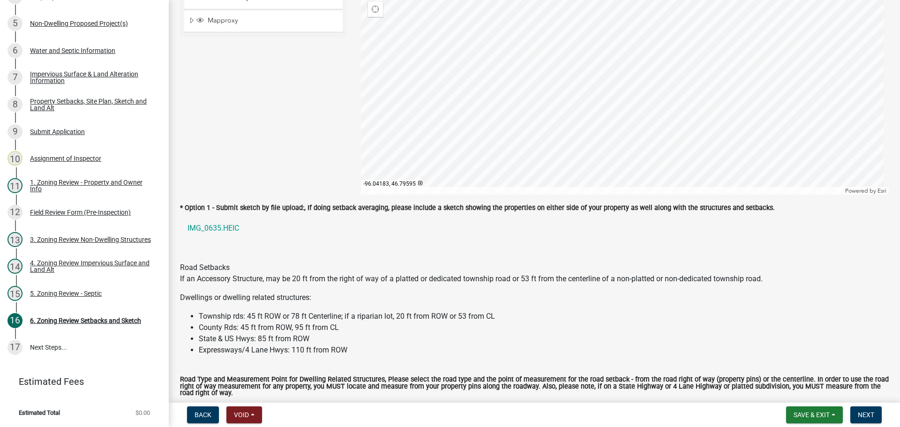
scroll to position [610, 0]
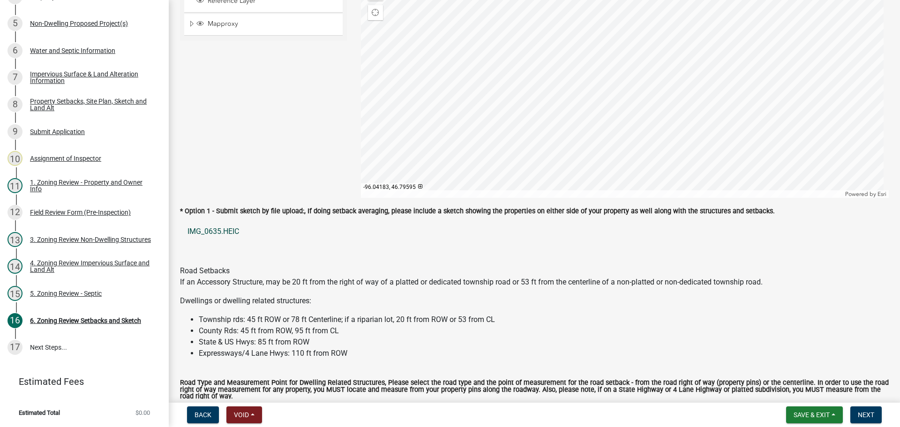
click at [219, 230] on link "IMG_0635.HEIC" at bounding box center [534, 231] width 709 height 23
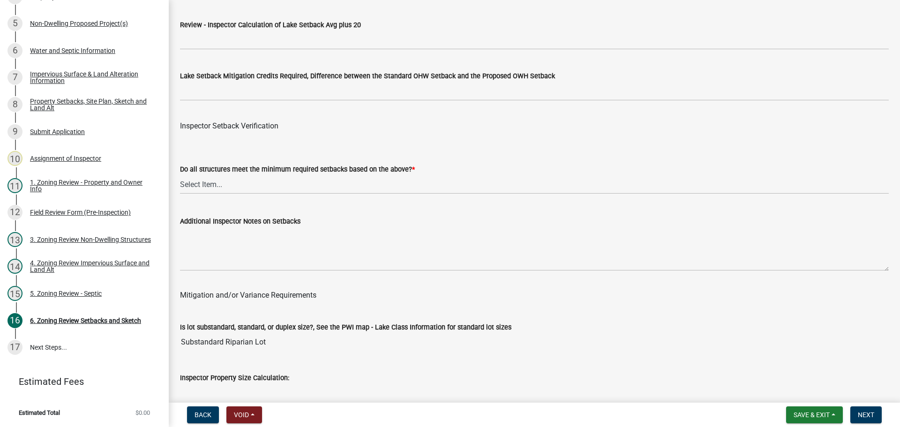
scroll to position [2954, 0]
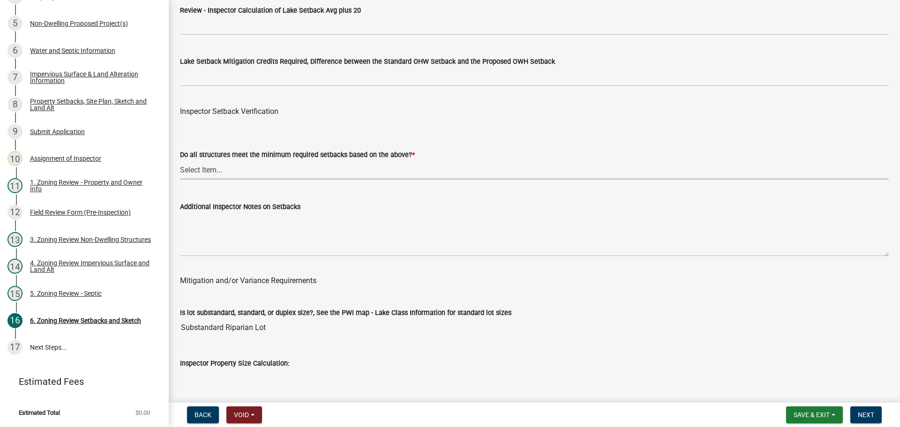
click at [204, 171] on select "Select Item... Yes No" at bounding box center [534, 169] width 709 height 19
click at [557, 316] on div "Is lot substandard, standard, or duplex size?, See the PWI map - Lake Class Inf…" at bounding box center [534, 315] width 709 height 43
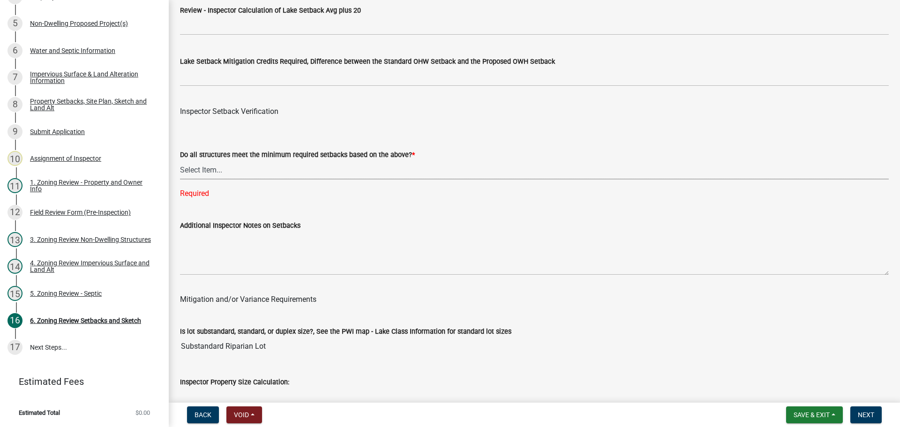
click at [201, 168] on select "Select Item... Yes No" at bounding box center [534, 169] width 709 height 19
click at [180, 162] on select "Select Item... Yes No" at bounding box center [534, 169] width 709 height 19
select select "88bd9445-5f6d-46b1-8b07-2fa629fa05fe"
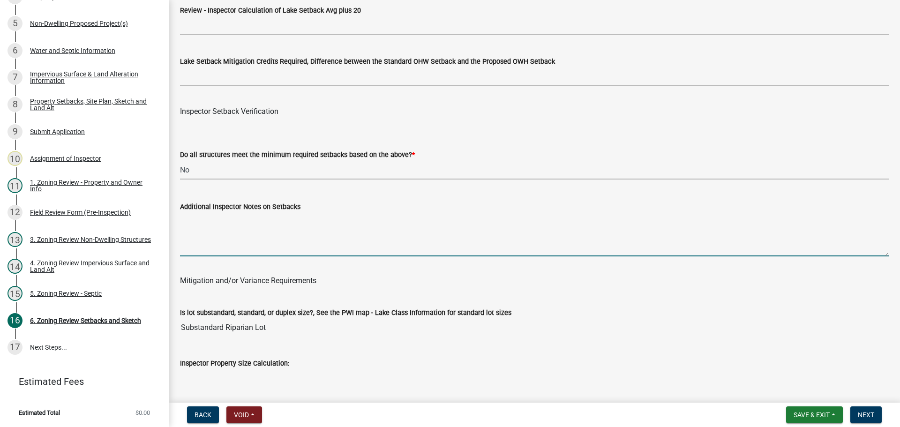
click at [256, 229] on textarea "Additional Inspector Notes on Setbacks" at bounding box center [534, 234] width 709 height 44
click at [185, 221] on textarea "stuctures are" at bounding box center [534, 234] width 709 height 44
click at [251, 222] on textarea "srtuctures are" at bounding box center [534, 234] width 709 height 44
click at [183, 222] on textarea "srtuctures are" at bounding box center [534, 234] width 709 height 44
drag, startPoint x: 211, startPoint y: 221, endPoint x: 171, endPoint y: 220, distance: 40.3
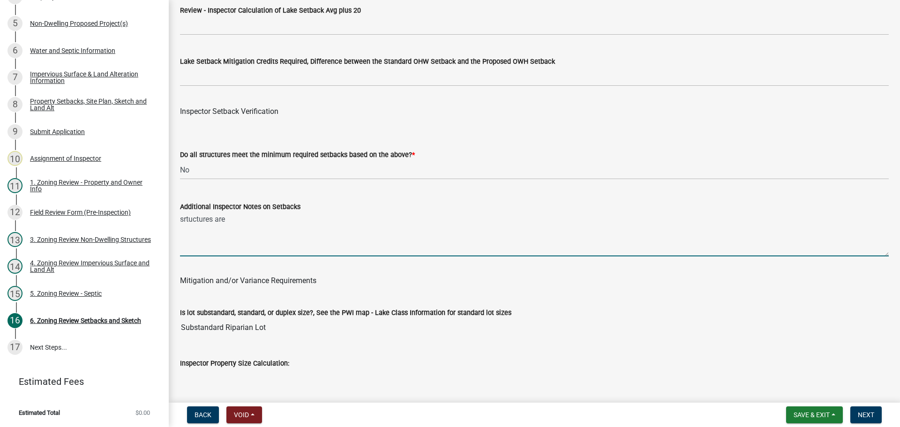
click at [220, 222] on textarea "structures s are" at bounding box center [534, 234] width 709 height 44
click at [231, 220] on textarea "structures are" at bounding box center [534, 234] width 709 height 44
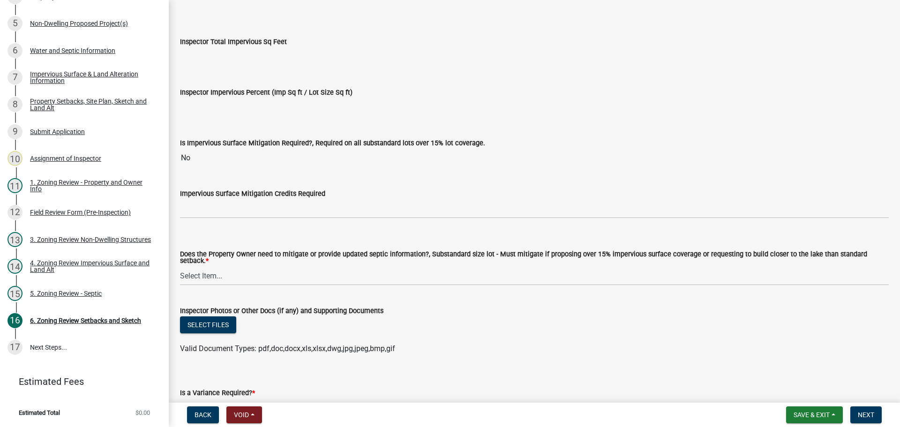
scroll to position [3376, 0]
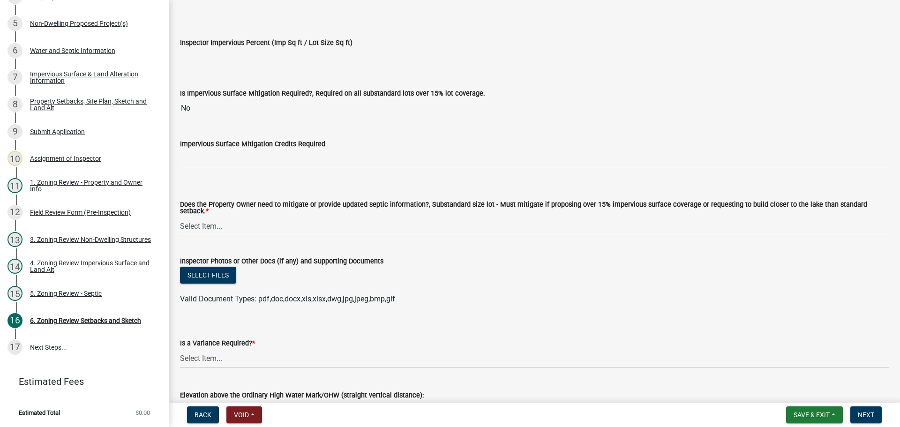
type textarea "structures are using the same footprint as previous sheds"
click at [194, 223] on select "Select Item... No Mitigation or additional Septic Information is required Septi…" at bounding box center [534, 226] width 709 height 19
click at [180, 217] on select "Select Item... No Mitigation or additional Septic Information is required Septi…" at bounding box center [534, 226] width 709 height 19
select select "90ee664a-1dc2-440e-be2c-90a87c157e77"
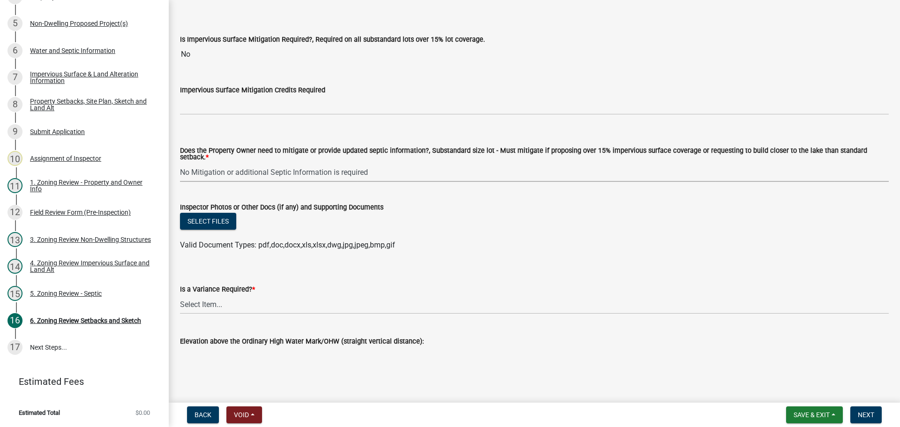
scroll to position [3439, 0]
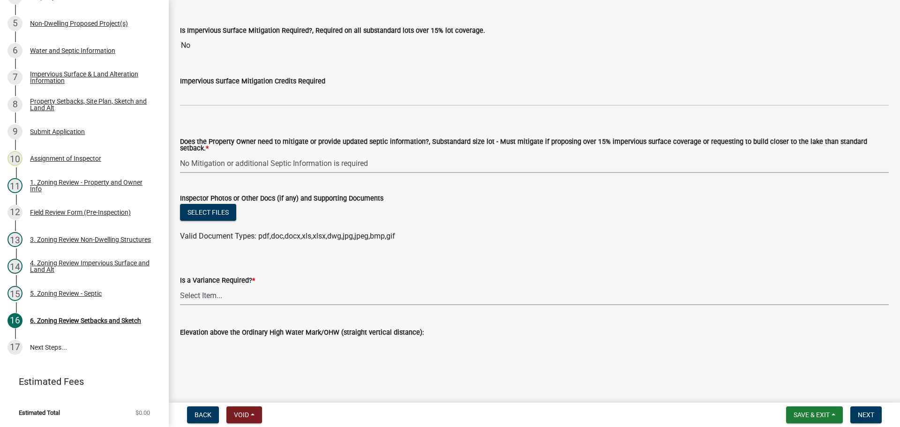
click at [197, 289] on select "Select Item... Yes No" at bounding box center [534, 295] width 709 height 19
click at [180, 286] on select "Select Item... Yes No" at bounding box center [534, 295] width 709 height 19
select select "f2187563-aefa-492e-adce-9c256a51e9d2"
click at [870, 411] on span "Next" at bounding box center [866, 415] width 16 height 8
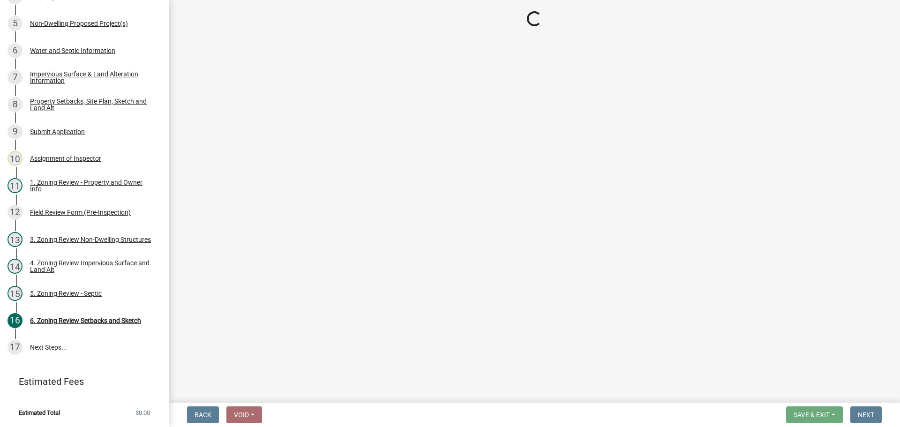
scroll to position [231, 0]
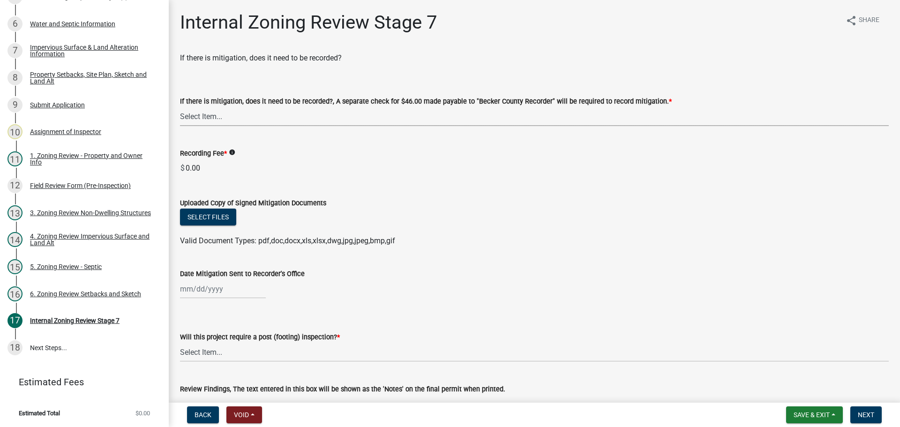
click at [204, 116] on select "Select Item... Yes No N/A" at bounding box center [534, 116] width 709 height 19
click at [180, 107] on select "Select Item... Yes No N/A" at bounding box center [534, 116] width 709 height 19
select select "a3547d78-d162-4c03-a5e6-44db720e788b"
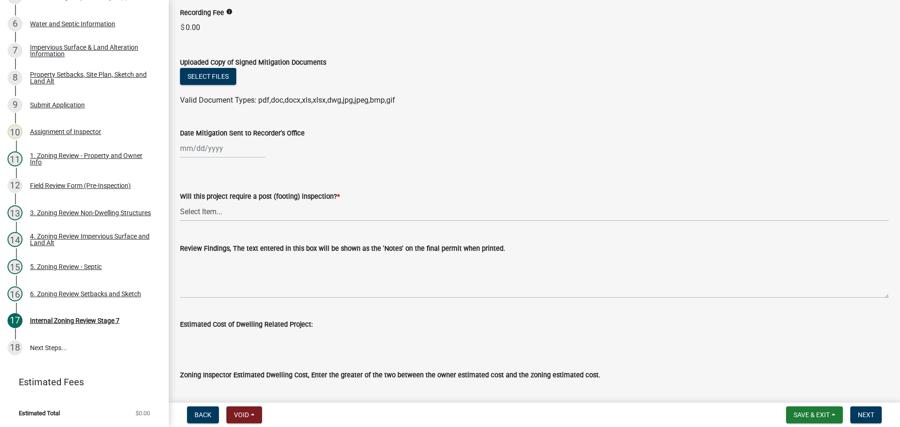
scroll to position [192, 0]
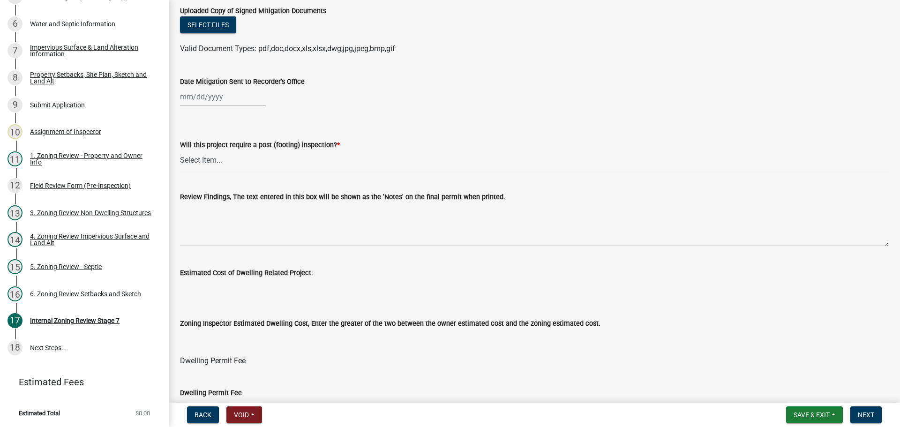
click at [194, 175] on wm-data-entity-input "Will this project require a post (footing) inspection? * Select Item... No Yes" at bounding box center [534, 146] width 709 height 63
click at [192, 155] on select "Select Item... No Yes" at bounding box center [534, 160] width 709 height 19
click at [180, 151] on select "Select Item... No Yes" at bounding box center [534, 160] width 709 height 19
select select "74b00539-a6f1-4ef6-a890-a22a5fa5fedf"
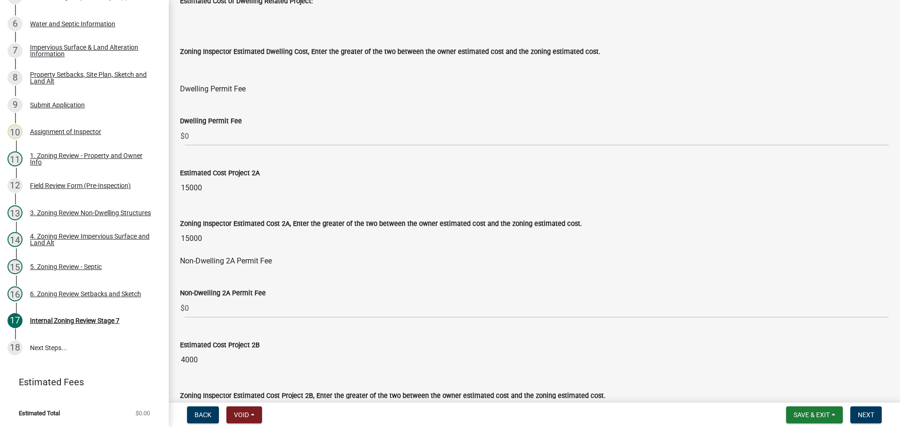
scroll to position [521, 0]
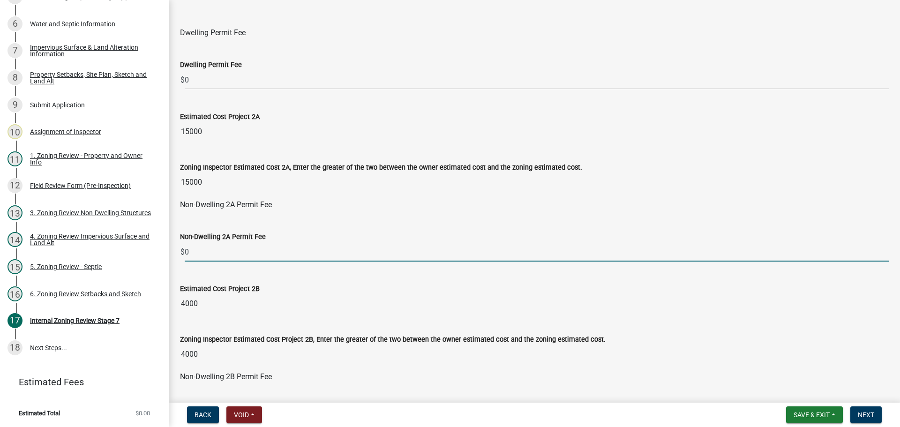
drag, startPoint x: 201, startPoint y: 256, endPoint x: 177, endPoint y: 250, distance: 24.5
click at [177, 250] on div "Non-Dwelling 2A Permit Fee $ 0" at bounding box center [534, 240] width 723 height 44
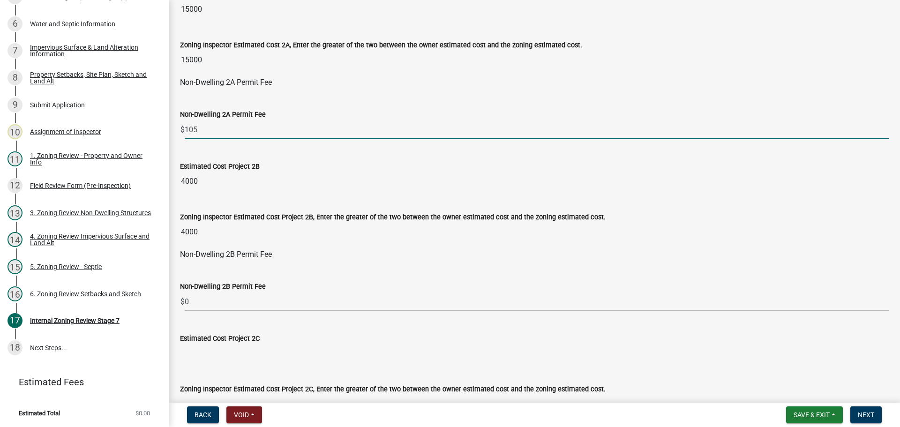
scroll to position [661, 0]
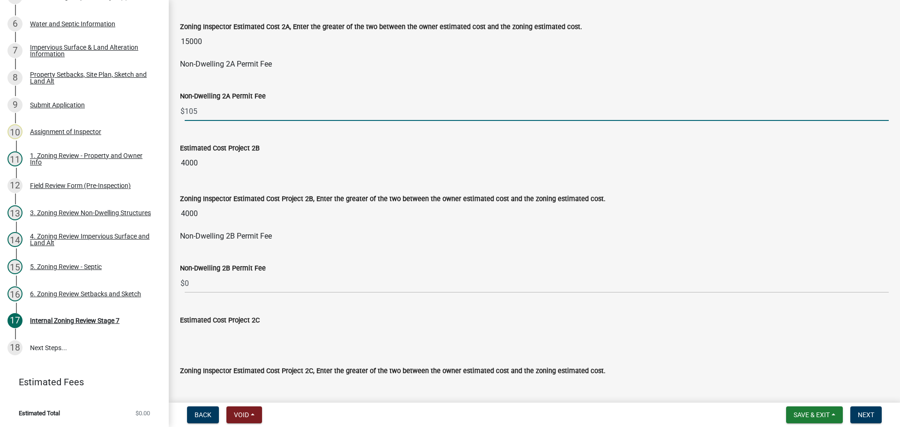
type input "105"
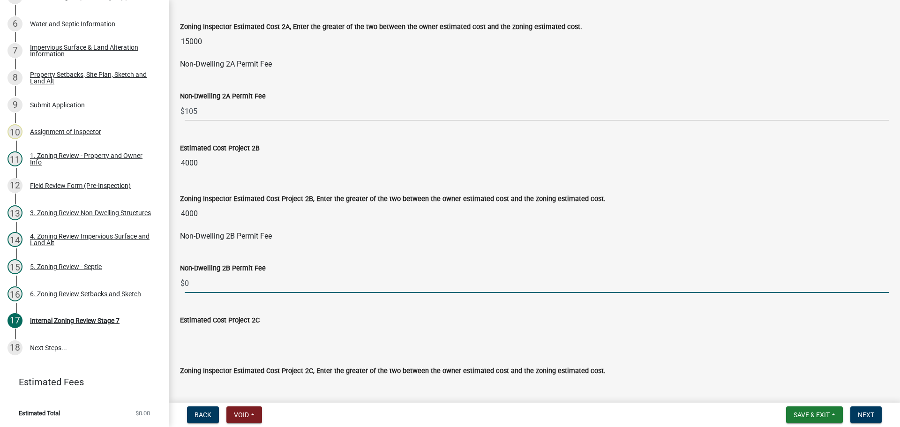
drag, startPoint x: 200, startPoint y: 283, endPoint x: 183, endPoint y: 284, distance: 16.9
click at [183, 284] on div "$ 0" at bounding box center [534, 283] width 709 height 19
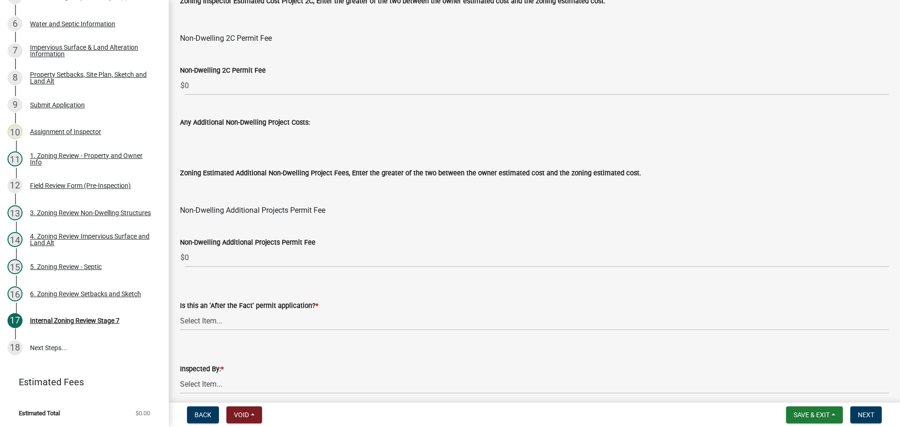
scroll to position [1083, 0]
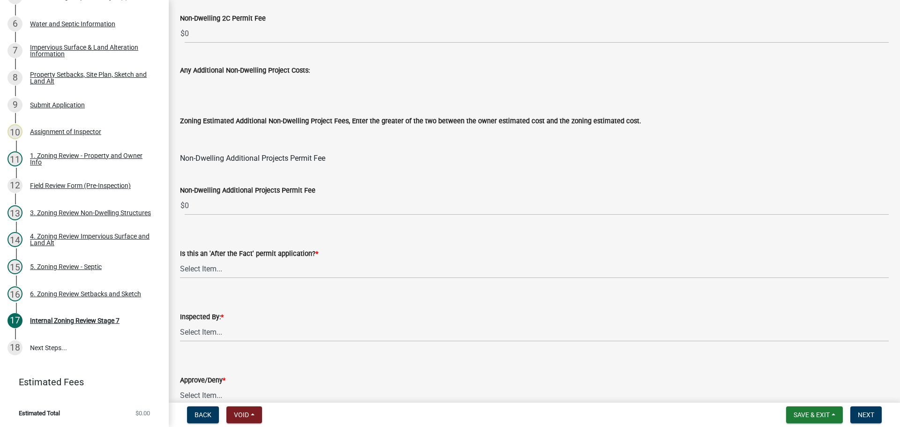
type input "50"
click at [207, 268] on select "Select Item... No Yes" at bounding box center [534, 268] width 709 height 19
click at [180, 259] on select "Select Item... No Yes" at bounding box center [534, 268] width 709 height 19
select select "bbe3a6c5-1893-4527-8578-ada07a3b8ea5"
click at [217, 330] on select "Select Item... [PERSON_NAME] [PERSON_NAME] [PERSON_NAME] [PERSON_NAME] [PERSON_…" at bounding box center [534, 332] width 709 height 19
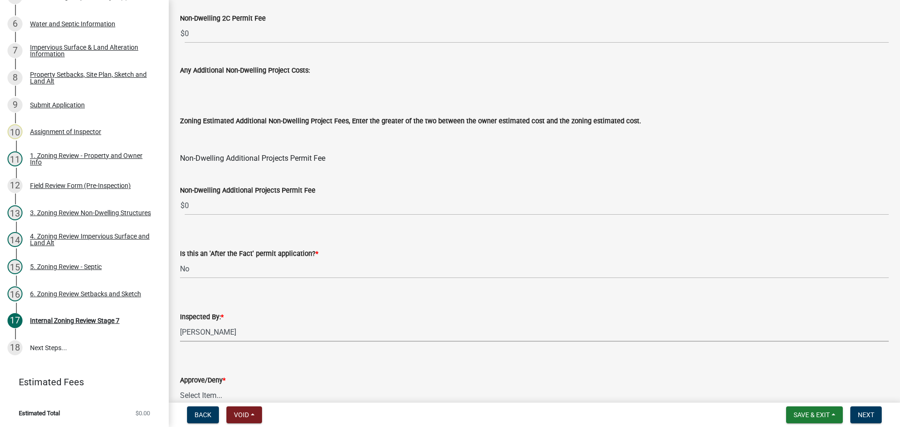
click at [180, 323] on select "Select Item... [PERSON_NAME] [PERSON_NAME] [PERSON_NAME] [PERSON_NAME] [PERSON_…" at bounding box center [534, 332] width 709 height 19
select select "ebd8400e-d8d5-49f8-911f-e671eb76408a"
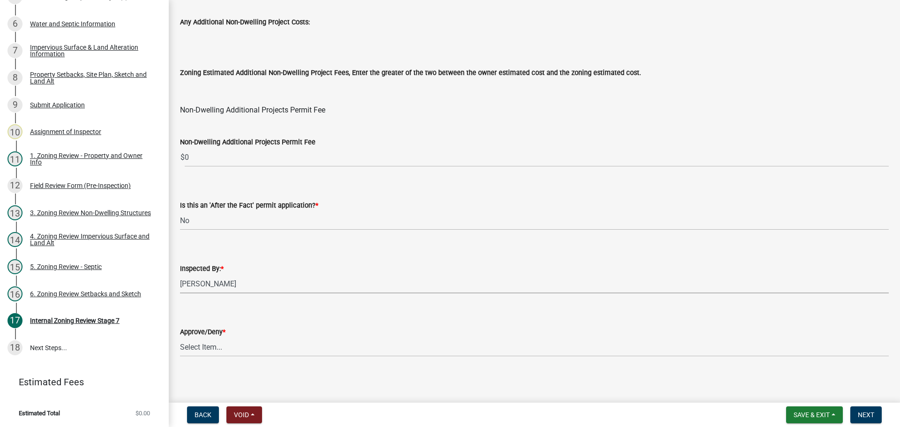
scroll to position [1134, 0]
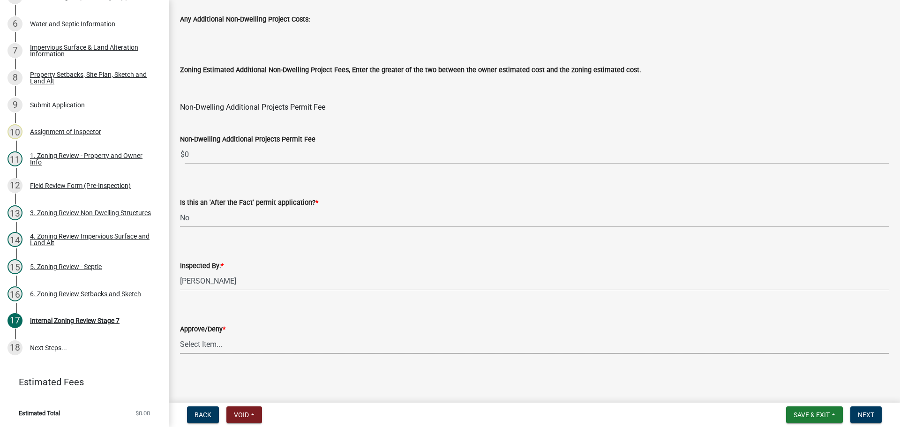
click at [207, 342] on select "Select Item... Approve Deny" at bounding box center [534, 344] width 709 height 19
click at [180, 335] on select "Select Item... Approve Deny" at bounding box center [534, 344] width 709 height 19
select select "97c9e5a4-d35f-4903-ad68-b764687ac9e9"
click at [794, 411] on span "Save & Exit" at bounding box center [812, 415] width 36 height 8
click at [785, 392] on button "Save & Exit" at bounding box center [805, 390] width 75 height 23
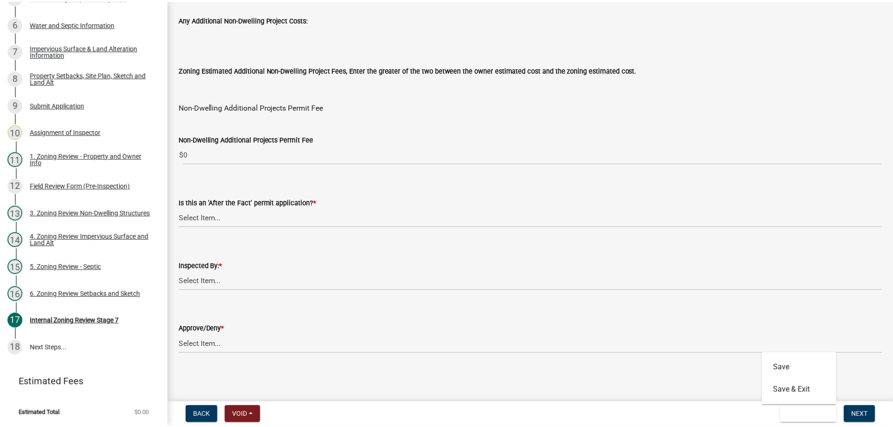
scroll to position [0, 0]
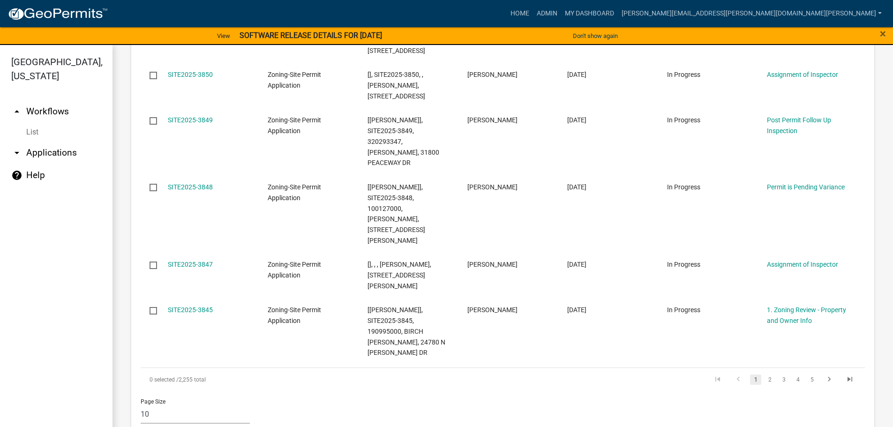
scroll to position [610, 0]
click at [764, 376] on link "2" at bounding box center [769, 381] width 11 height 10
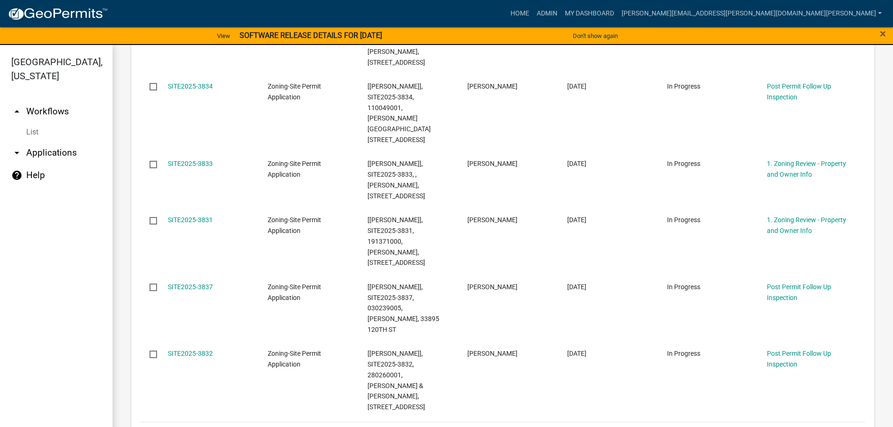
scroll to position [631, 0]
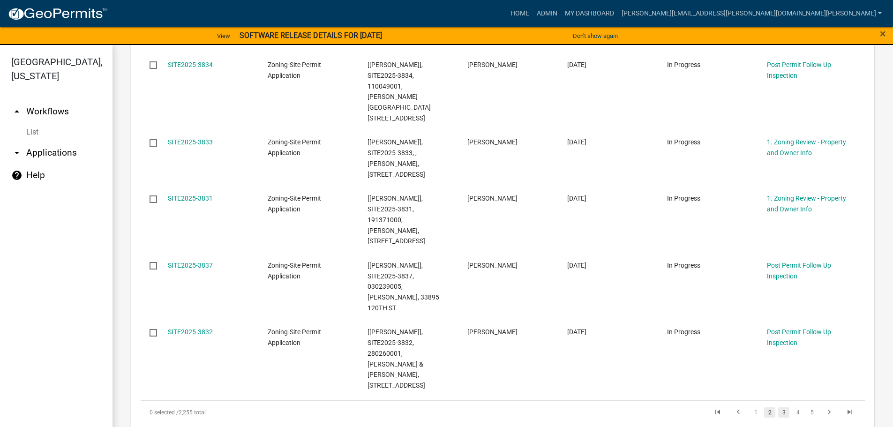
click at [778, 407] on link "3" at bounding box center [783, 412] width 11 height 10
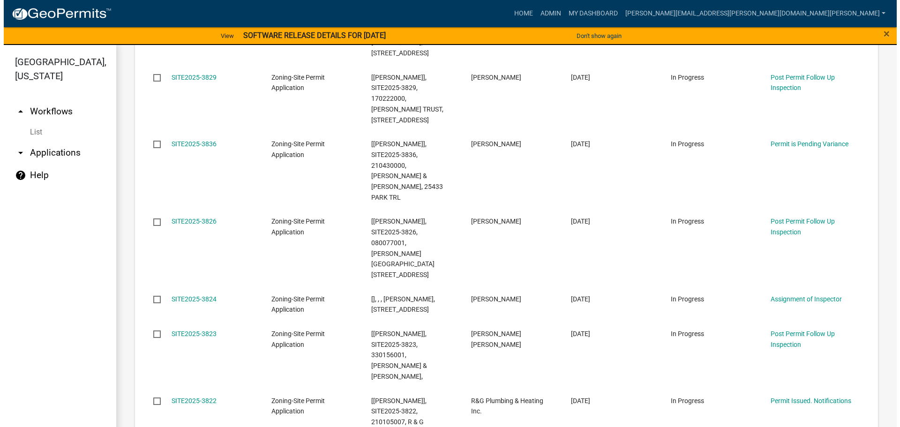
scroll to position [418, 0]
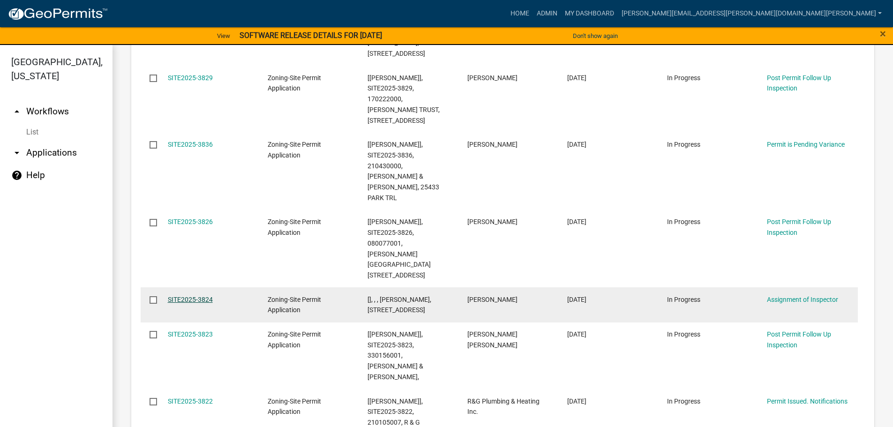
click at [191, 296] on link "SITE2025-3824" at bounding box center [190, 300] width 45 height 8
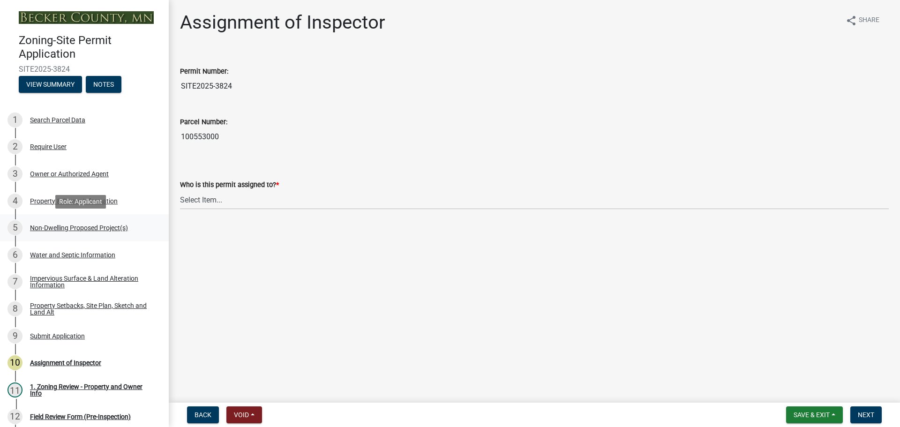
click at [65, 226] on div "Non-Dwelling Proposed Project(s)" at bounding box center [79, 228] width 98 height 7
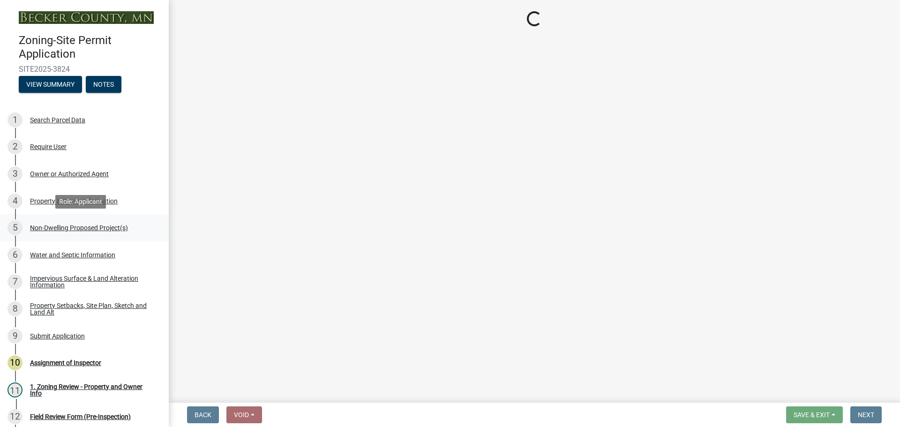
select select "97c48b8f-5b3b-4eb5-baa1-64080d5416e1"
select select "3a2d96d3-fd69-4ed9-bae4-7a5aa03a7e58"
select select "258cbdbc-8629-455d-9fed-6a57bf82144e"
select select "a9a8393f-3c28-47b8-b6d9-84c94641c3fc"
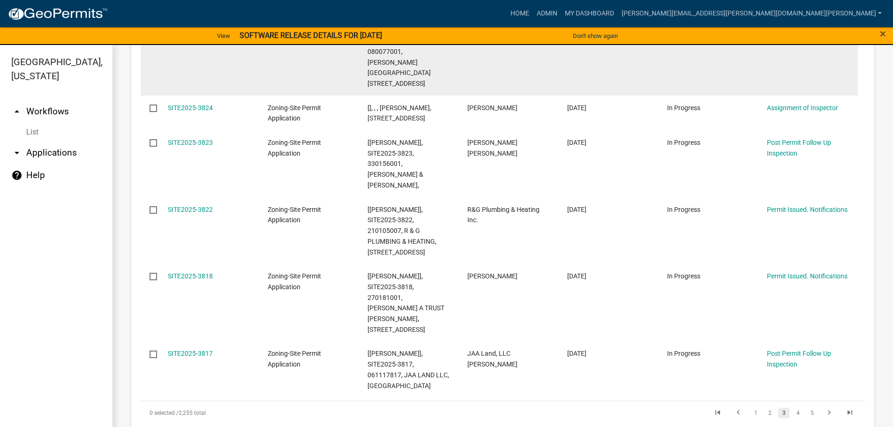
scroll to position [656, 0]
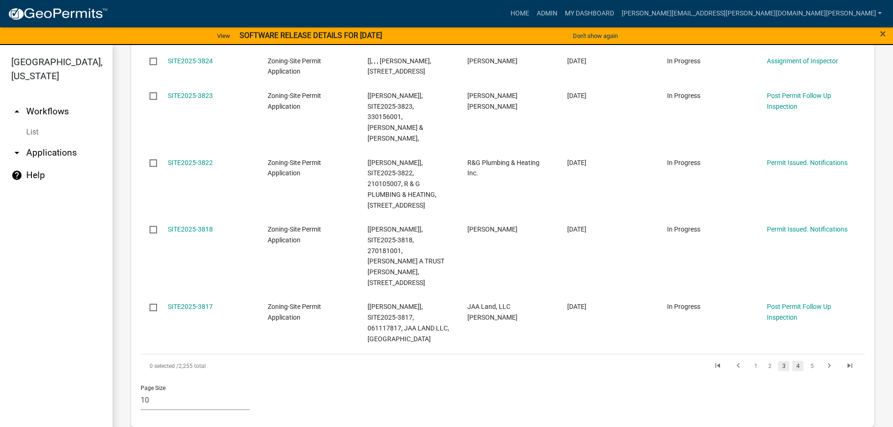
click at [792, 361] on link "4" at bounding box center [797, 366] width 11 height 10
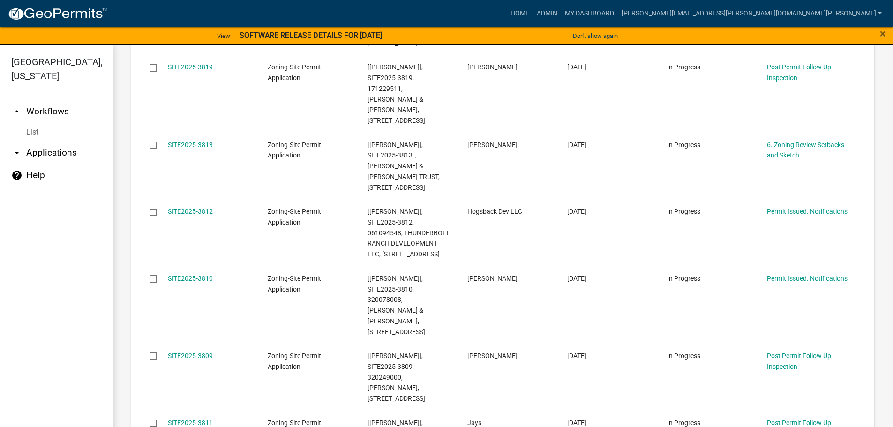
scroll to position [750, 0]
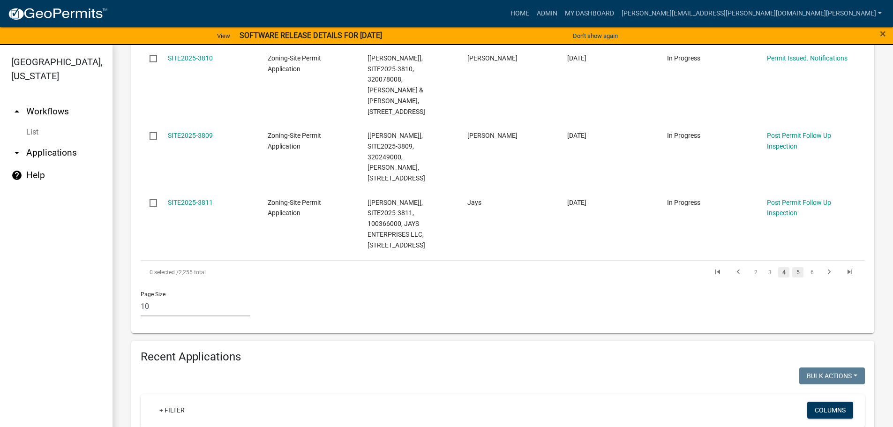
click at [792, 267] on link "5" at bounding box center [797, 272] width 11 height 10
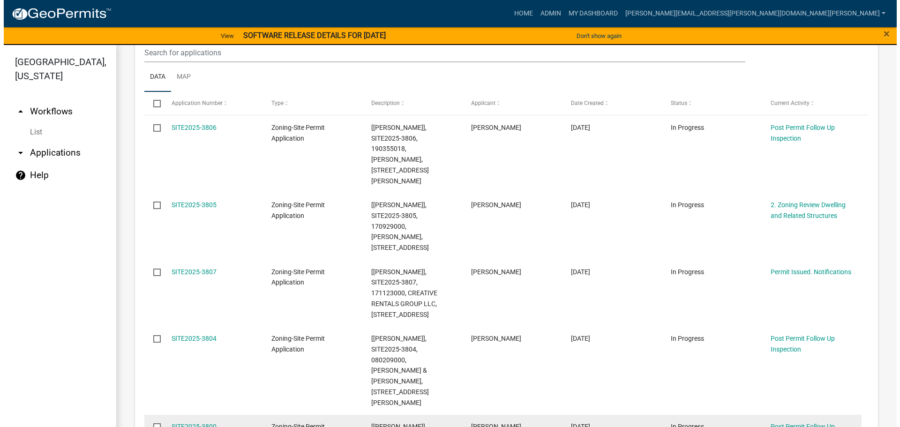
scroll to position [177, 0]
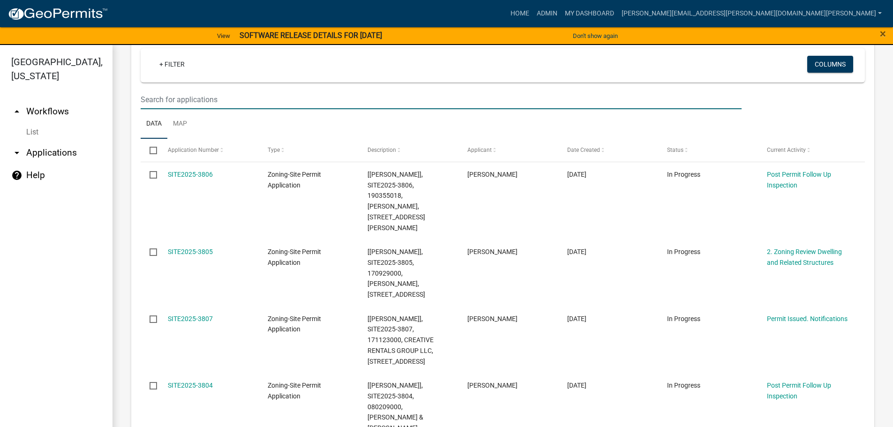
click at [192, 95] on input "text" at bounding box center [441, 99] width 601 height 19
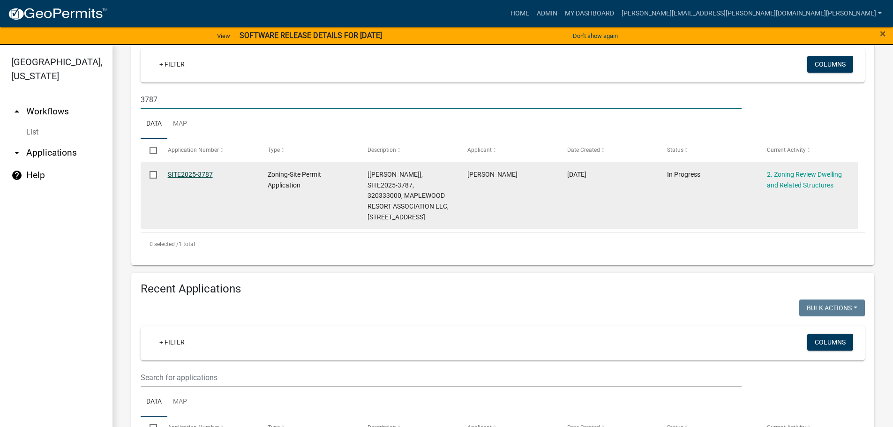
type input "3787"
click at [196, 173] on link "SITE2025-3787" at bounding box center [190, 175] width 45 height 8
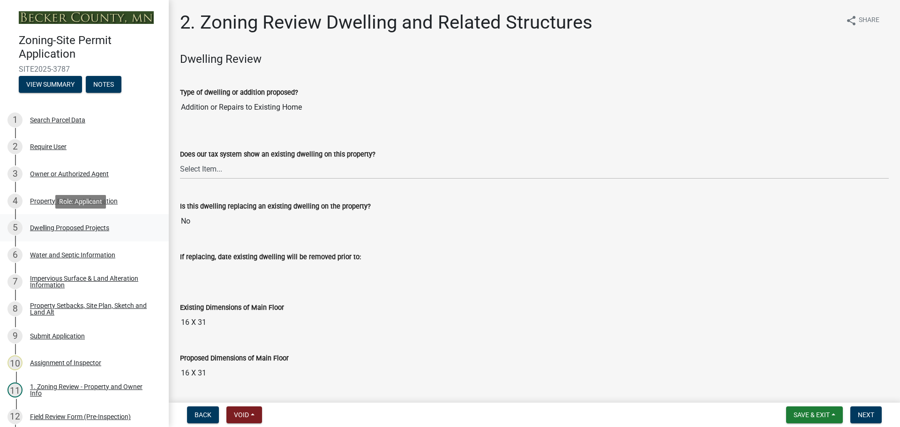
click at [87, 225] on div "Dwelling Proposed Projects" at bounding box center [69, 228] width 79 height 7
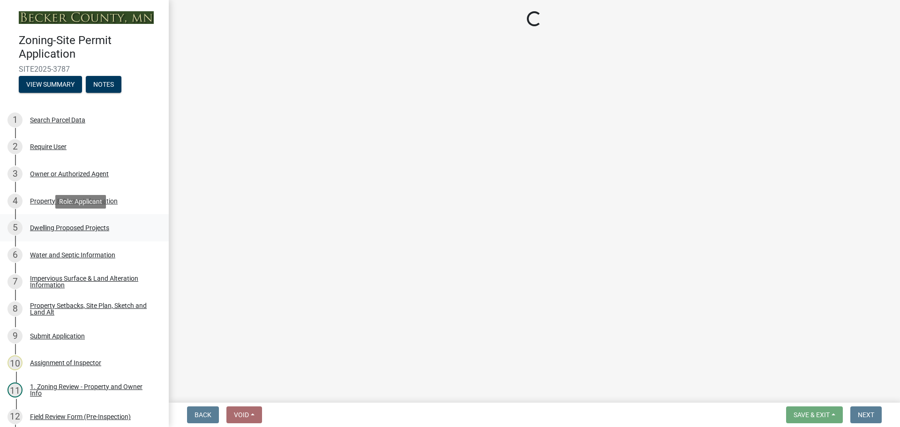
select select "b76c2e3f-c59d-4748-8205-29623accd873"
select select "566f81cc-4b3f-4ecb-9f16-a2b313352c61"
select select "59a6fdaa-56b6-4bcd-87b7-d867a7d784e6"
select select "c627ad9d-8c0c-44bb-ac13-36eb4b08977a"
select select "ec0fa807-6504-41c2-891d-dbc427189cde"
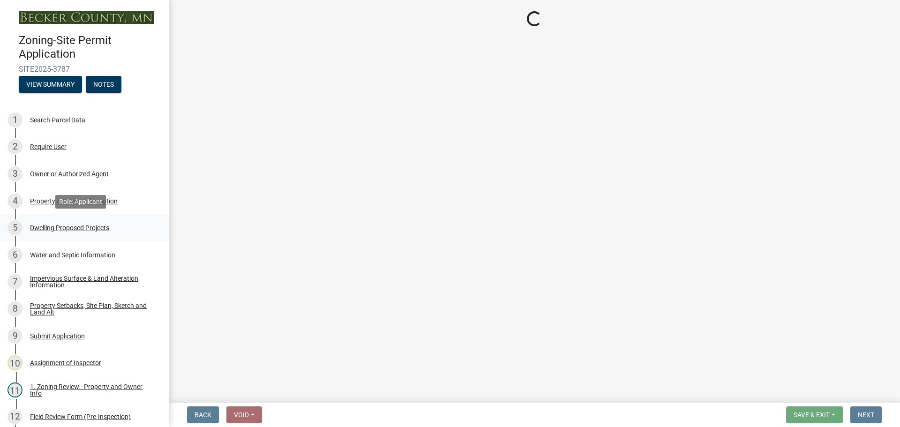
select select "5a3ddd1e-2d3b-44b4-950c-cbdcbc00514f"
select select "b63d75fc-5f3c-4949-bc5e-b7a1b42903a6"
select select "11c1c089-3b44-43c0-9549-3c9eeea2451f"
select select "2e03241d-230f-40d2-98f3-18448dc0850c"
select select "ccffca41-e831-49b7-aa82-b1e91cc22ff5"
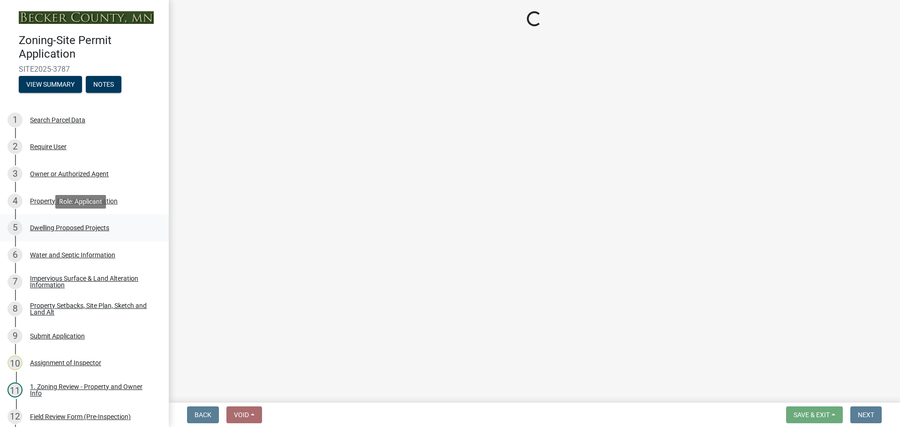
select select "107cbe59-677b-44f2-96fc-816b282ebb79"
select select "ab9119d1-7da9-49c4-9fac-8c142204c89d"
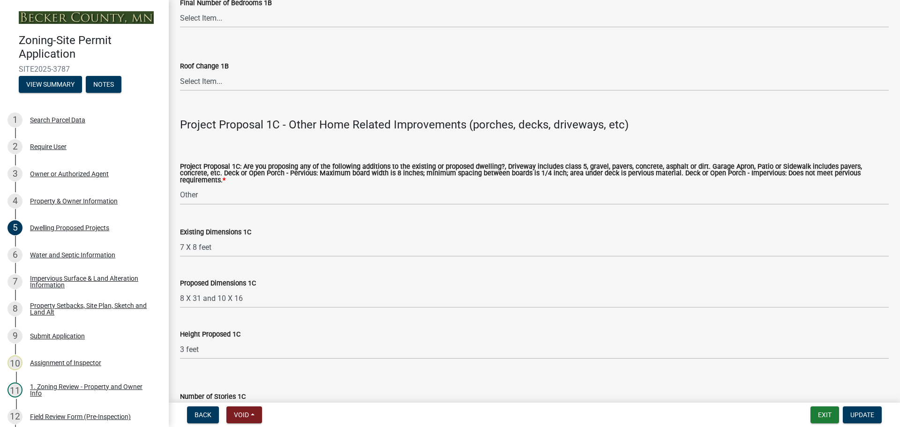
scroll to position [1594, 0]
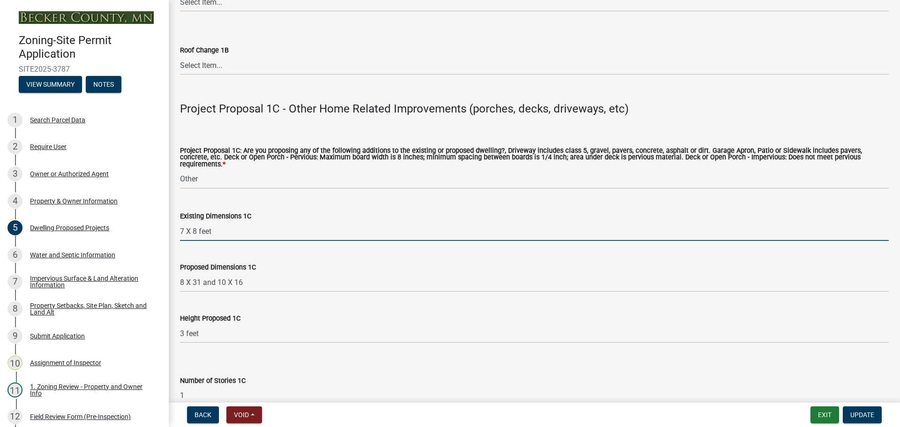
drag, startPoint x: 196, startPoint y: 224, endPoint x: 170, endPoint y: 225, distance: 26.7
type input "4x feet"
drag, startPoint x: 209, startPoint y: 222, endPoint x: 163, endPoint y: 223, distance: 46.0
click at [163, 223] on div "Zoning-Site Permit Application SITE2025-3787 View Summary Notes 1 Search Parcel…" at bounding box center [450, 213] width 900 height 427
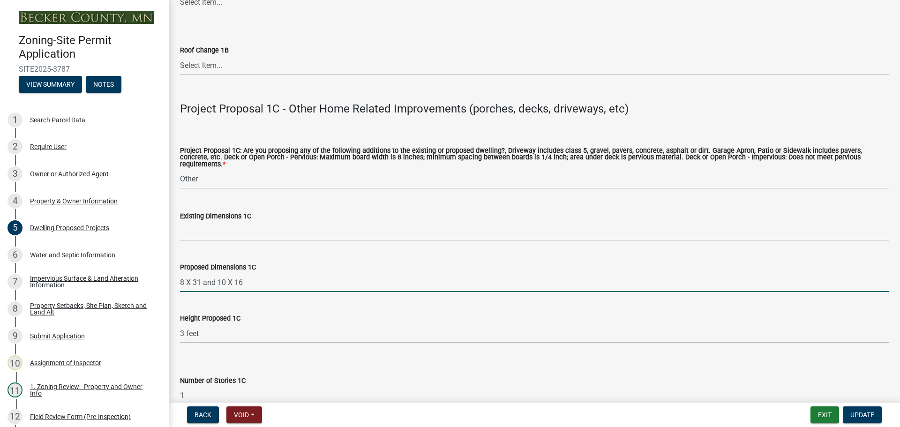
drag, startPoint x: 247, startPoint y: 274, endPoint x: 177, endPoint y: 268, distance: 70.1
click at [175, 269] on div "Proposed Dimensions 1C 8 X 31 and 10 X 16" at bounding box center [534, 271] width 723 height 44
type input "2"
type input "9"
type input "2"
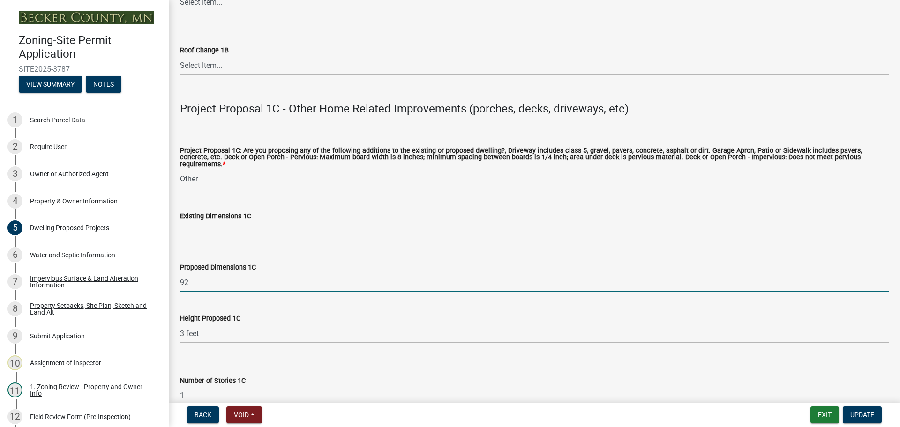
type input "9"
drag, startPoint x: 344, startPoint y: 276, endPoint x: 325, endPoint y: 277, distance: 18.8
click at [325, 277] on input "(2) 4x8 platforms with stairs and a ramp to acces cabin" at bounding box center [534, 282] width 709 height 19
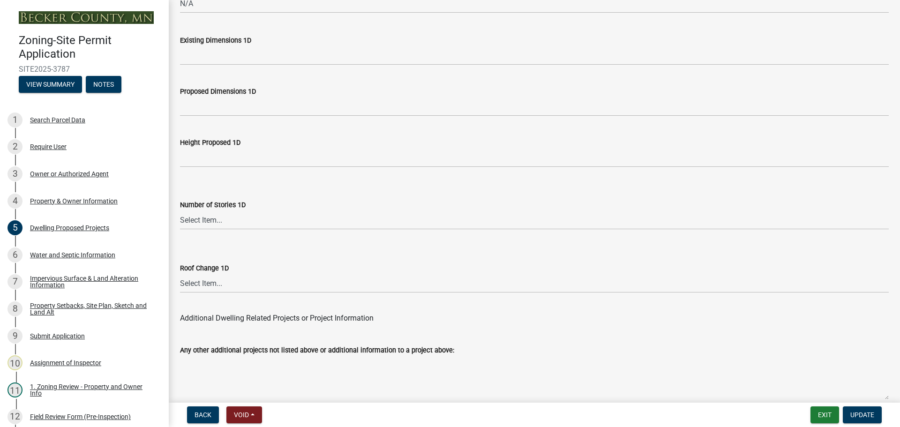
scroll to position [2249, 0]
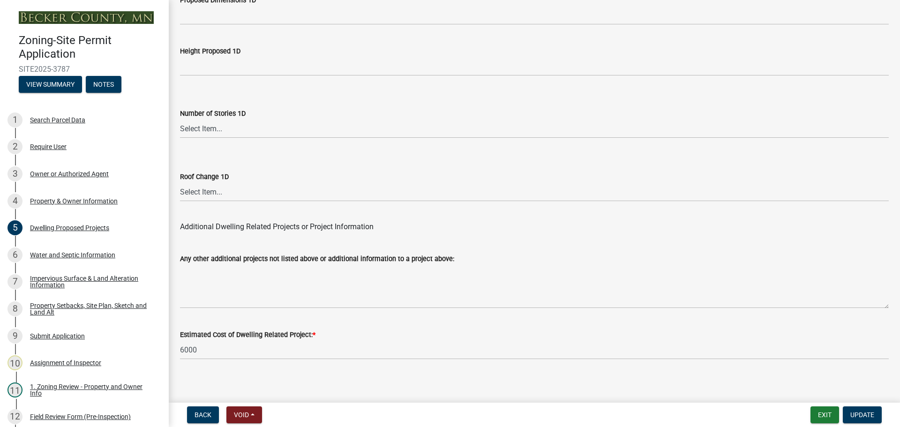
type input "(2) 4x8 platforms with stairs and a ramp to access cabin"
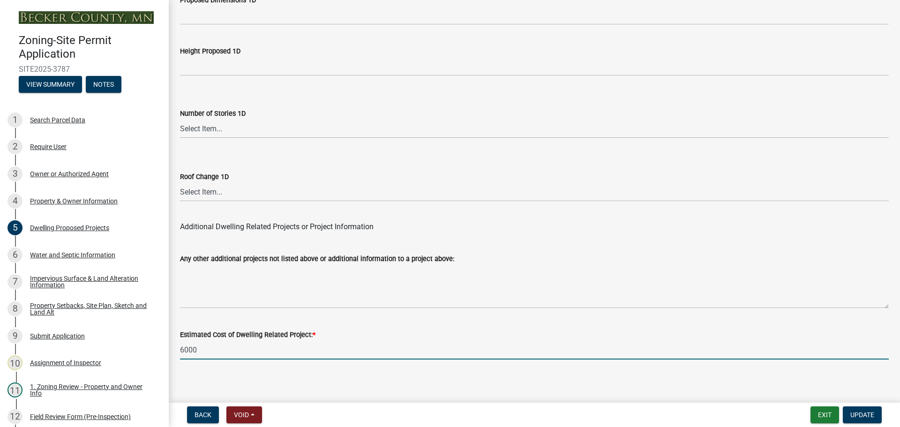
drag, startPoint x: 210, startPoint y: 345, endPoint x: 173, endPoint y: 340, distance: 36.9
click at [173, 340] on div "Estimated Cost of Dwelling Related Project: * 6000" at bounding box center [534, 338] width 723 height 44
type input "4000"
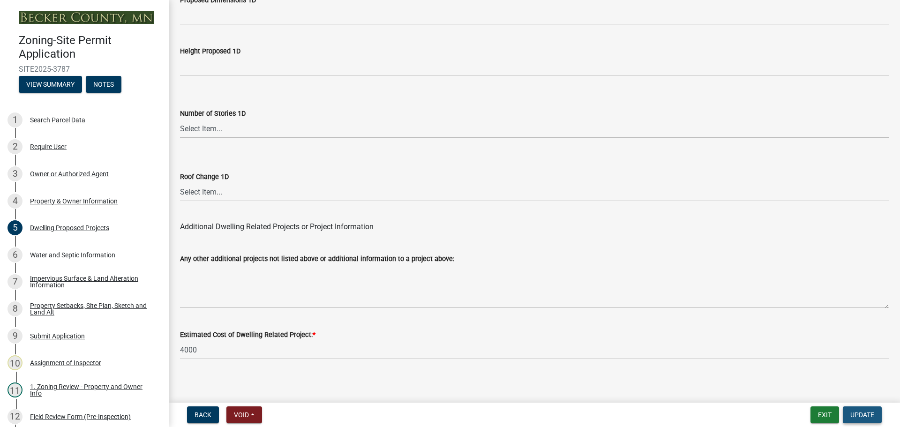
drag, startPoint x: 860, startPoint y: 414, endPoint x: 849, endPoint y: 404, distance: 14.6
click at [860, 414] on span "Update" at bounding box center [863, 415] width 24 height 8
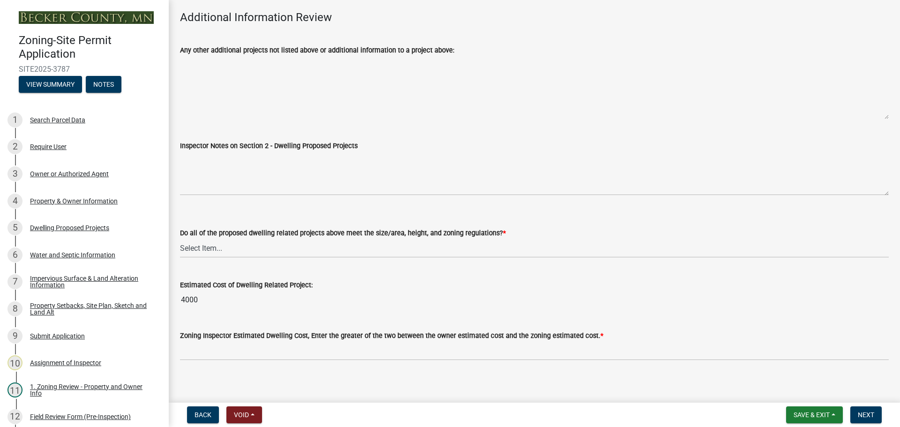
scroll to position [2305, 0]
click at [195, 238] on select "Select Item... Yes No" at bounding box center [534, 247] width 709 height 19
click at [180, 238] on select "Select Item... Yes No" at bounding box center [534, 247] width 709 height 19
select select "0f33a186-d84b-4ce0-99dd-4497ca2da74f"
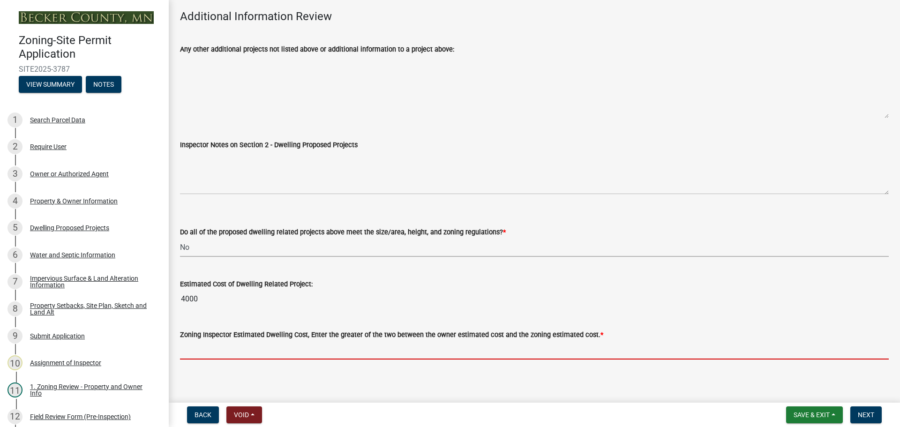
click at [233, 345] on input "text" at bounding box center [534, 349] width 709 height 19
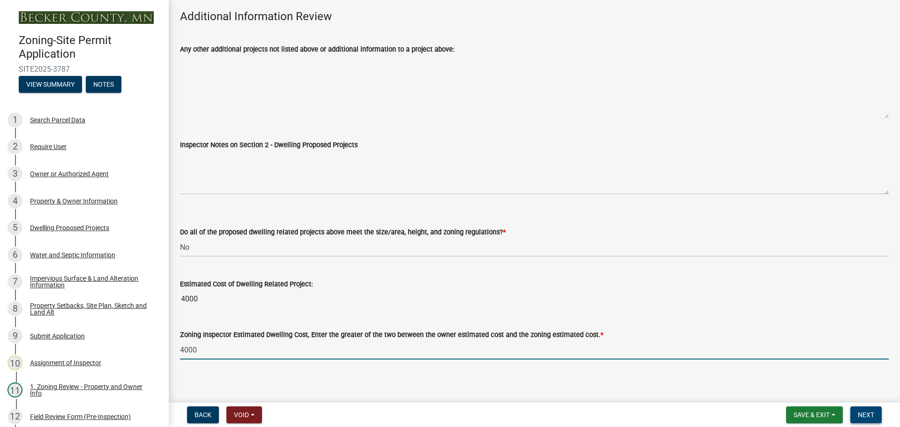
type input "4000"
click at [870, 410] on button "Next" at bounding box center [866, 415] width 31 height 17
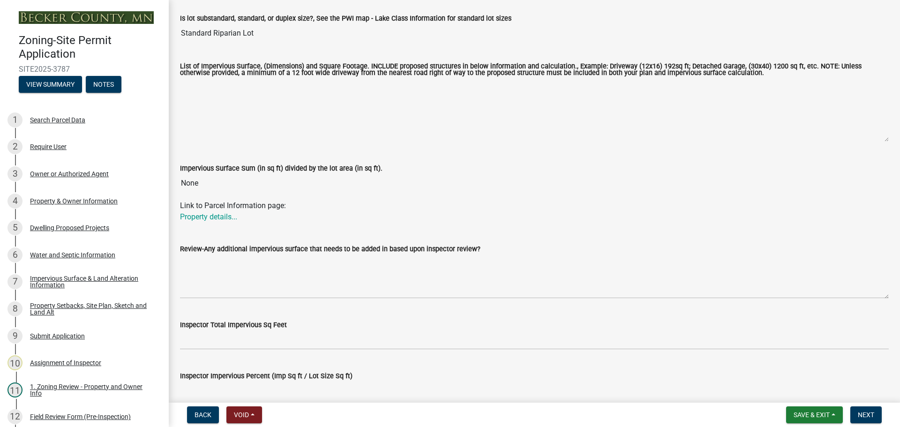
scroll to position [294, 0]
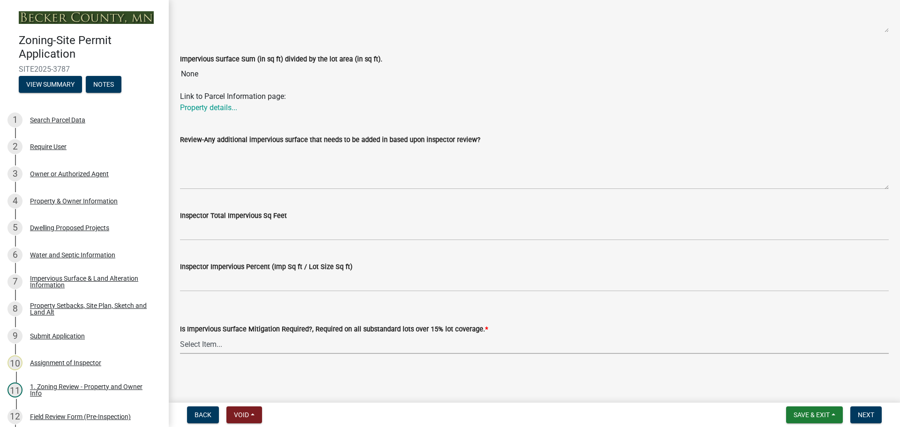
click at [209, 345] on select "Select Item... Yes- Over 15% substandard lot coverage No N/A" at bounding box center [534, 344] width 709 height 19
click at [180, 335] on select "Select Item... Yes- Over 15% substandard lot coverage No N/A" at bounding box center [534, 344] width 709 height 19
select select "e01e6f83-540c-4684-94c6-de0fe38ded07"
click at [858, 410] on button "Next" at bounding box center [866, 415] width 31 height 17
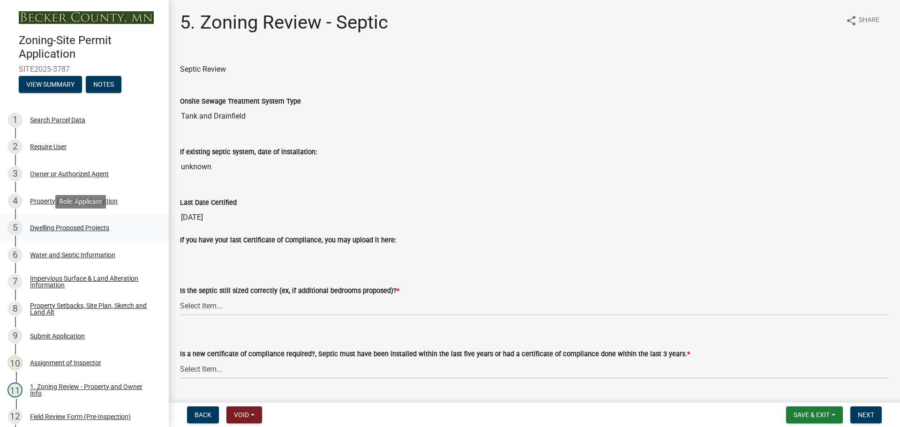
click at [95, 225] on div "Dwelling Proposed Projects" at bounding box center [69, 228] width 79 height 7
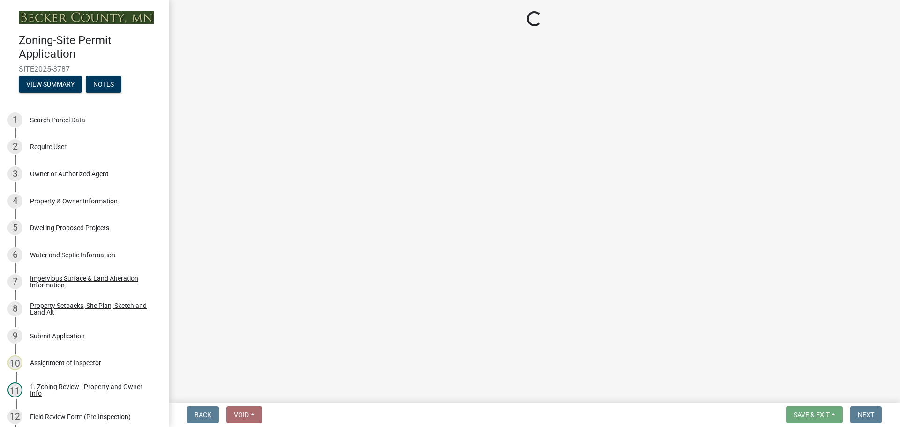
select select "b76c2e3f-c59d-4748-8205-29623accd873"
select select "566f81cc-4b3f-4ecb-9f16-a2b313352c61"
select select "59a6fdaa-56b6-4bcd-87b7-d867a7d784e6"
select select "c627ad9d-8c0c-44bb-ac13-36eb4b08977a"
select select "ec0fa807-6504-41c2-891d-dbc427189cde"
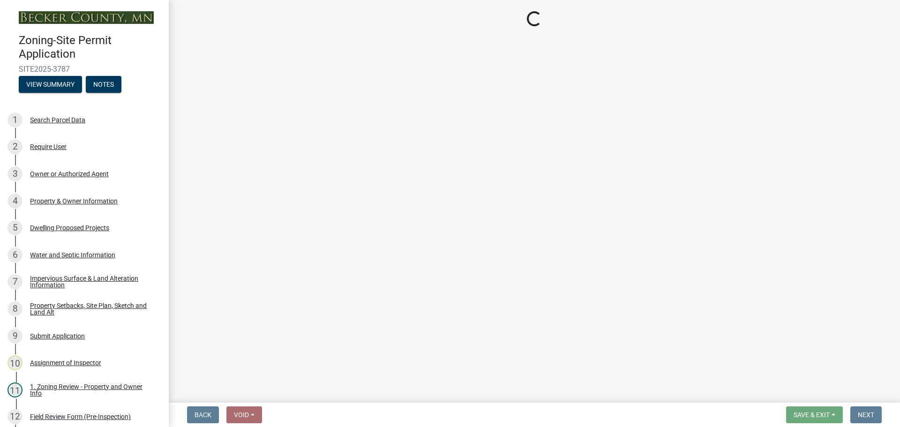
select select "5a3ddd1e-2d3b-44b4-950c-cbdcbc00514f"
select select "b63d75fc-5f3c-4949-bc5e-b7a1b42903a6"
select select "11c1c089-3b44-43c0-9549-3c9eeea2451f"
select select "2e03241d-230f-40d2-98f3-18448dc0850c"
select select "ccffca41-e831-49b7-aa82-b1e91cc22ff5"
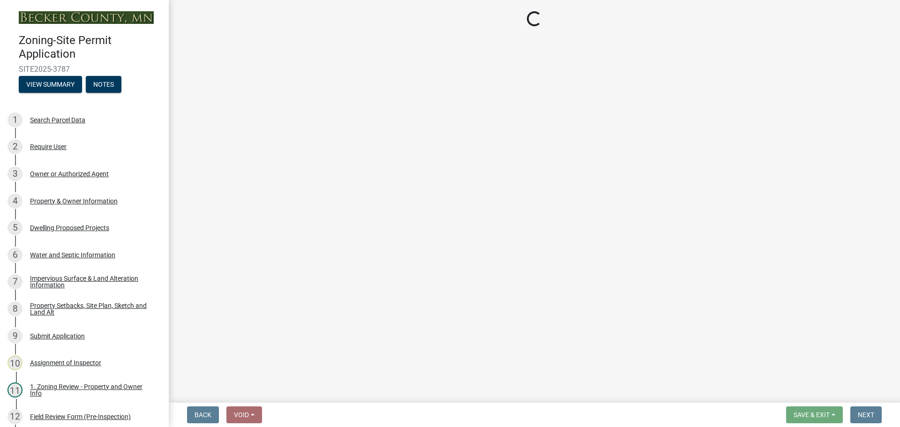
select select "107cbe59-677b-44f2-96fc-816b282ebb79"
select select "ab9119d1-7da9-49c4-9fac-8c142204c89d"
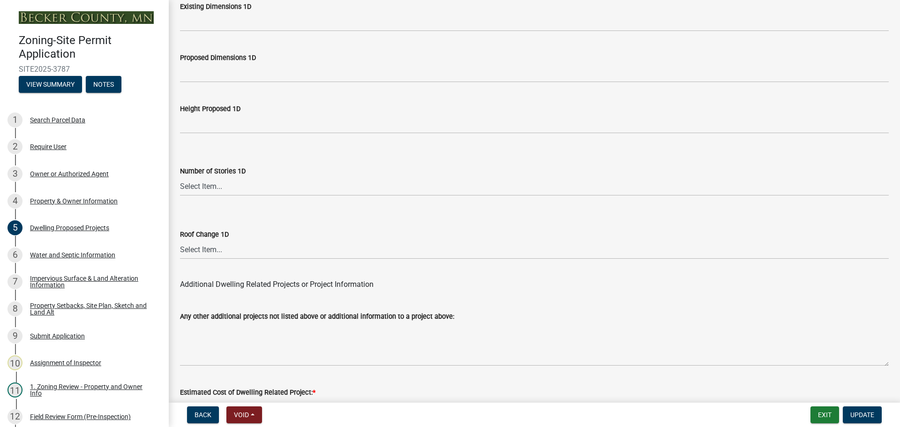
scroll to position [2249, 0]
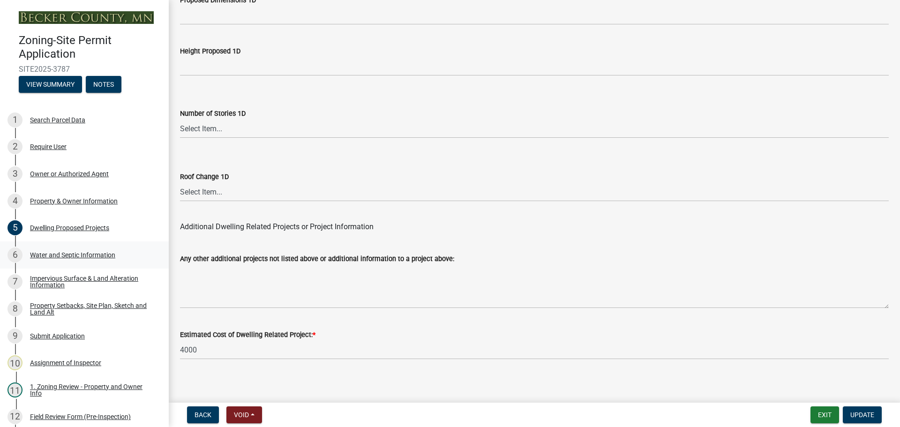
click at [95, 250] on div "6 Water and Septic Information" at bounding box center [81, 255] width 146 height 15
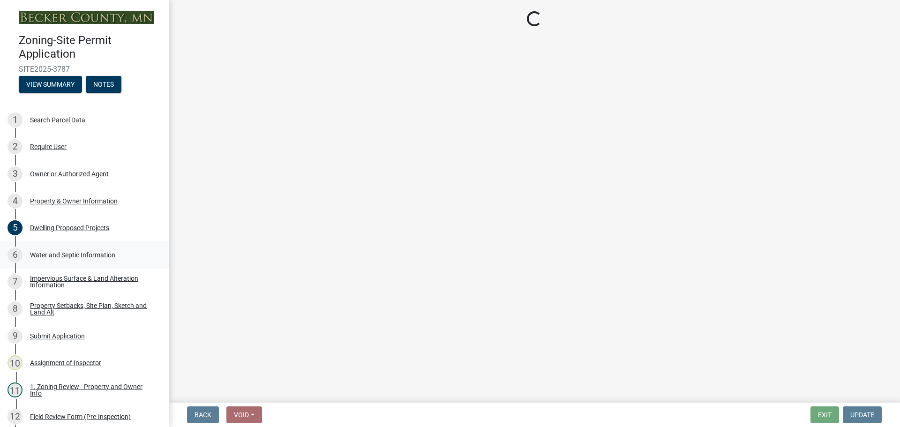
scroll to position [0, 0]
select select "9c51a48b-0bee-4836-8d5c-beab6e77ad2a"
select select "25b8aef2-9eed-4c0f-8836-08d4b8d082b1"
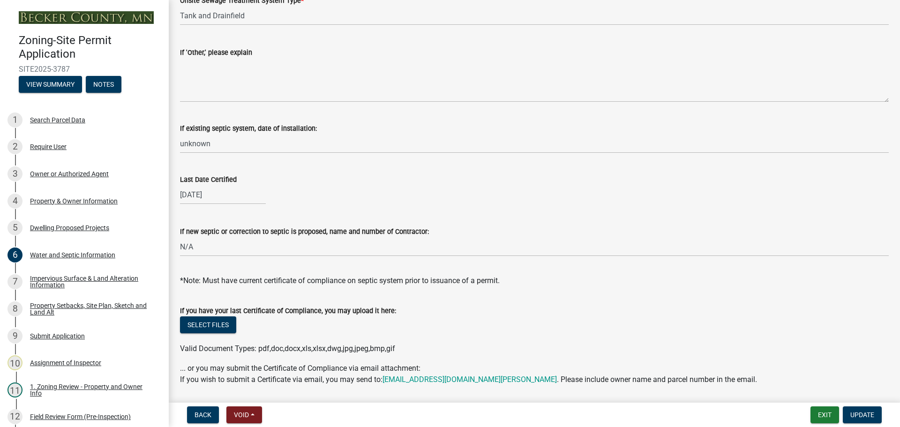
scroll to position [178, 0]
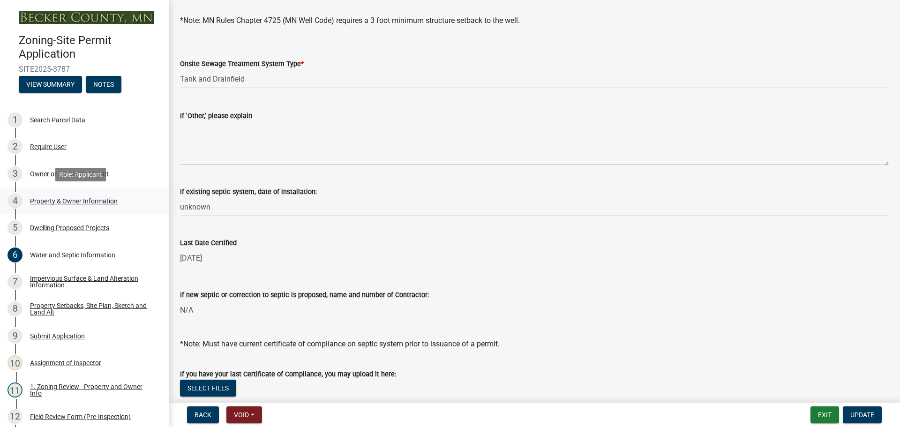
click at [78, 198] on div "Property & Owner Information" at bounding box center [74, 201] width 88 height 7
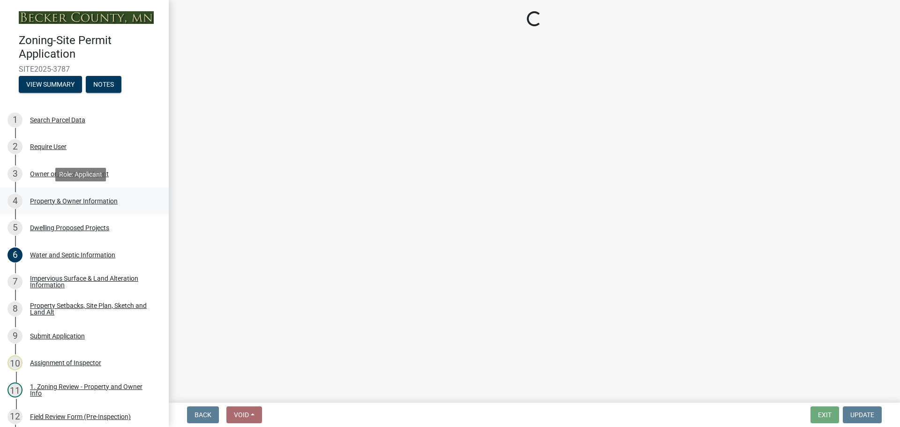
select select "15d55337-0fb0-485e-a759-dab20e978987"
select select "b146de68-2bf2-4f6b-9926-6c9762ef494c"
select select "f87eba17-8ed9-4ad8-aefc-fe36a3f3544b"
select select "393a978c-6bd5-4cb2-a6a0-db6feb8732b8"
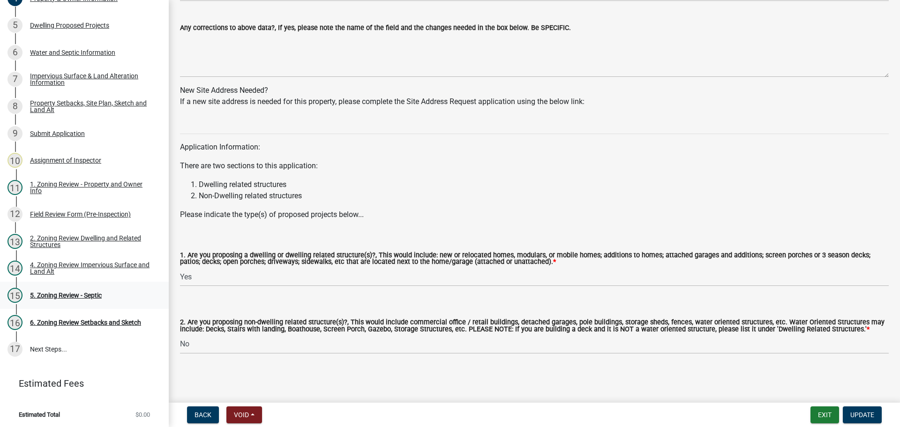
scroll to position [204, 0]
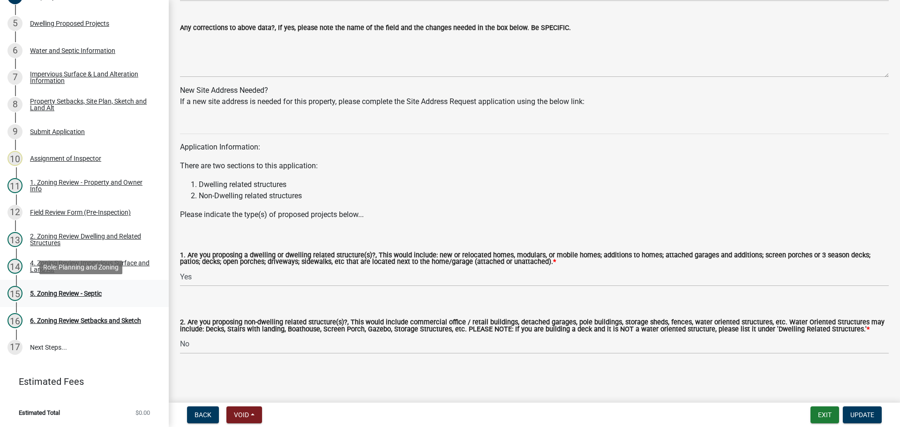
click at [72, 295] on div "5. Zoning Review - Septic" at bounding box center [66, 293] width 72 height 7
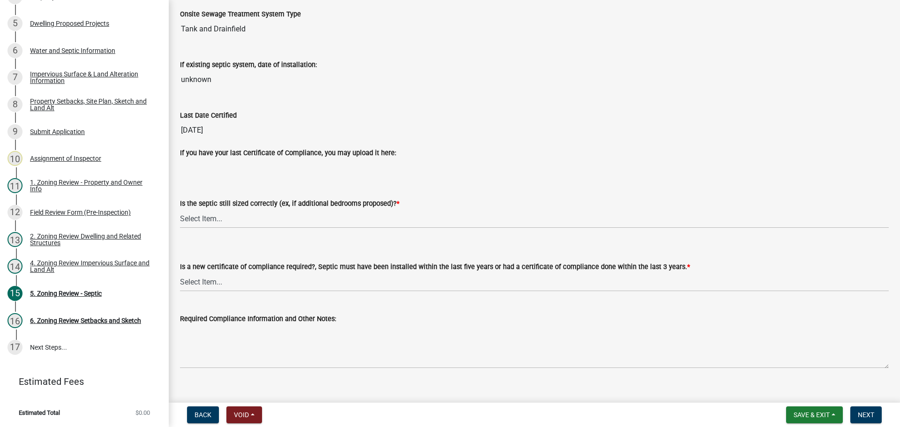
scroll to position [101, 0]
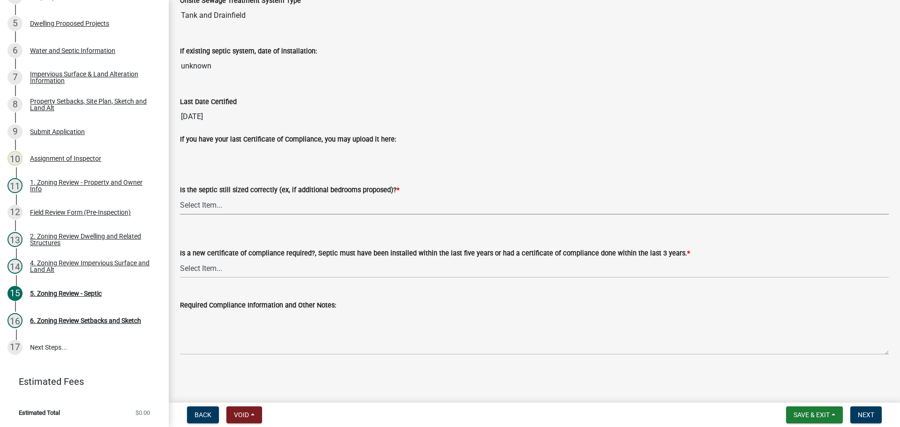
click at [208, 203] on select "Select Item... Yes No N/A" at bounding box center [534, 205] width 709 height 19
click at [180, 196] on select "Select Item... Yes No N/A" at bounding box center [534, 205] width 709 height 19
select select "ffe0288f-179d-446d-9dfb-ee21a688edc6"
click at [216, 269] on select "Select Item... Yes No" at bounding box center [534, 268] width 709 height 19
click at [180, 259] on select "Select Item... Yes No" at bounding box center [534, 268] width 709 height 19
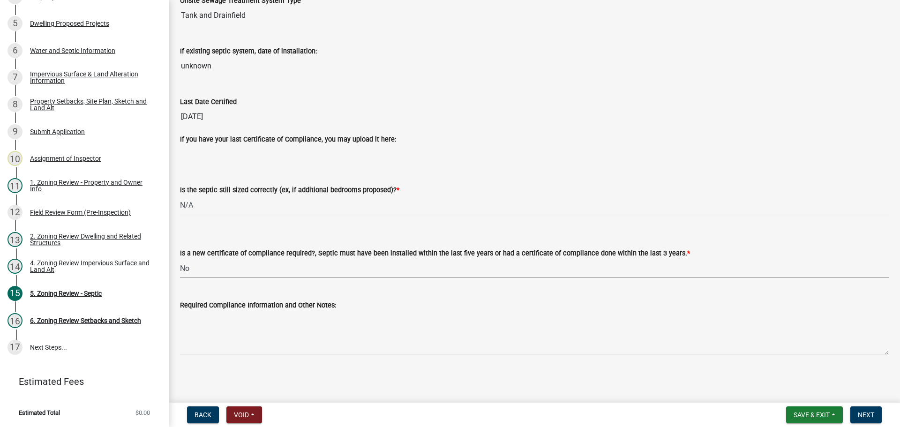
select select "2fd537d7-74b1-4ff9-a84c-837cf5598f43"
click at [868, 411] on span "Next" at bounding box center [866, 415] width 16 height 8
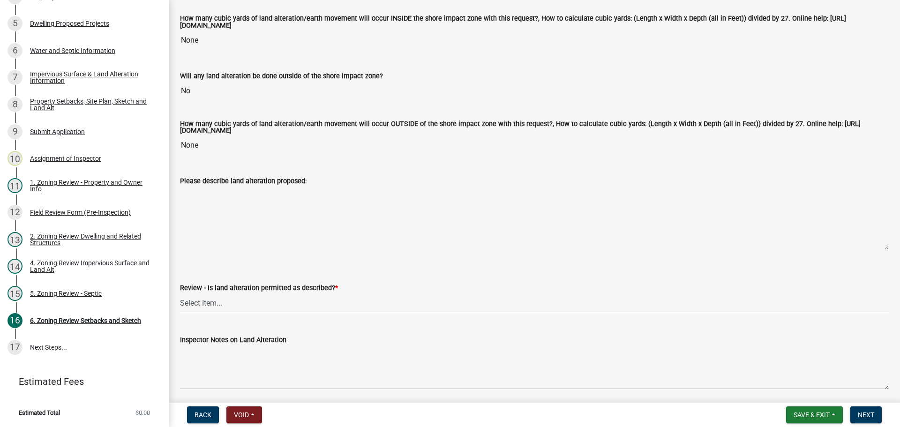
scroll to position [188, 0]
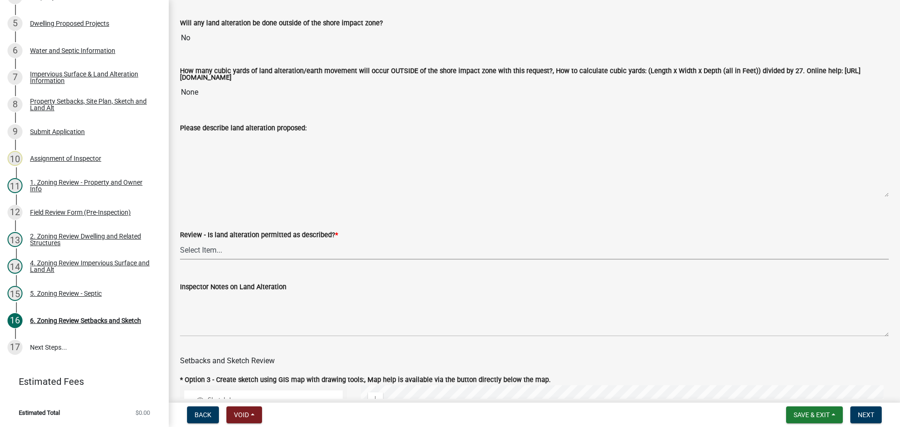
click at [205, 252] on select "Select Item... Yes No N/A" at bounding box center [534, 250] width 709 height 19
click at [180, 242] on select "Select Item... Yes No N/A" at bounding box center [534, 250] width 709 height 19
select select "cada6796-d529-4ebb-b6d4-faca8dd705c9"
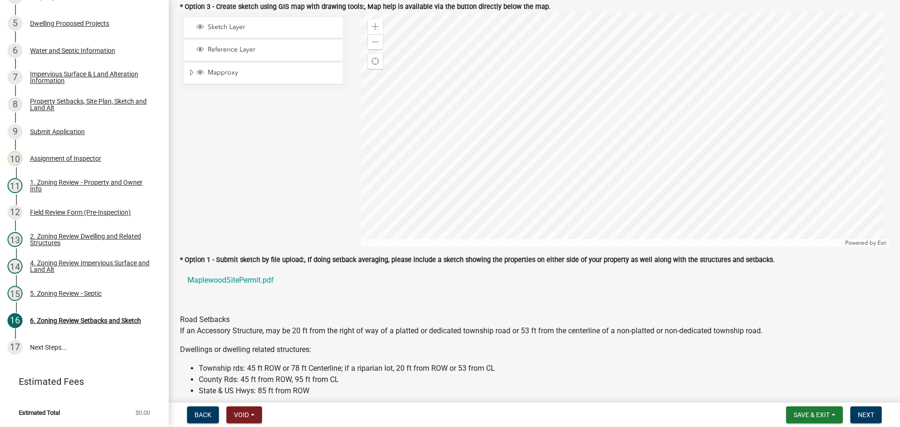
scroll to position [516, 0]
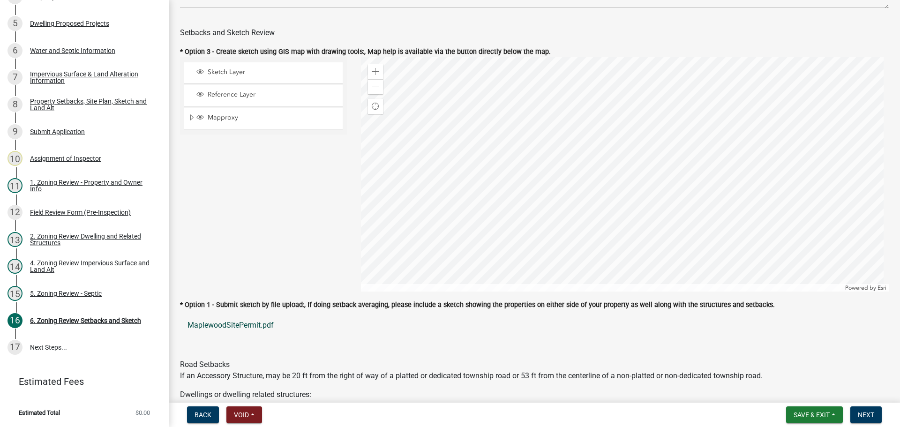
click at [238, 324] on link "MaplewoodSitePermit.pdf" at bounding box center [534, 325] width 709 height 23
click at [69, 102] on div "Property Setbacks, Site Plan, Sketch and Land Alt" at bounding box center [92, 104] width 124 height 13
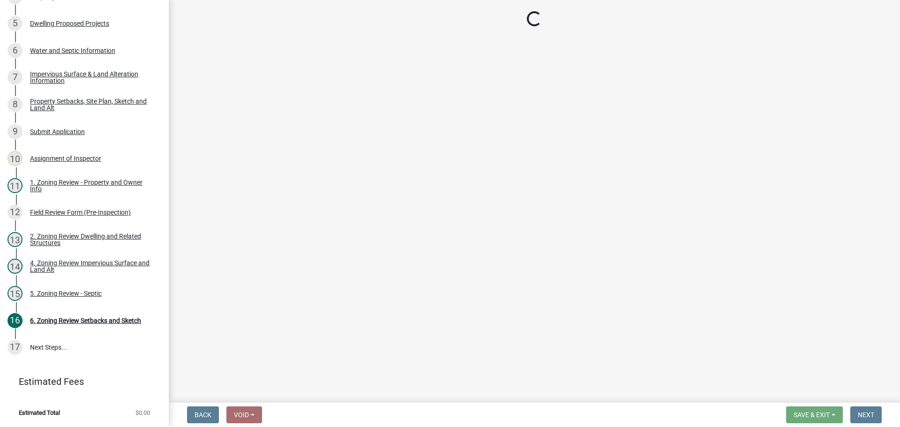
select select "7b13c63f-e699-4112-b373-98fbd28ec536"
select select "9b388376-b10c-4de6-b8d4-6d04174a4f81"
select select "b56a4575-9846-47cf-8067-c59a4853da22"
select select "12f785fb-c378-4b18-841c-21c73dc99083"
select select "e8ab2dc3-aa3f-46f3-9b4a-37eb25ad84af"
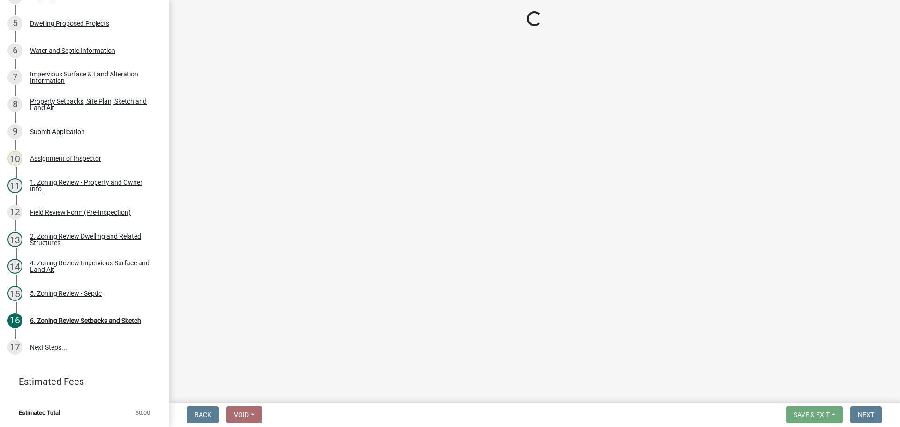
select select "27b2a8b4-abf6-463e-8c0c-7c5d2b4fe26f"
select select "b98836ba-4715-455d-97ab-be9a9df498a8"
select select "d61e3758-d187-40af-a435-5e09c3f3d509"
select select "c8b8ea71-7088-4e87-a493-7bc88cc2835b"
select select "1418c7e3-4054-4b00-84b5-d09b9560f30a"
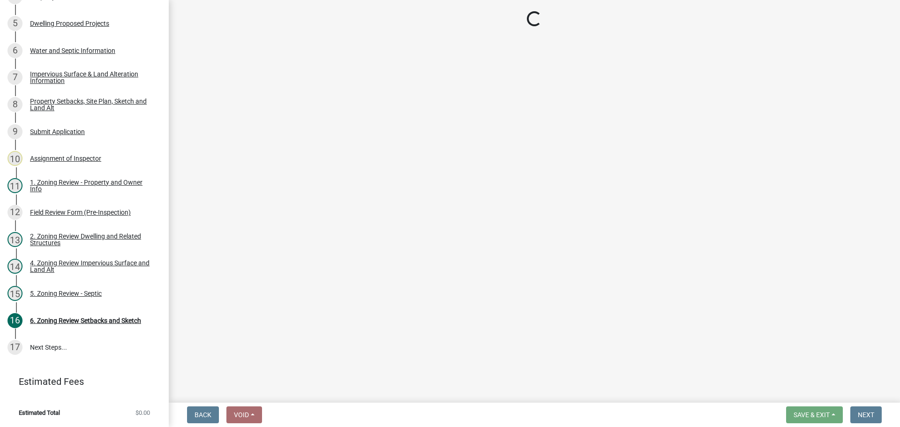
select select "19d13e65-c93d-443e-910a-7a17299544cc"
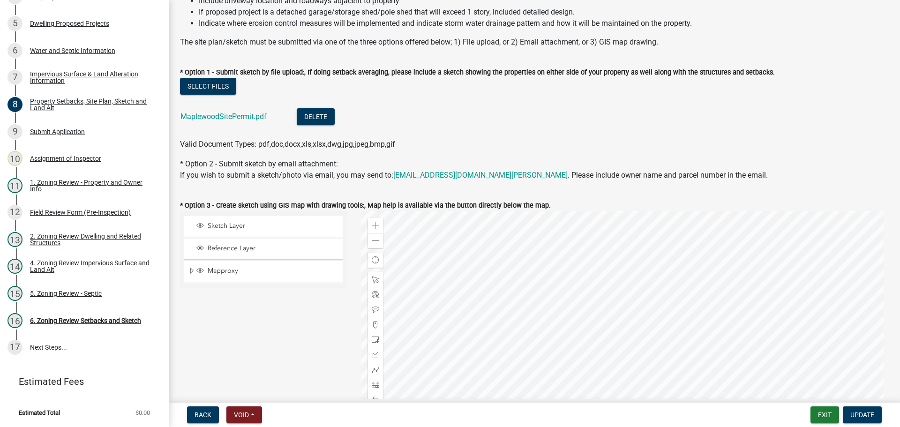
scroll to position [141, 0]
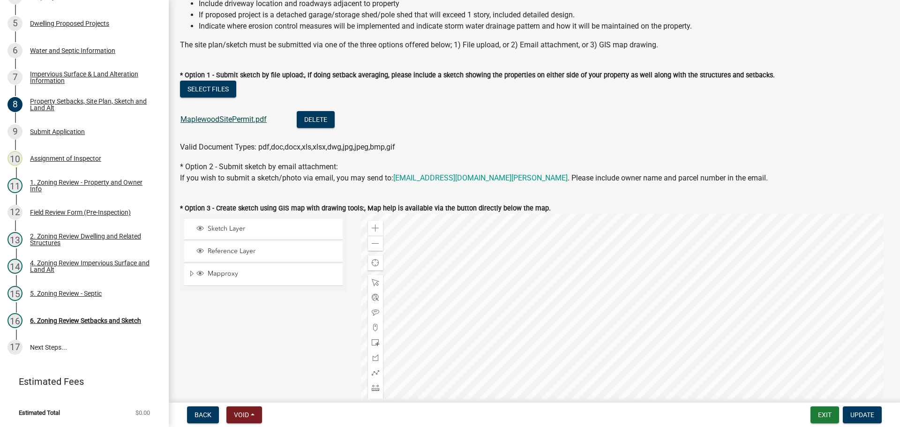
click at [222, 118] on link "MaplewoodSitePermit.pdf" at bounding box center [224, 119] width 86 height 9
click at [261, 119] on link "MaplewoodSitePermit.pdf" at bounding box center [224, 119] width 86 height 9
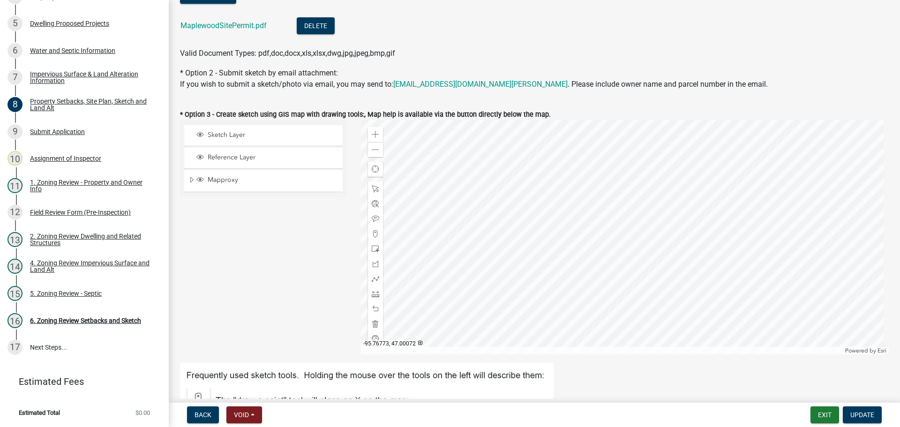
scroll to position [0, 0]
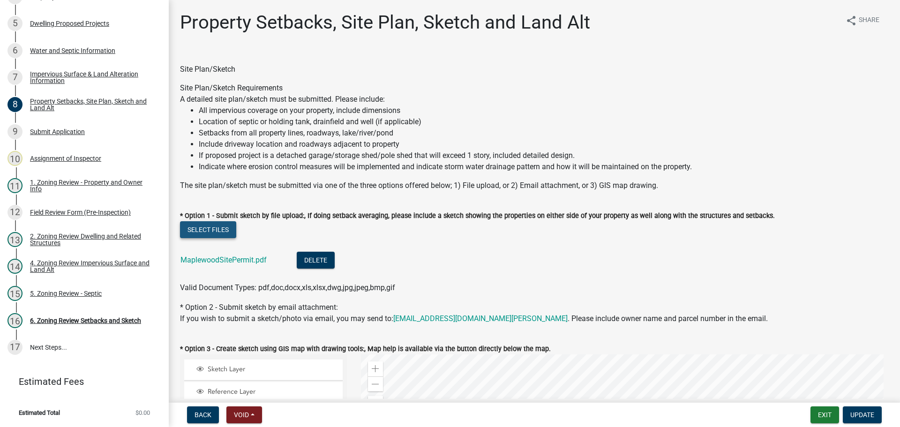
click at [216, 223] on button "Select files" at bounding box center [208, 229] width 56 height 17
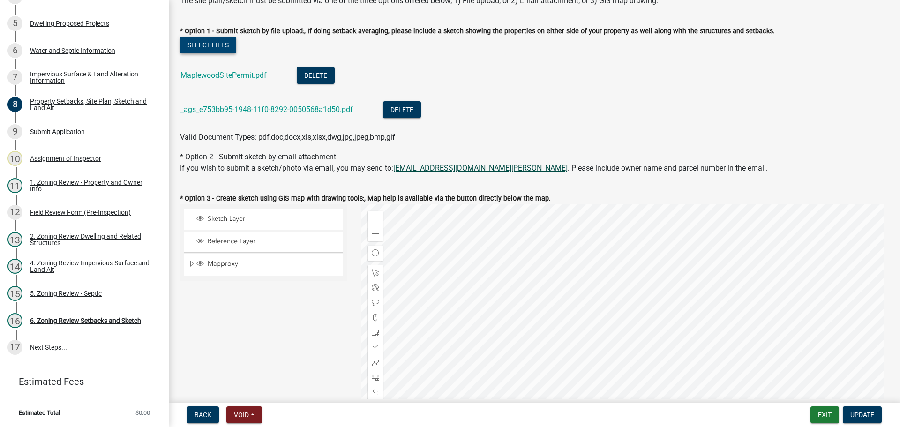
scroll to position [188, 0]
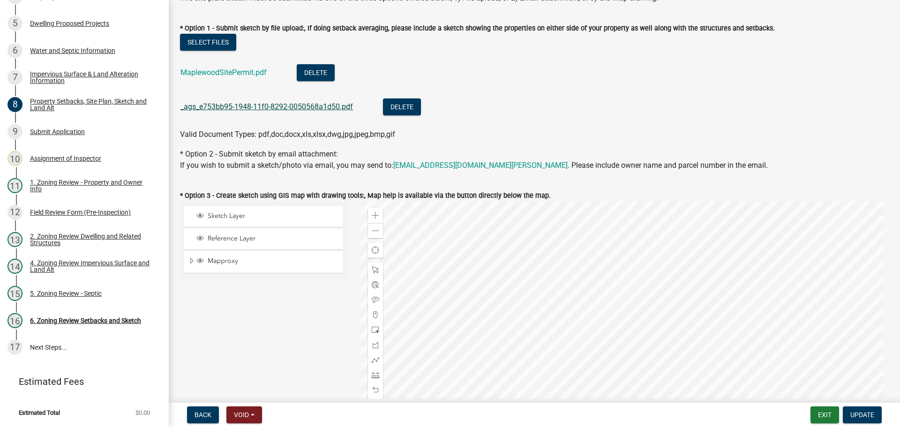
click at [263, 103] on link "_ags_e753bb95-1948-11f0-8292-0050568a1d50.pdf" at bounding box center [267, 106] width 173 height 9
click at [399, 107] on button "Delete" at bounding box center [402, 106] width 38 height 17
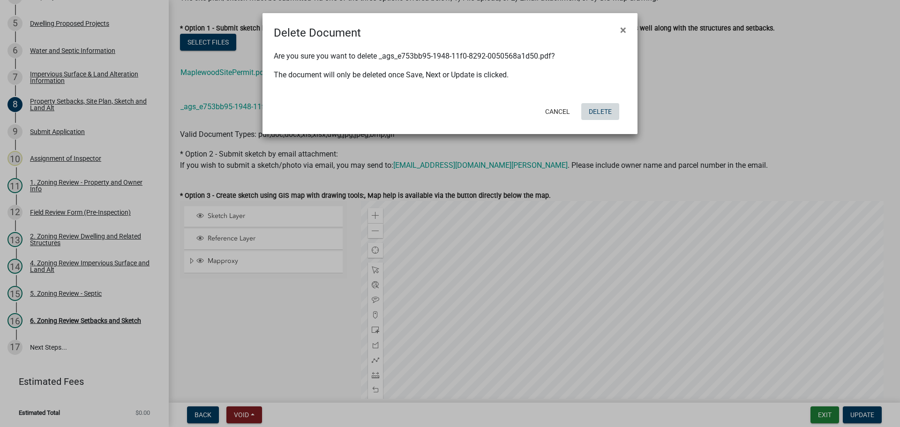
click at [596, 109] on button "Delete" at bounding box center [600, 111] width 38 height 17
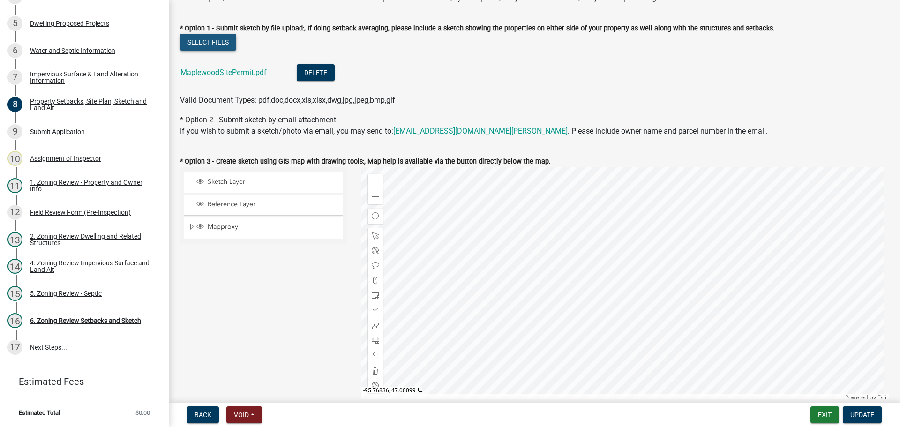
click at [211, 40] on button "Select files" at bounding box center [208, 42] width 56 height 17
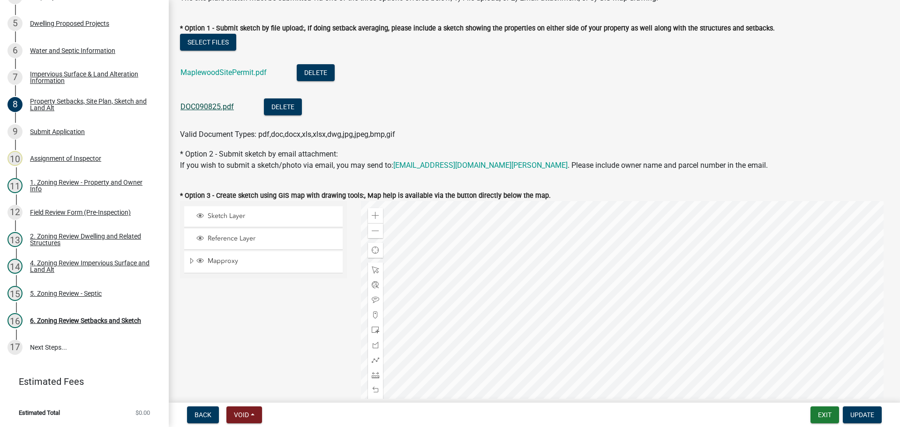
click at [208, 103] on link "DOC090825.pdf" at bounding box center [207, 106] width 53 height 9
click at [212, 71] on link "MaplewoodSitePermit.pdf" at bounding box center [224, 72] width 86 height 9
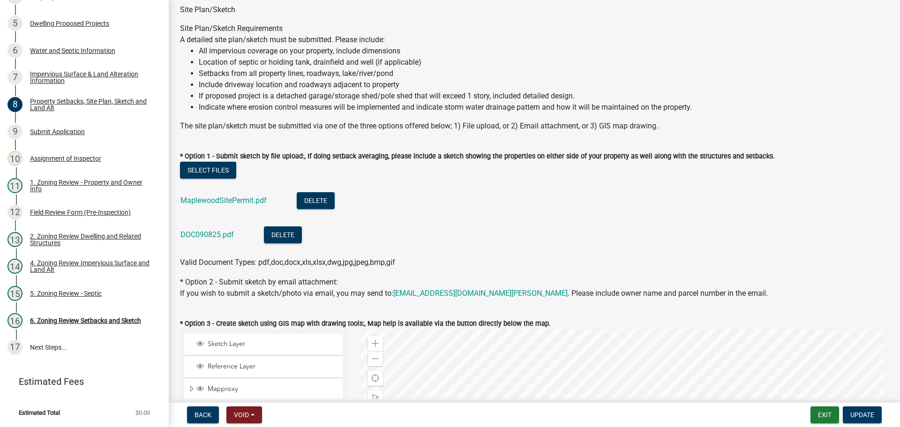
scroll to position [0, 0]
